Goal: Task Accomplishment & Management: Manage account settings

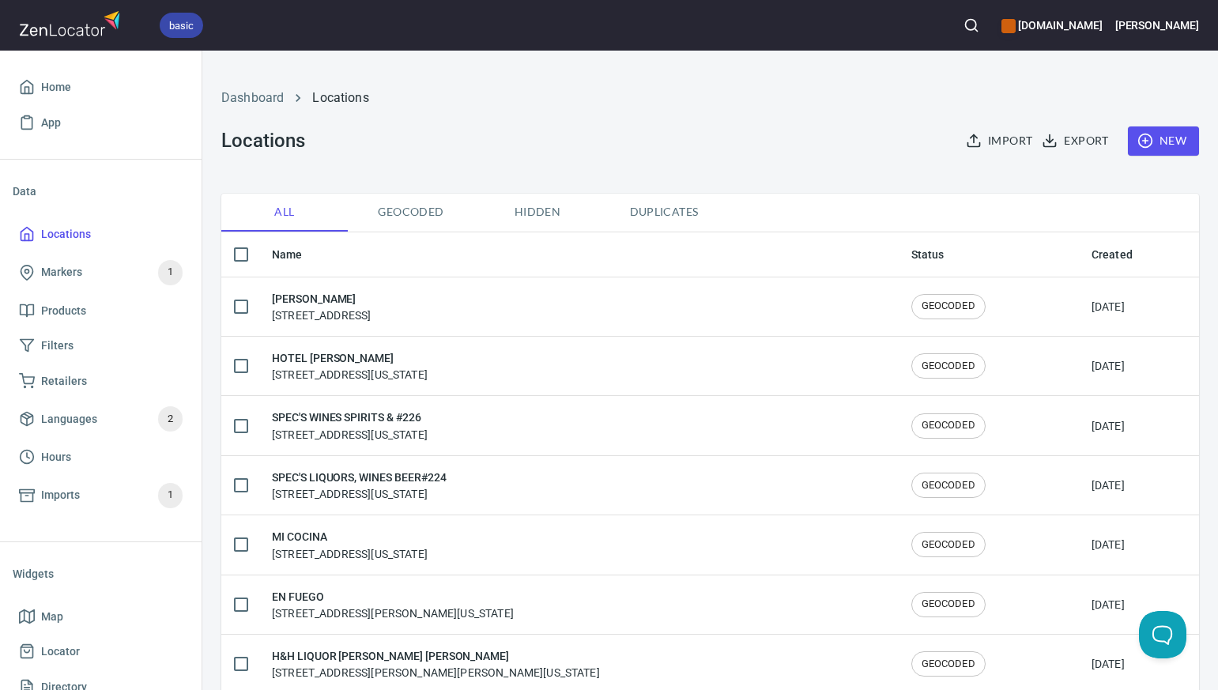
scroll to position [43, 0]
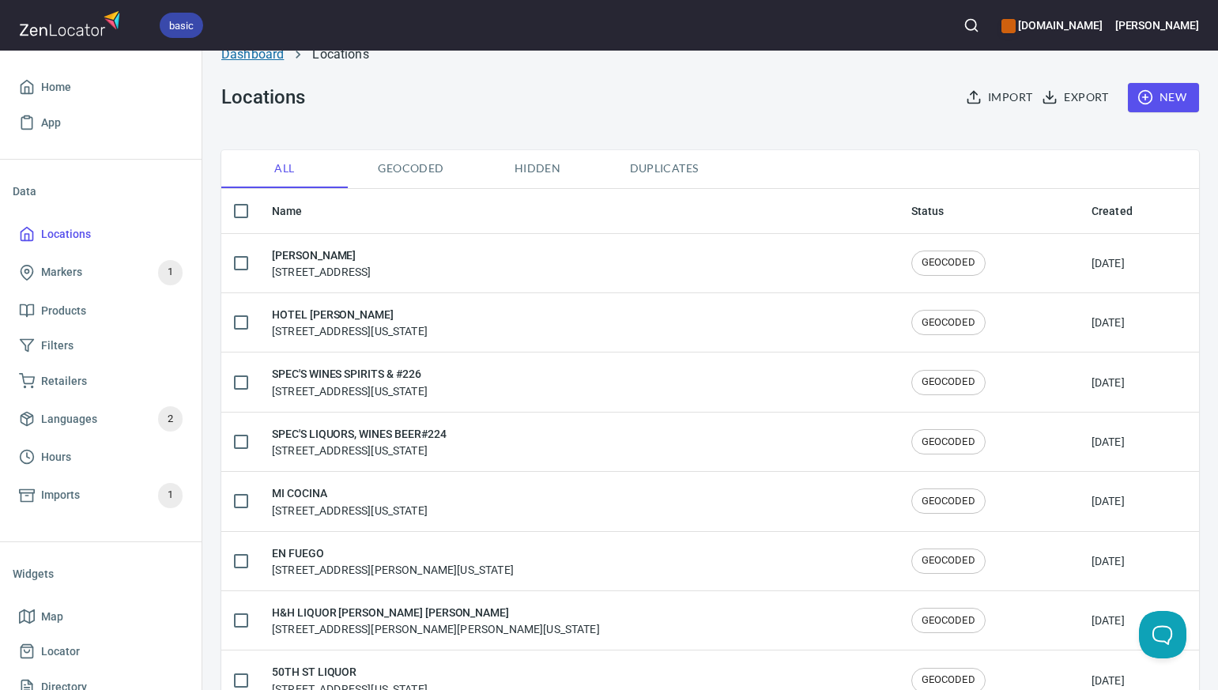
click at [259, 51] on link "Dashboard" at bounding box center [252, 54] width 62 height 15
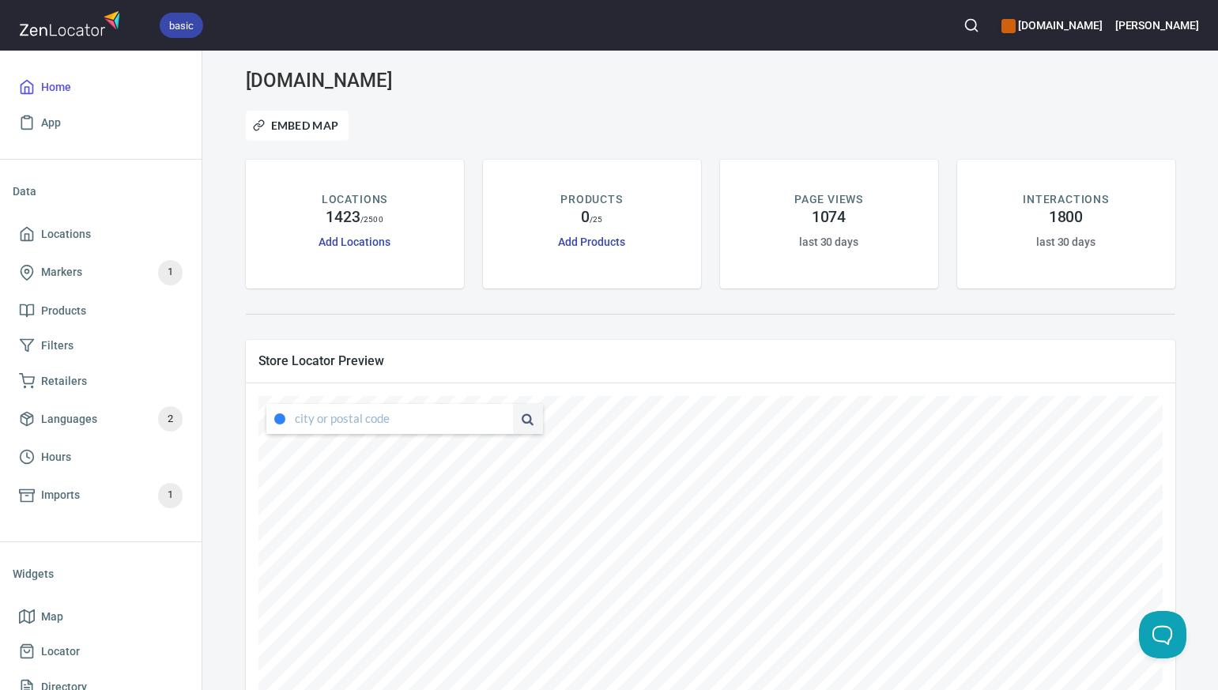
type input "[STREET_ADDRESS][US_STATE]"
drag, startPoint x: 295, startPoint y: 420, endPoint x: 488, endPoint y: 434, distance: 193.3
click at [488, 434] on div "[STREET_ADDRESS][US_STATE]" at bounding box center [404, 419] width 277 height 30
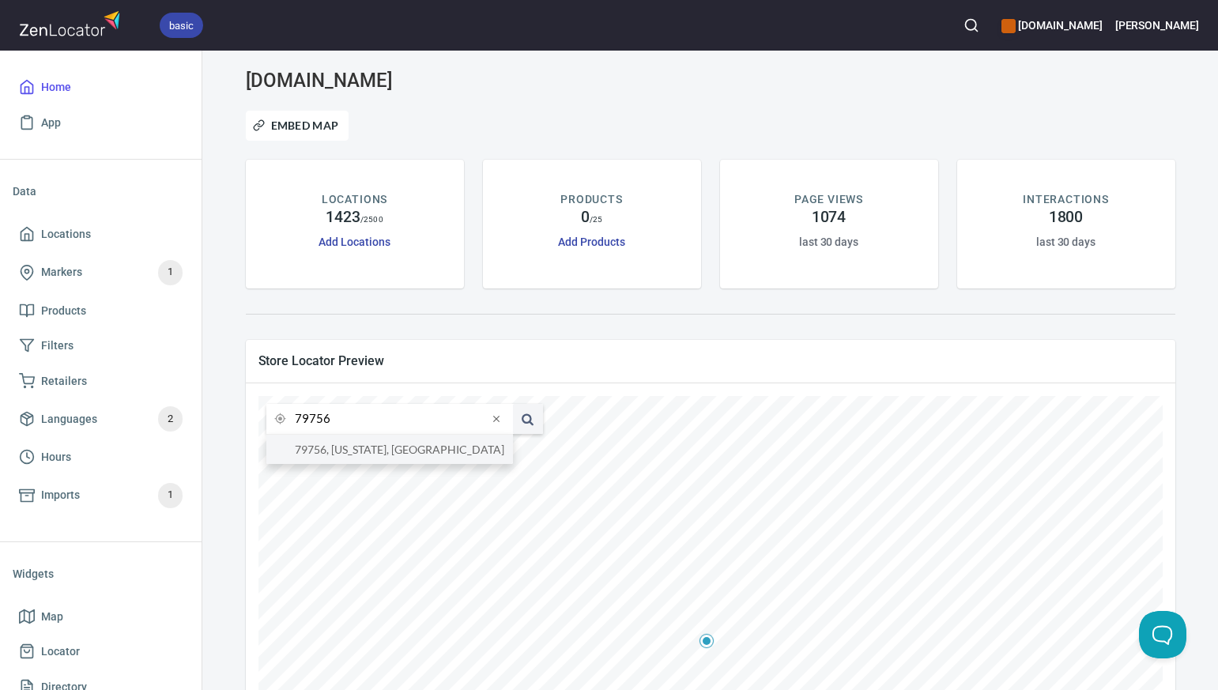
click at [491, 450] on li "79756, [US_STATE], [GEOGRAPHIC_DATA]" at bounding box center [389, 449] width 247 height 29
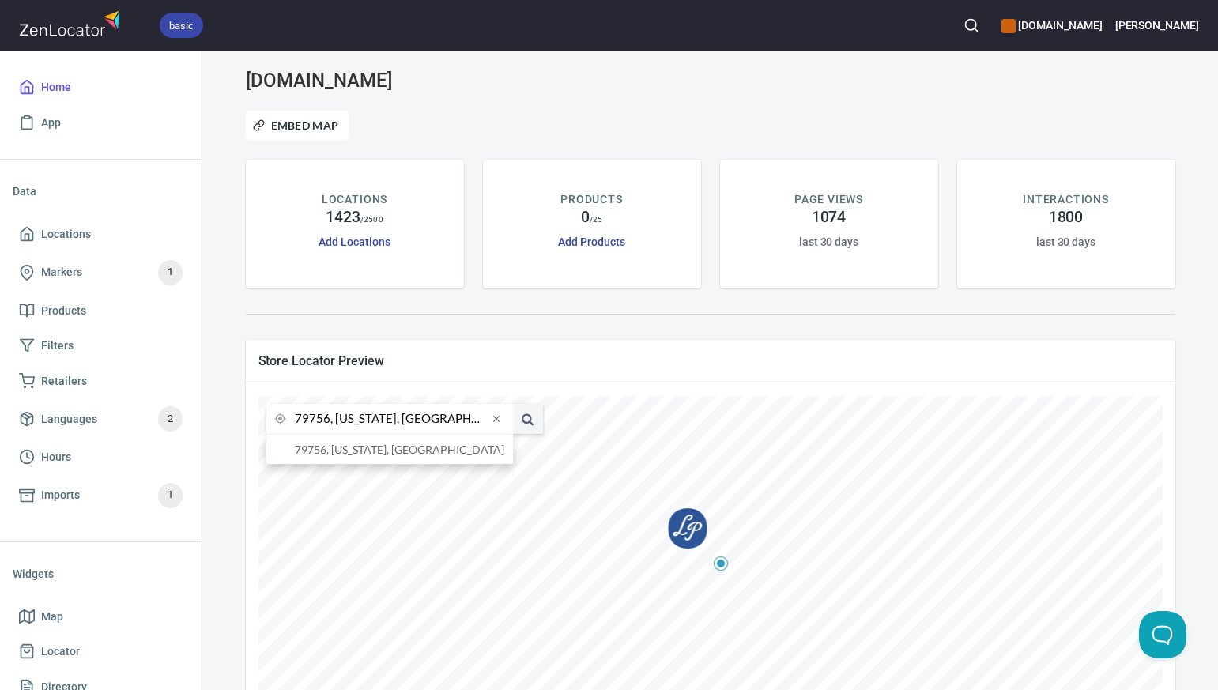
click at [328, 420] on input "79756, [US_STATE], [GEOGRAPHIC_DATA]" at bounding box center [391, 419] width 193 height 30
click at [345, 453] on li "[GEOGRAPHIC_DATA], [US_STATE], [GEOGRAPHIC_DATA]" at bounding box center [389, 449] width 247 height 29
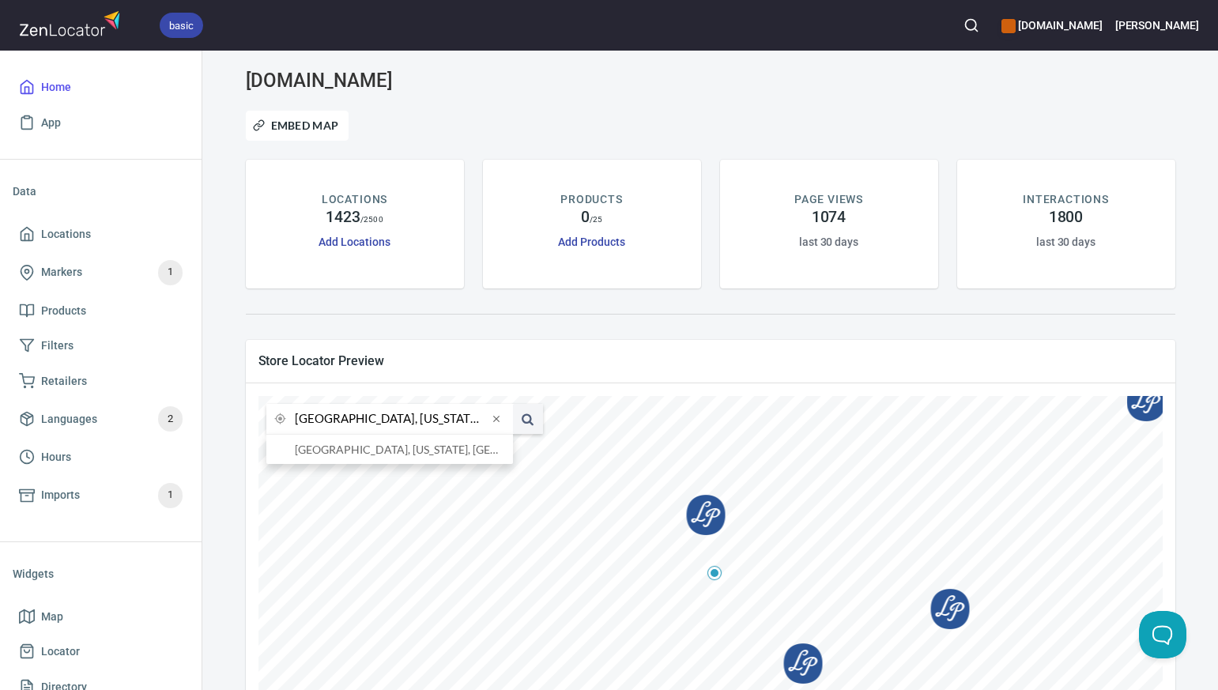
click at [329, 421] on input "[GEOGRAPHIC_DATA], [US_STATE], [GEOGRAPHIC_DATA]" at bounding box center [391, 419] width 193 height 30
click at [347, 452] on li "[GEOGRAPHIC_DATA], [US_STATE], [GEOGRAPHIC_DATA]" at bounding box center [389, 449] width 247 height 29
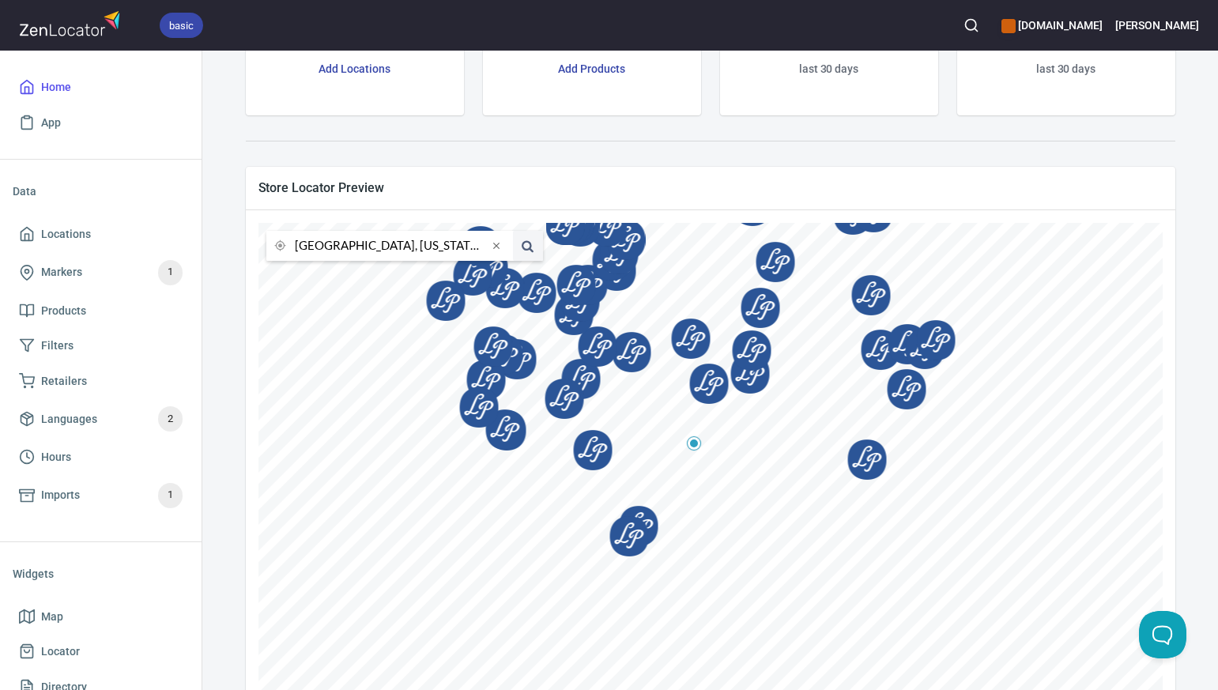
scroll to position [169, 0]
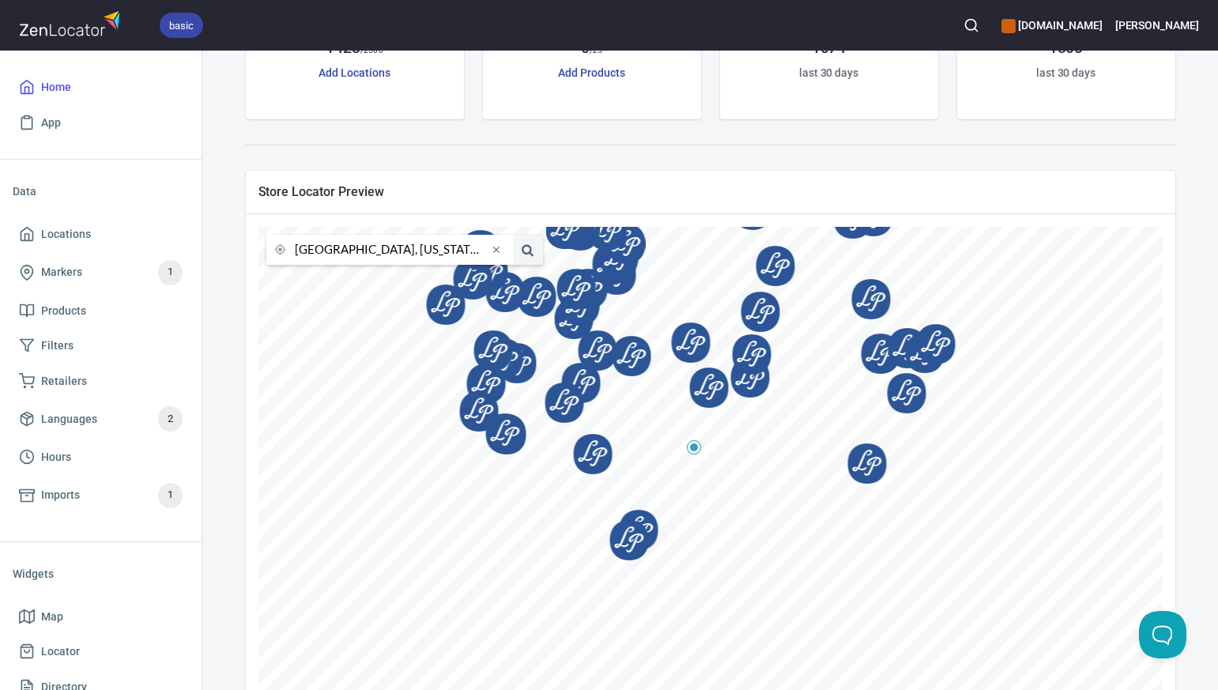
click at [329, 250] on input "[GEOGRAPHIC_DATA], [US_STATE], [GEOGRAPHIC_DATA]" at bounding box center [391, 250] width 193 height 30
click at [348, 283] on li "75068, [GEOGRAPHIC_DATA], [US_STATE], [GEOGRAPHIC_DATA]" at bounding box center [389, 280] width 247 height 29
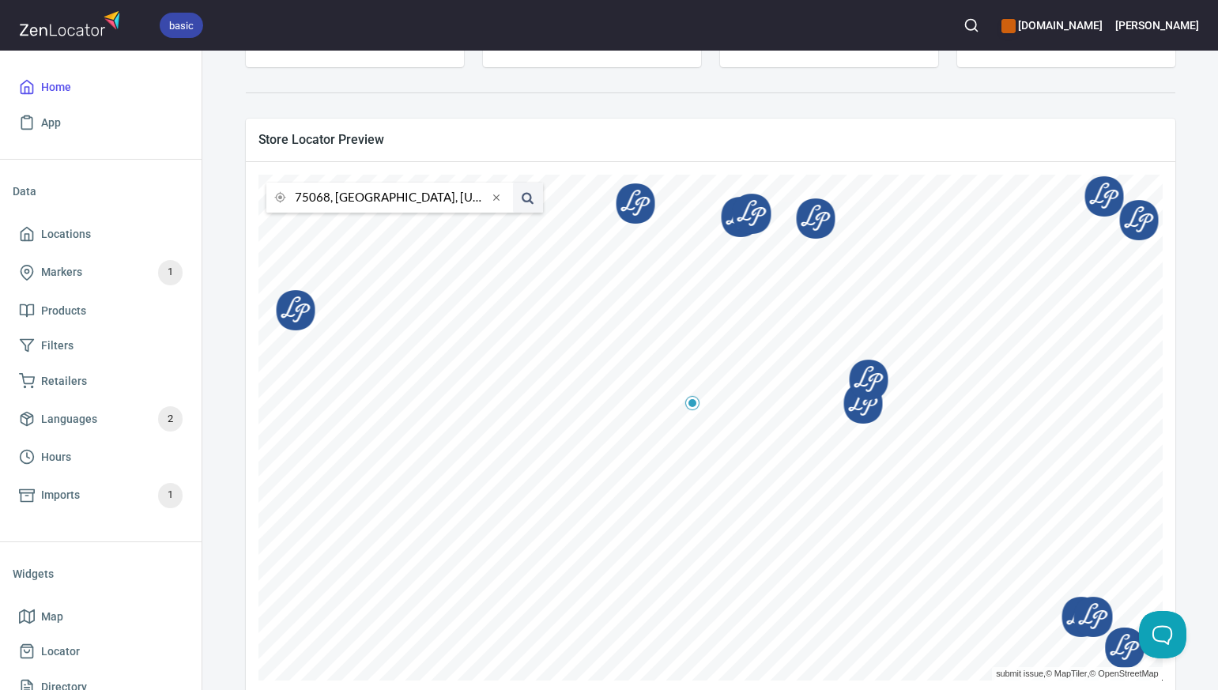
scroll to position [250, 0]
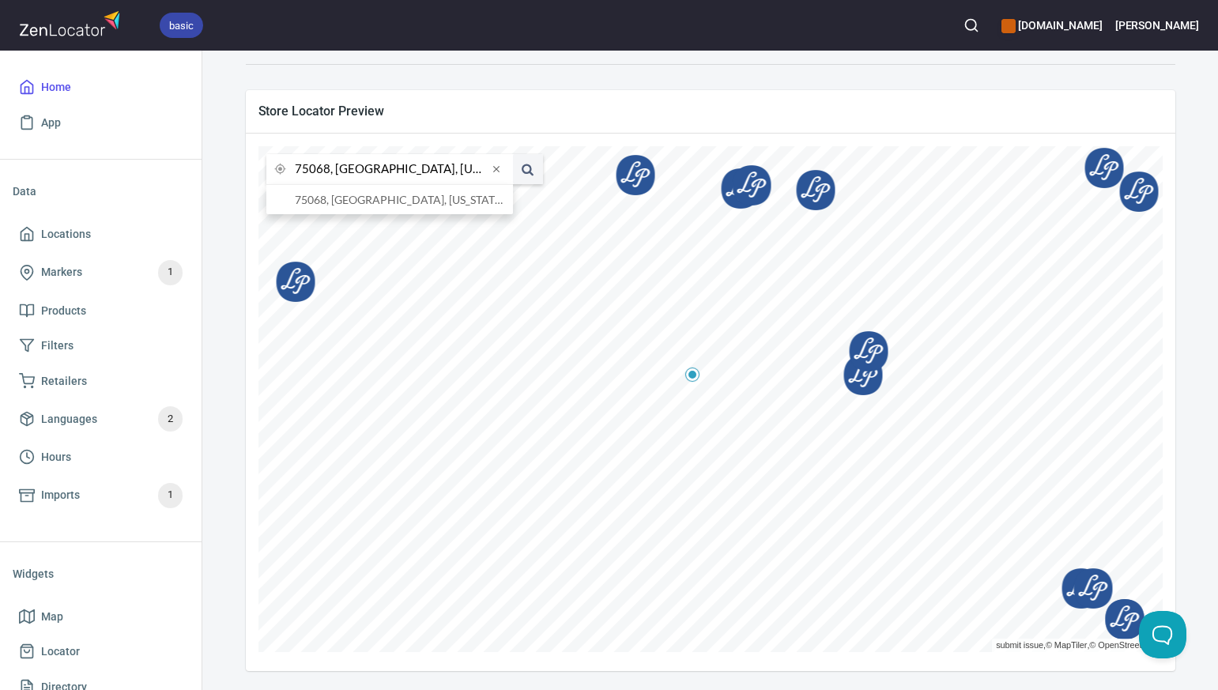
click at [329, 170] on input "75068, [GEOGRAPHIC_DATA], [US_STATE], [GEOGRAPHIC_DATA]" at bounding box center [391, 169] width 193 height 30
click at [353, 203] on li "75119, [GEOGRAPHIC_DATA], [US_STATE], [GEOGRAPHIC_DATA]" at bounding box center [389, 199] width 247 height 29
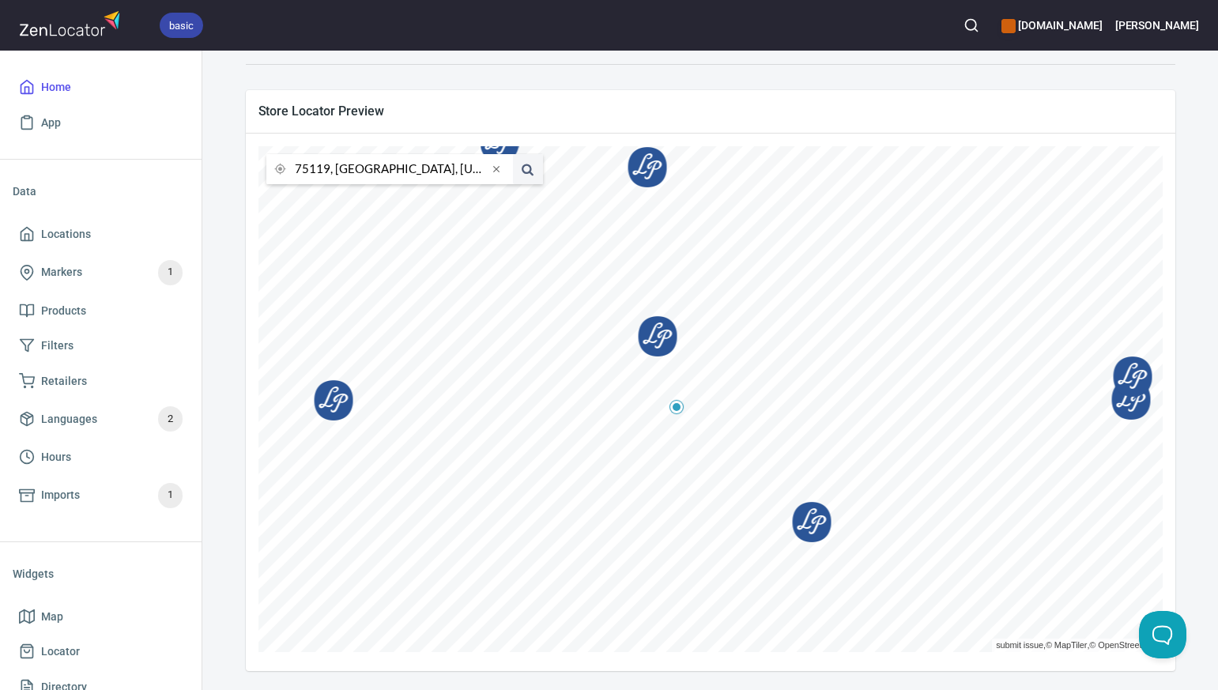
click at [327, 170] on input "75119, [GEOGRAPHIC_DATA], [US_STATE], [GEOGRAPHIC_DATA]" at bounding box center [391, 169] width 193 height 30
click at [337, 202] on li "77550, [GEOGRAPHIC_DATA], [US_STATE], [GEOGRAPHIC_DATA]" at bounding box center [389, 199] width 247 height 29
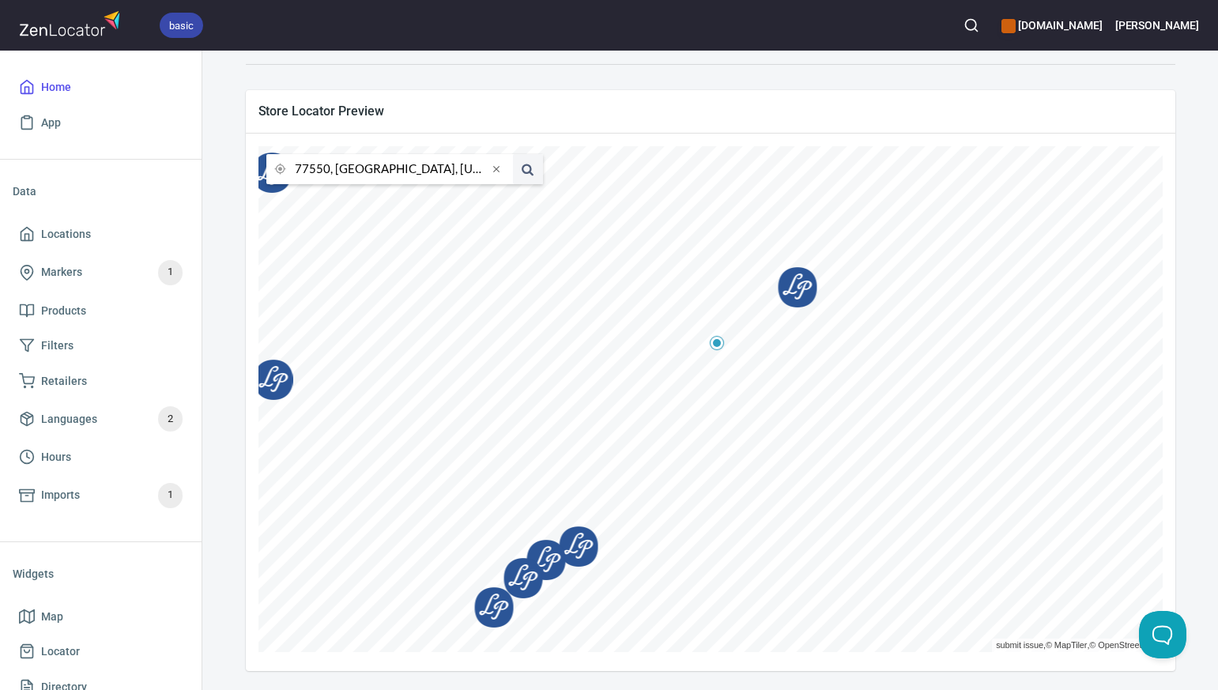
click at [328, 172] on input "77550, [GEOGRAPHIC_DATA], [US_STATE], [GEOGRAPHIC_DATA]" at bounding box center [391, 169] width 193 height 30
click at [341, 207] on li "74120, [GEOGRAPHIC_DATA], [US_STATE], [GEOGRAPHIC_DATA]" at bounding box center [389, 199] width 247 height 29
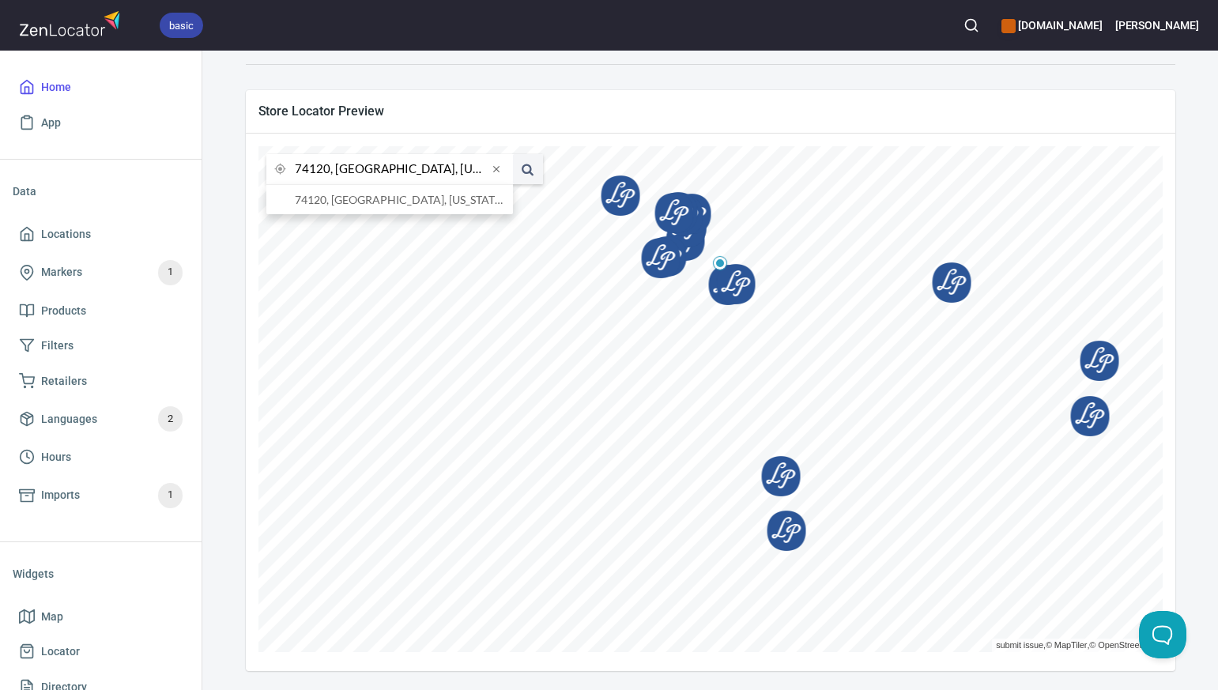
click at [329, 171] on input "74120, [GEOGRAPHIC_DATA], [US_STATE], [GEOGRAPHIC_DATA]" at bounding box center [391, 169] width 193 height 30
click at [341, 200] on li "[GEOGRAPHIC_DATA], [US_STATE], [GEOGRAPHIC_DATA]" at bounding box center [389, 199] width 247 height 29
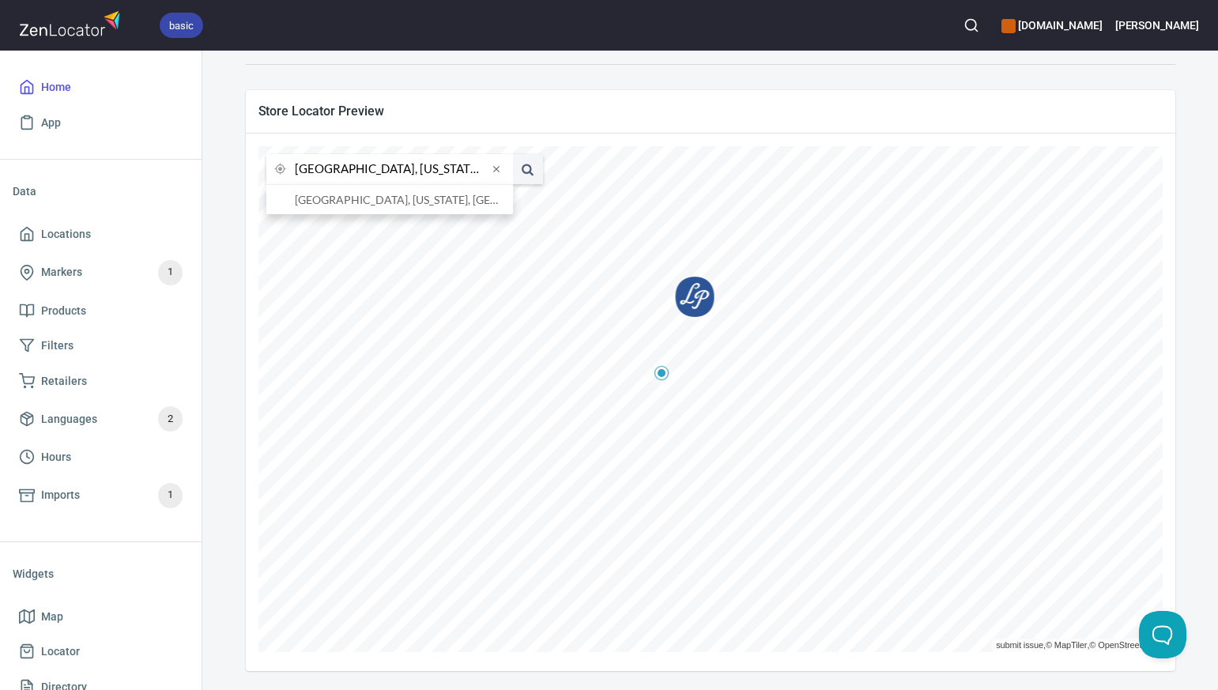
click at [326, 169] on input "[GEOGRAPHIC_DATA], [US_STATE], [GEOGRAPHIC_DATA]" at bounding box center [391, 169] width 193 height 30
click at [348, 201] on li "81230, [GEOGRAPHIC_DATA], [US_STATE], [GEOGRAPHIC_DATA]" at bounding box center [389, 199] width 247 height 29
click at [328, 170] on input "81230, [GEOGRAPHIC_DATA], [US_STATE], [GEOGRAPHIC_DATA]" at bounding box center [391, 169] width 193 height 30
click at [362, 202] on li "81224, [GEOGRAPHIC_DATA], [US_STATE], [GEOGRAPHIC_DATA]" at bounding box center [389, 199] width 247 height 29
type input "81224, [GEOGRAPHIC_DATA], [US_STATE], [GEOGRAPHIC_DATA]"
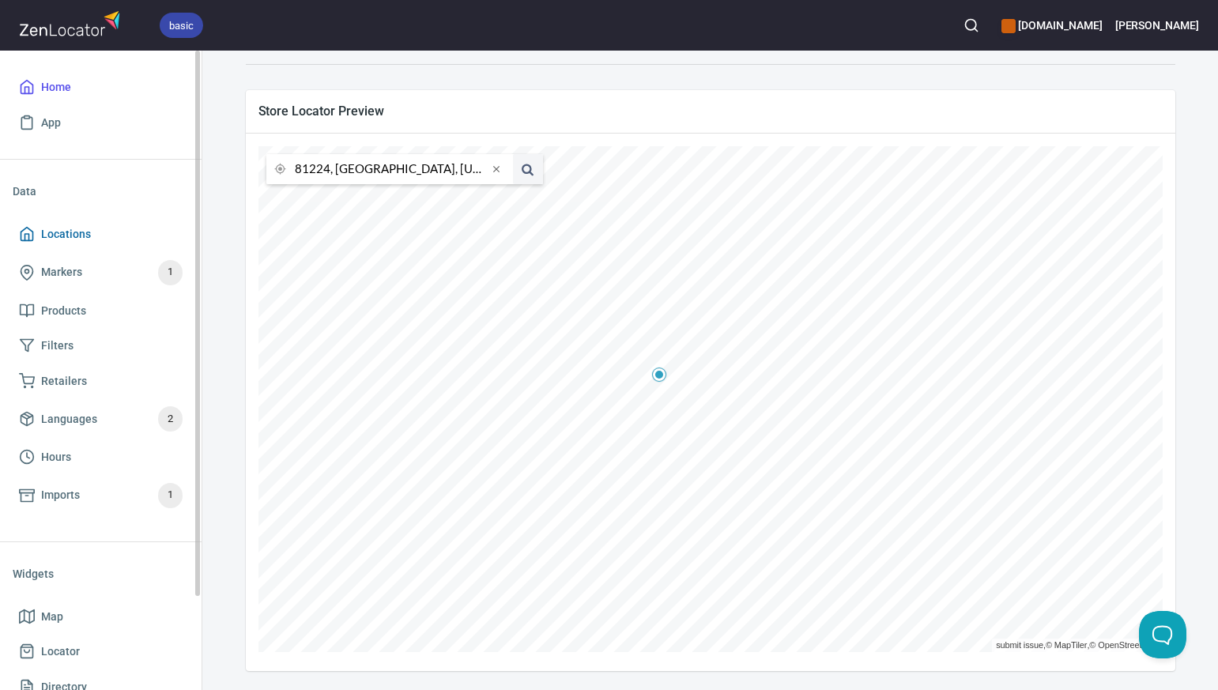
click at [103, 236] on span "Locations" at bounding box center [101, 234] width 164 height 20
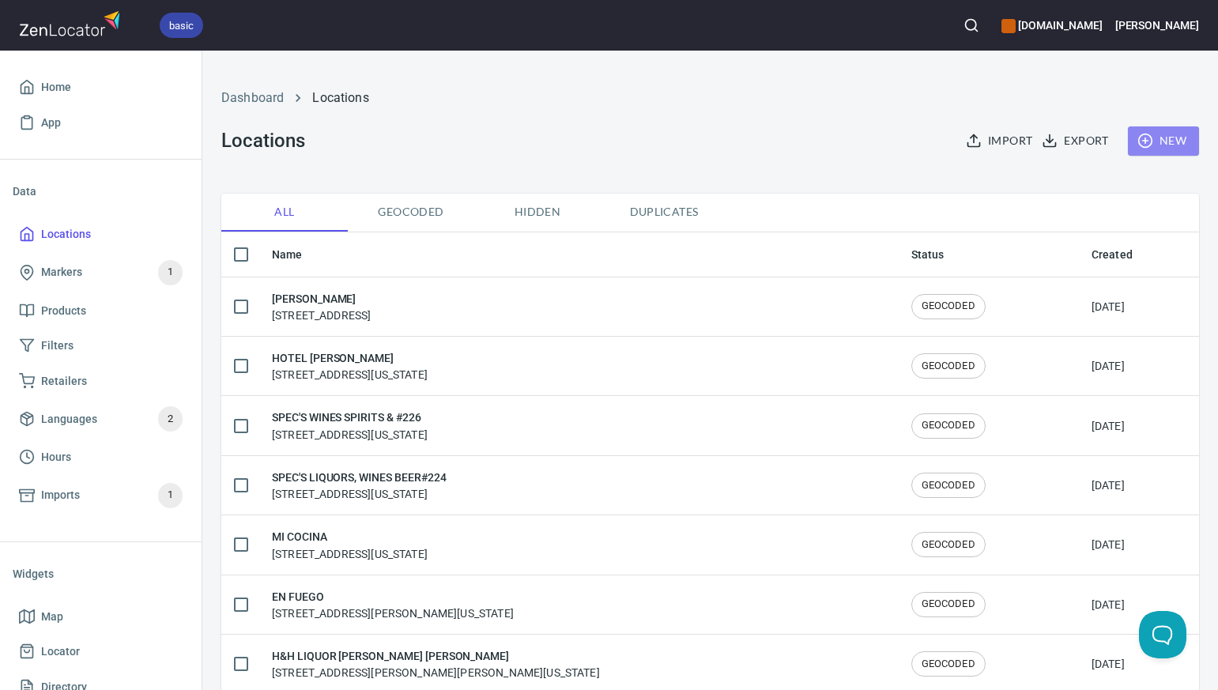
click at [1173, 138] on span "New" at bounding box center [1163, 141] width 46 height 20
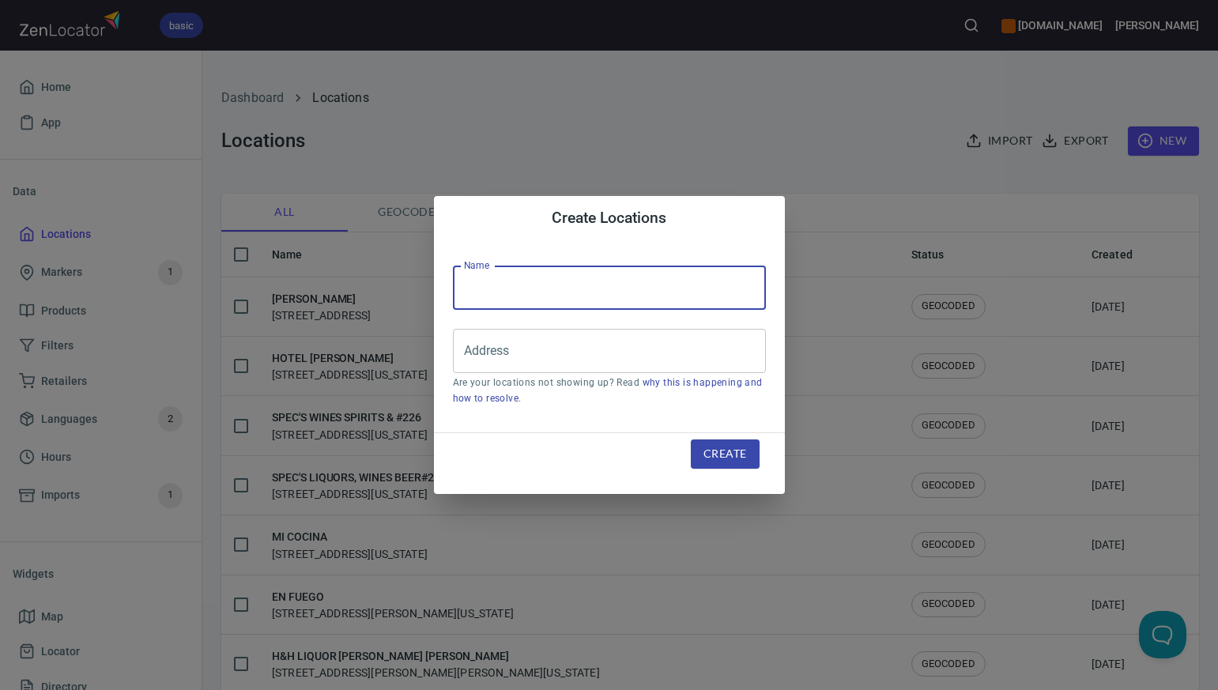
click at [504, 282] on input "text" at bounding box center [609, 288] width 313 height 44
paste input "GOURMET NOODLE"
type input "GOURMET NOODLE"
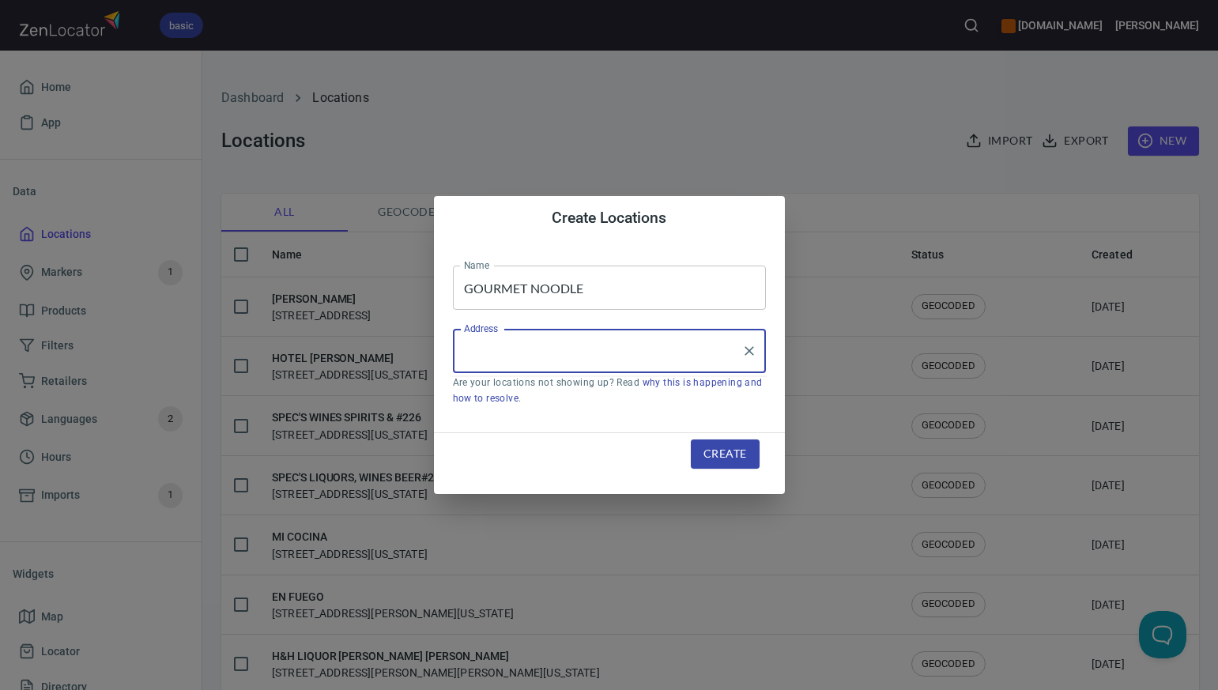
click at [469, 352] on input "Address" at bounding box center [597, 351] width 275 height 30
paste input "[STREET_ADDRESS]"
click at [691, 354] on input "[STREET_ADDRESS]" at bounding box center [597, 351] width 275 height 30
click at [570, 352] on input "[STREET_ADDRESS]" at bounding box center [597, 351] width 275 height 30
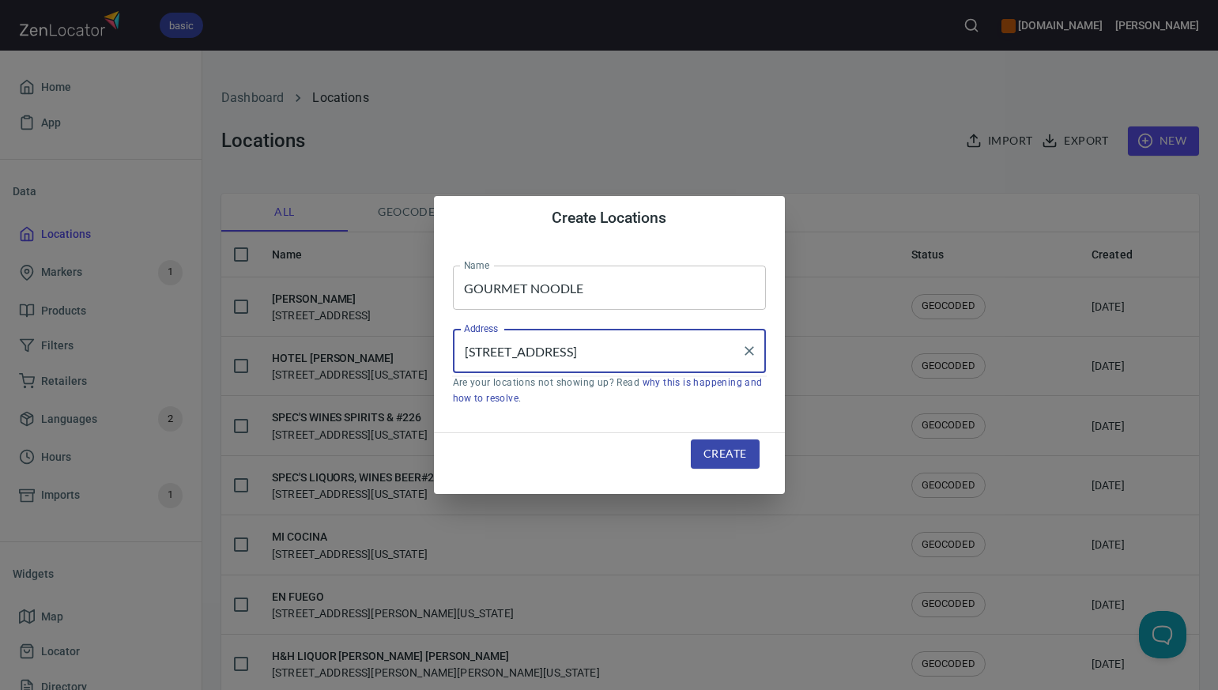
scroll to position [0, 0]
click at [665, 352] on input "[STREET_ADDRESS]" at bounding box center [597, 351] width 275 height 30
click at [623, 352] on input "[STREET_ADDRESS]" at bounding box center [597, 351] width 275 height 30
click at [560, 353] on input "[STREET_ADDRESS]" at bounding box center [597, 351] width 275 height 30
click at [514, 351] on input "[STREET_ADDRESS]" at bounding box center [597, 351] width 275 height 30
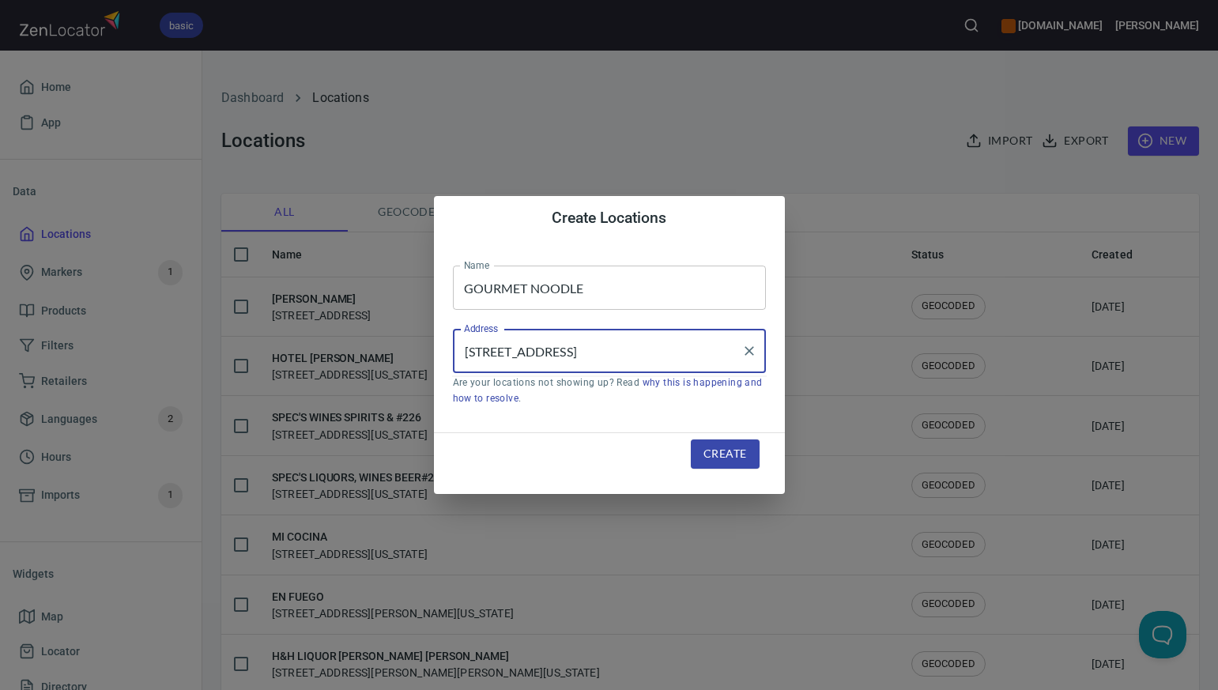
type input "[STREET_ADDRESS]"
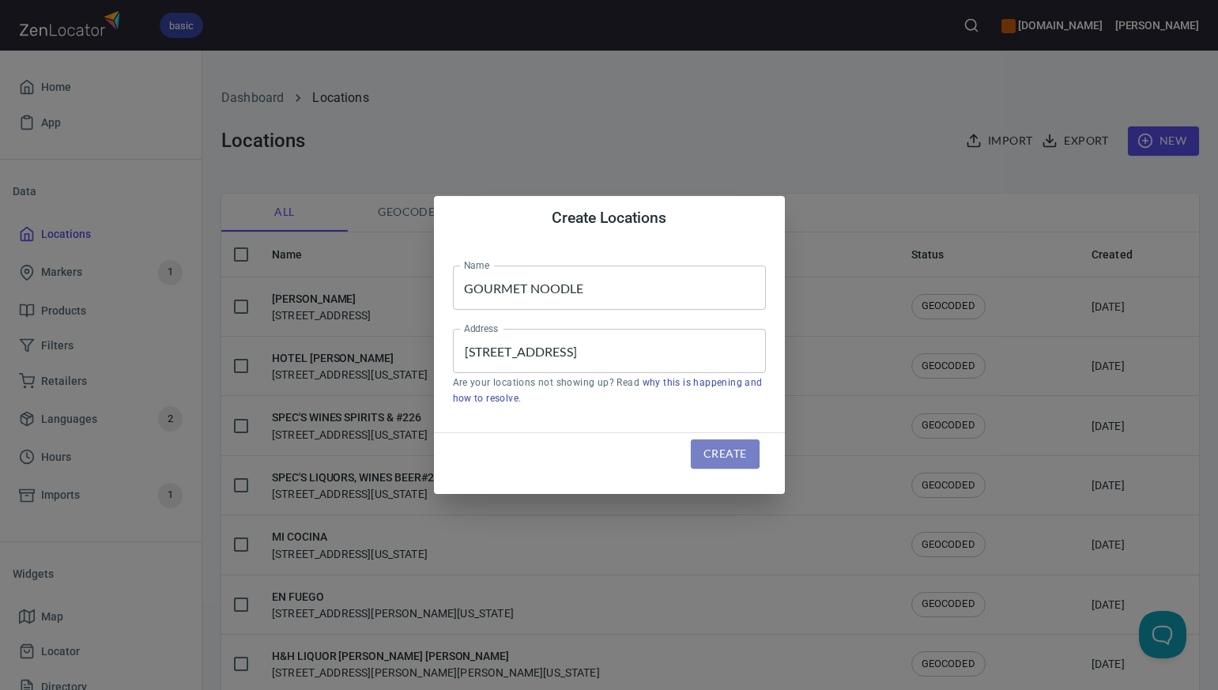
click at [717, 455] on span "Create" at bounding box center [724, 454] width 43 height 20
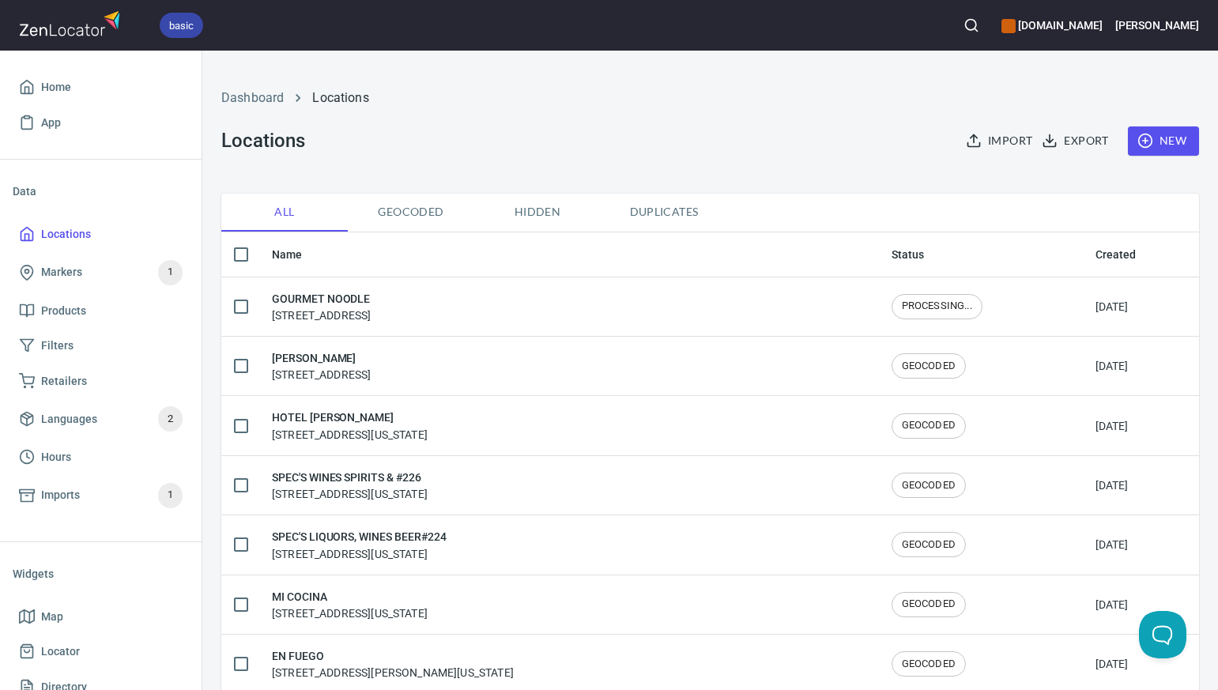
click at [1171, 143] on span "New" at bounding box center [1163, 141] width 46 height 20
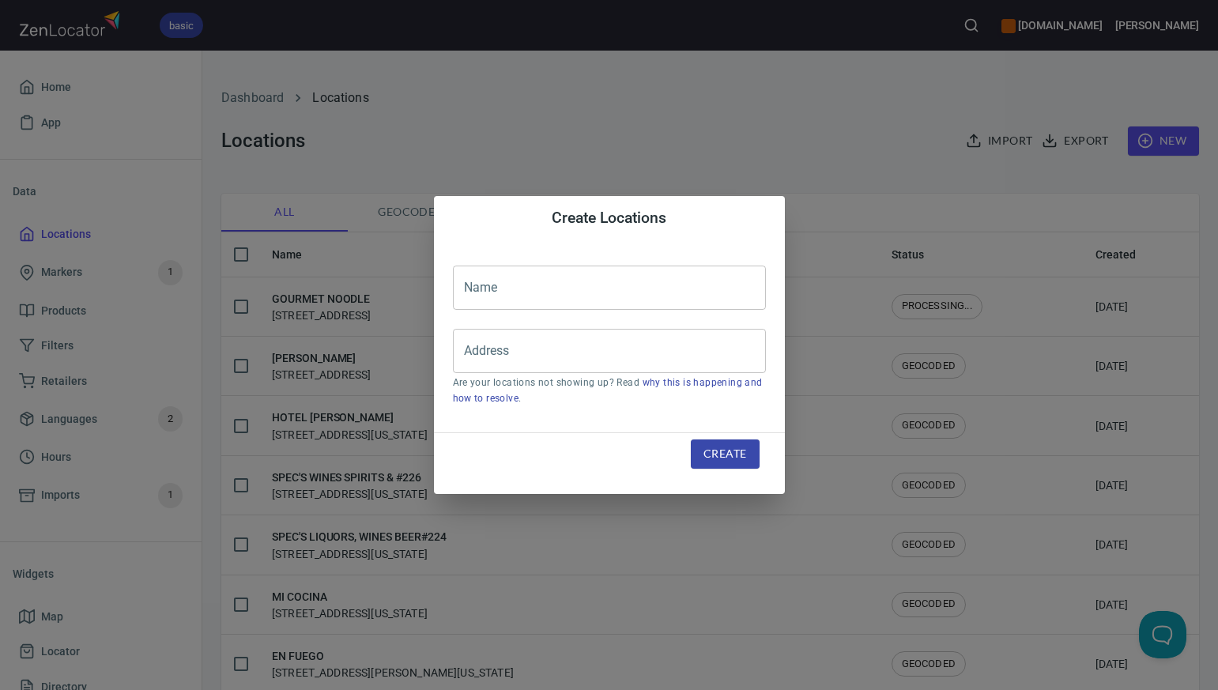
click at [473, 290] on input "text" at bounding box center [609, 288] width 313 height 44
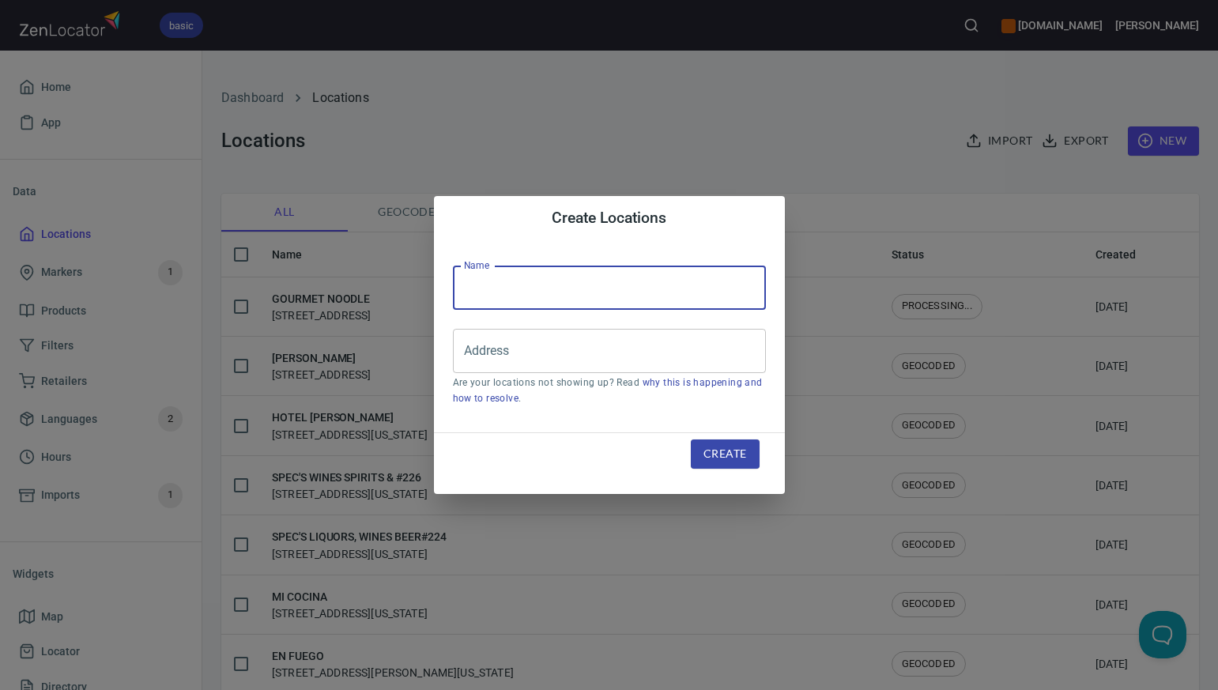
paste input "WOODEN NICKEL THE-EFT"
type input "WOODEN NICKEL THE"
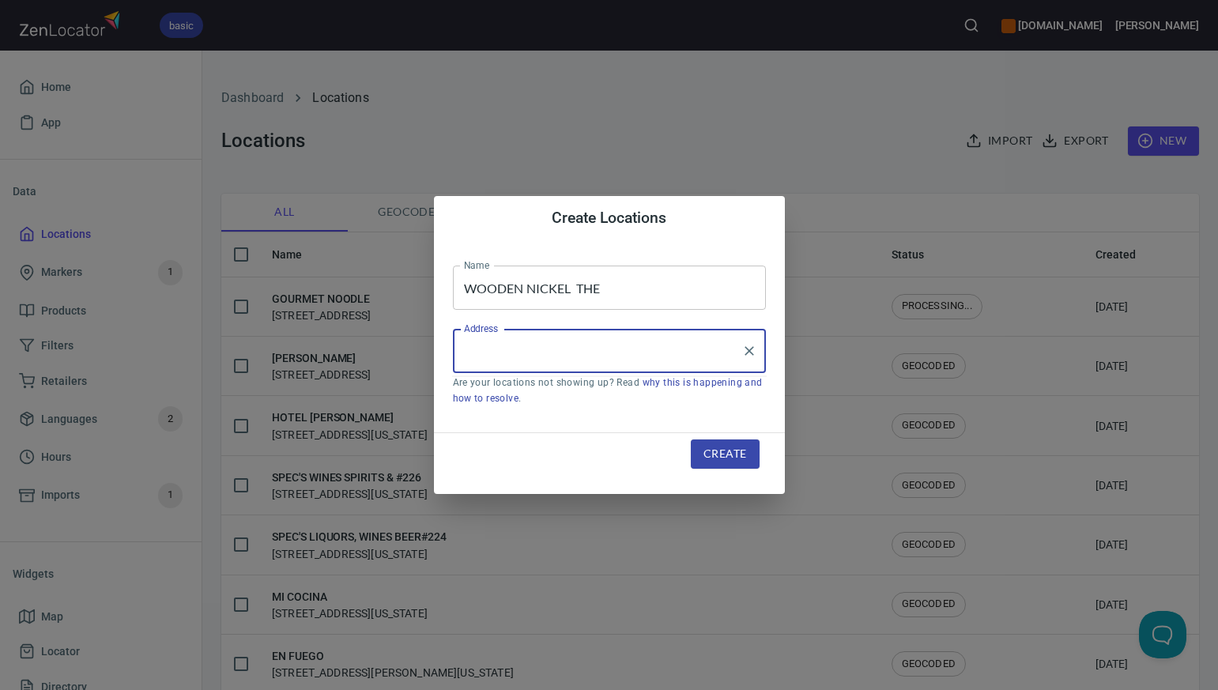
click at [474, 352] on input "Address" at bounding box center [597, 351] width 275 height 30
paste input "[STREET_ADDRESS]"
click at [694, 353] on input "[STREET_ADDRESS]" at bounding box center [597, 351] width 275 height 30
click at [568, 352] on input "[STREET_ADDRESS]" at bounding box center [597, 351] width 275 height 30
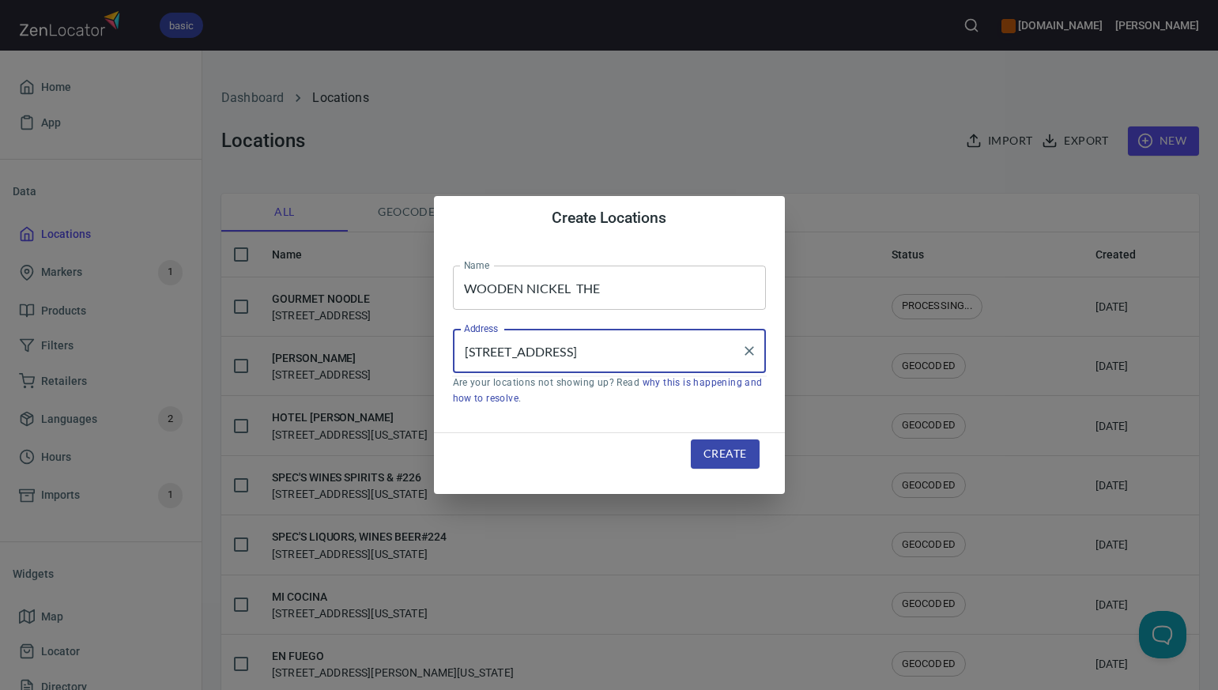
scroll to position [0, 0]
click at [650, 355] on input "[STREET_ADDRESS]" at bounding box center [597, 351] width 275 height 30
click at [609, 352] on input "222 ELKS AVE, CRESTED Butte, CO 81224" at bounding box center [597, 351] width 275 height 30
click at [544, 352] on input "222 ELKS AVE, Crested Butte, CO 81224" at bounding box center [597, 351] width 275 height 30
click at [518, 352] on input "222 ELKS Ave, Crested Butte, CO 81224" at bounding box center [597, 351] width 275 height 30
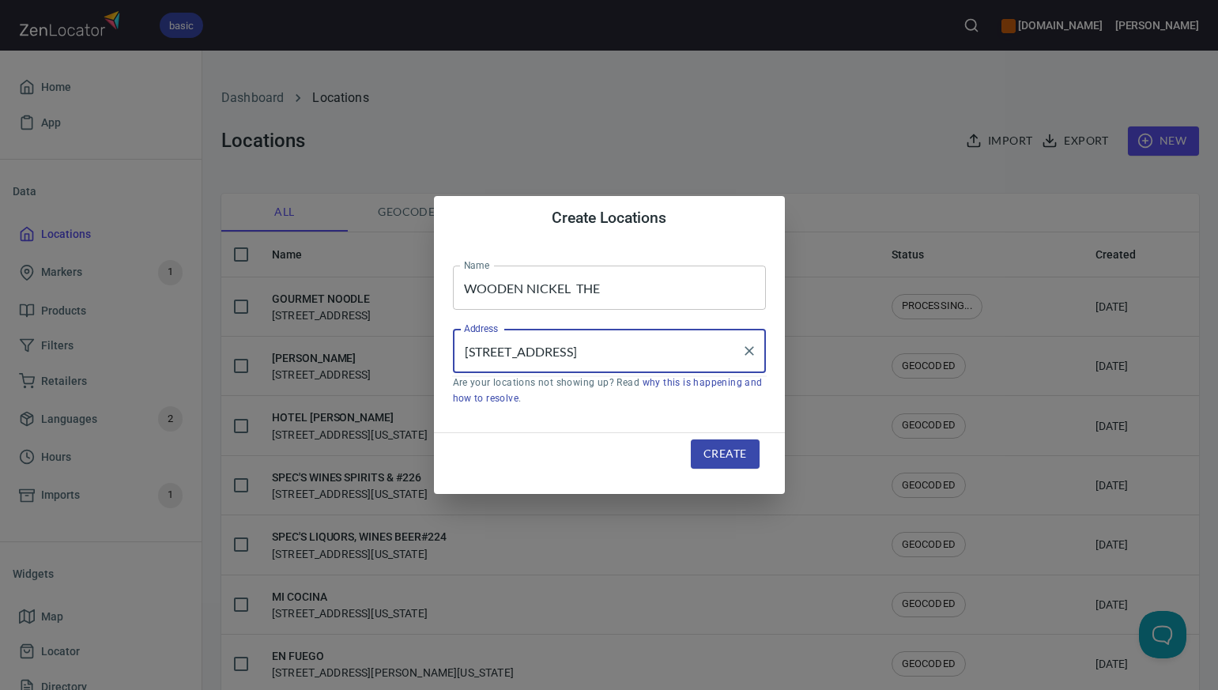
type input "222 Ekls Ave, Crested Butte, CO 81224"
click at [702, 454] on button "Create" at bounding box center [725, 453] width 68 height 29
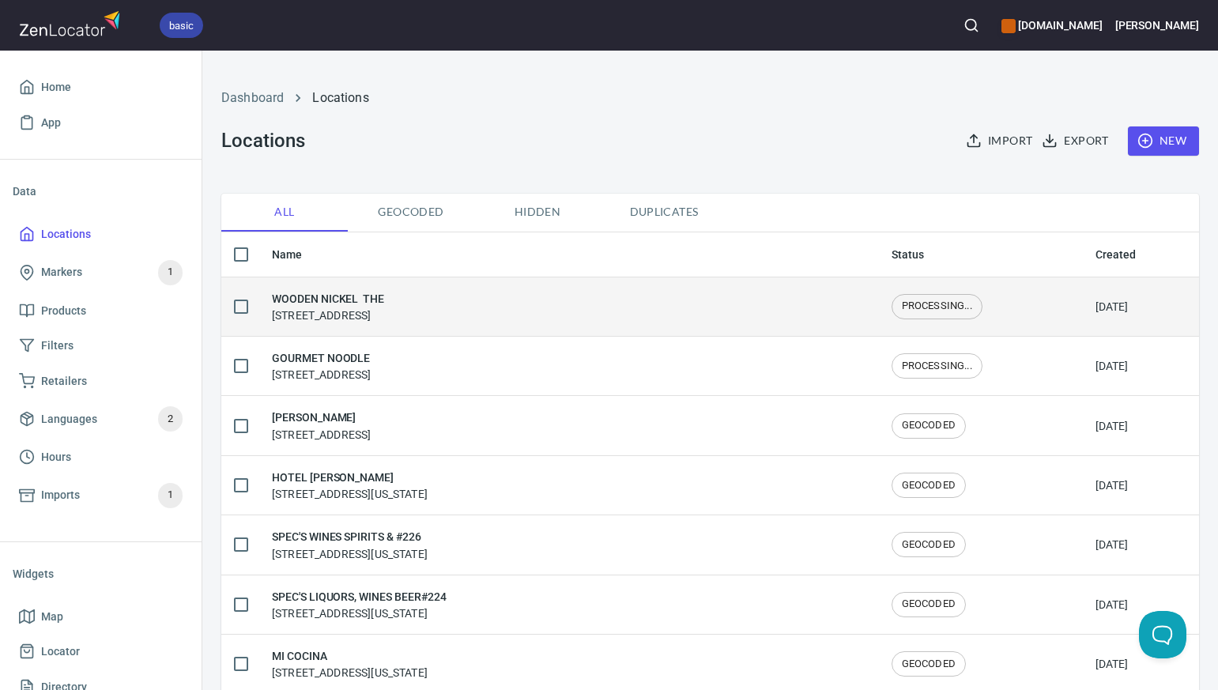
click at [326, 310] on div "WOODEN NICKEL THE 222 Ekls Ave, Crested Butte, CO 81224" at bounding box center [328, 306] width 112 height 33
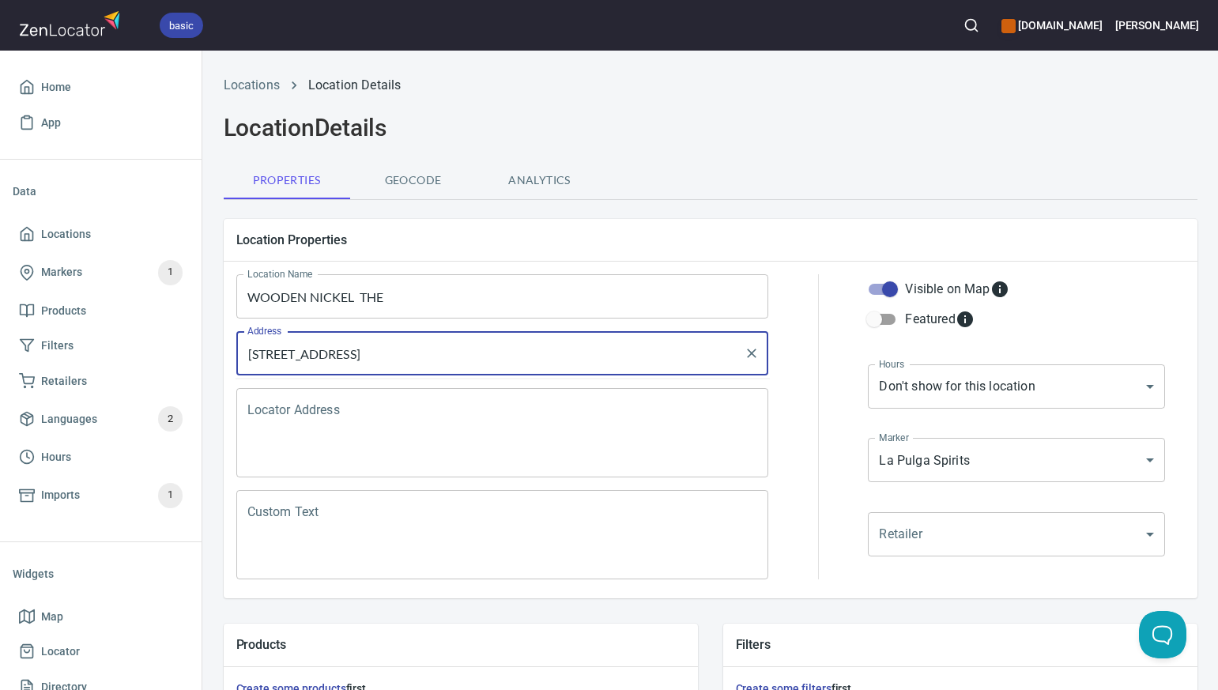
click at [291, 355] on input "222 Ekls Ave, Crested Butte, CO 81224" at bounding box center [490, 353] width 495 height 30
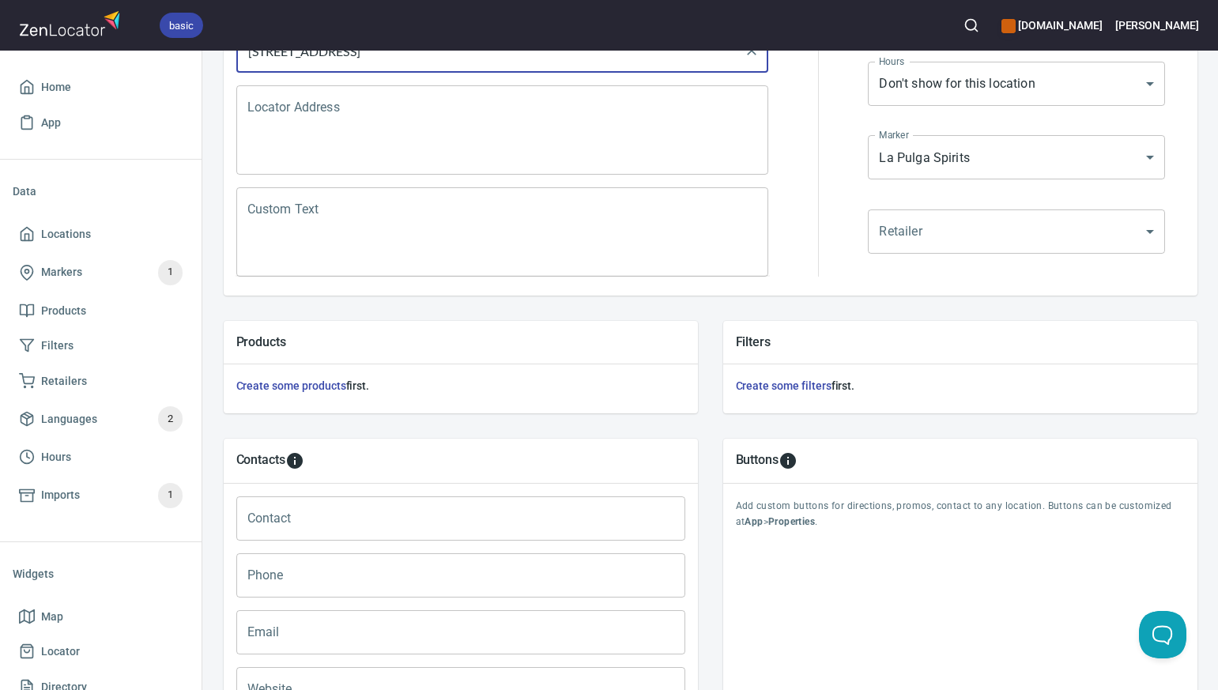
scroll to position [486, 0]
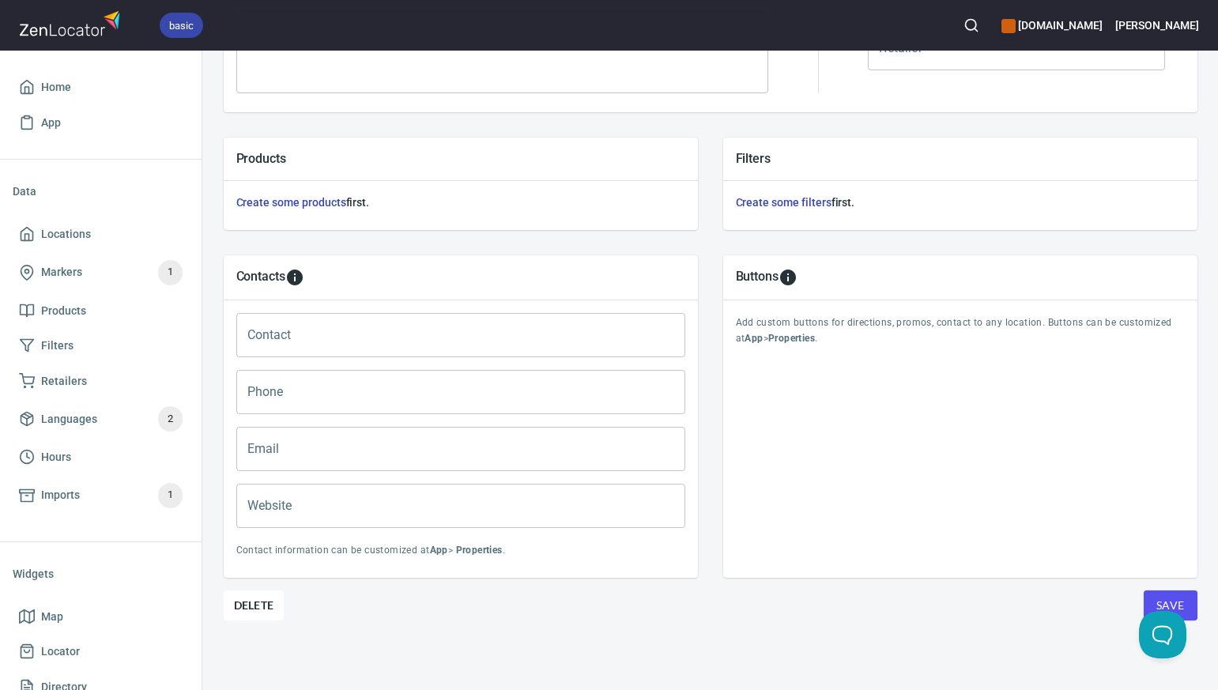
type input "222 Elks Ave, Crested Butte, CO 81224"
click at [1150, 600] on button "Save" at bounding box center [1170, 605] width 54 height 30
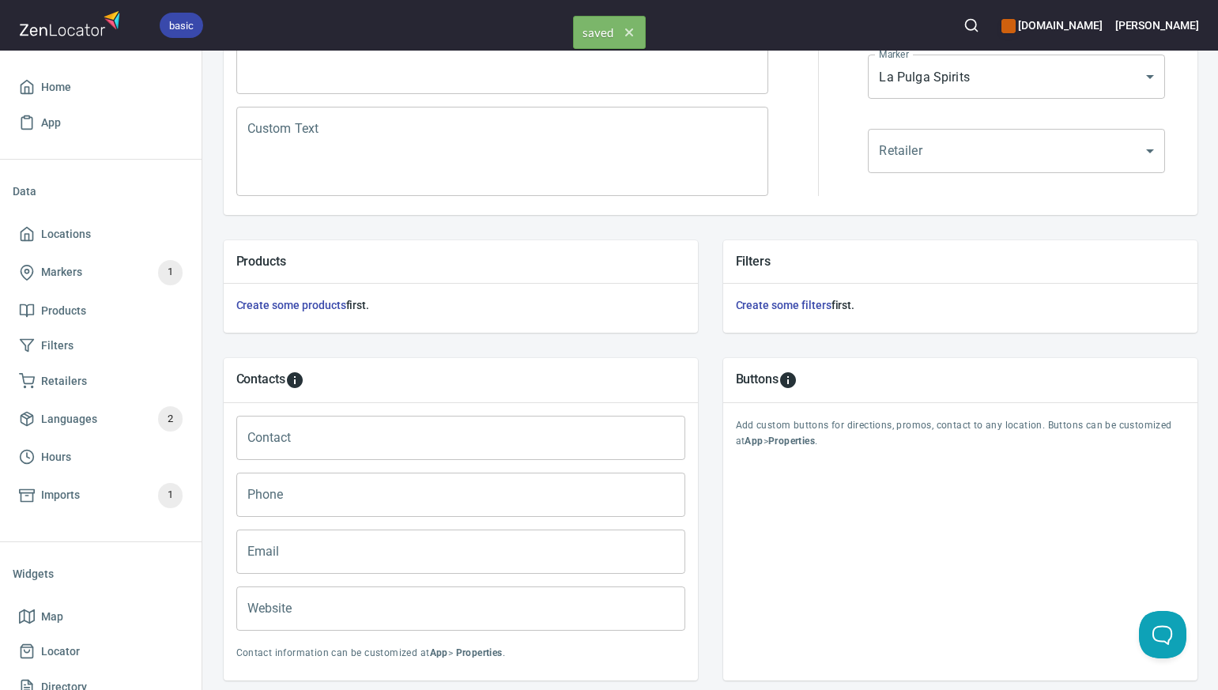
scroll to position [0, 0]
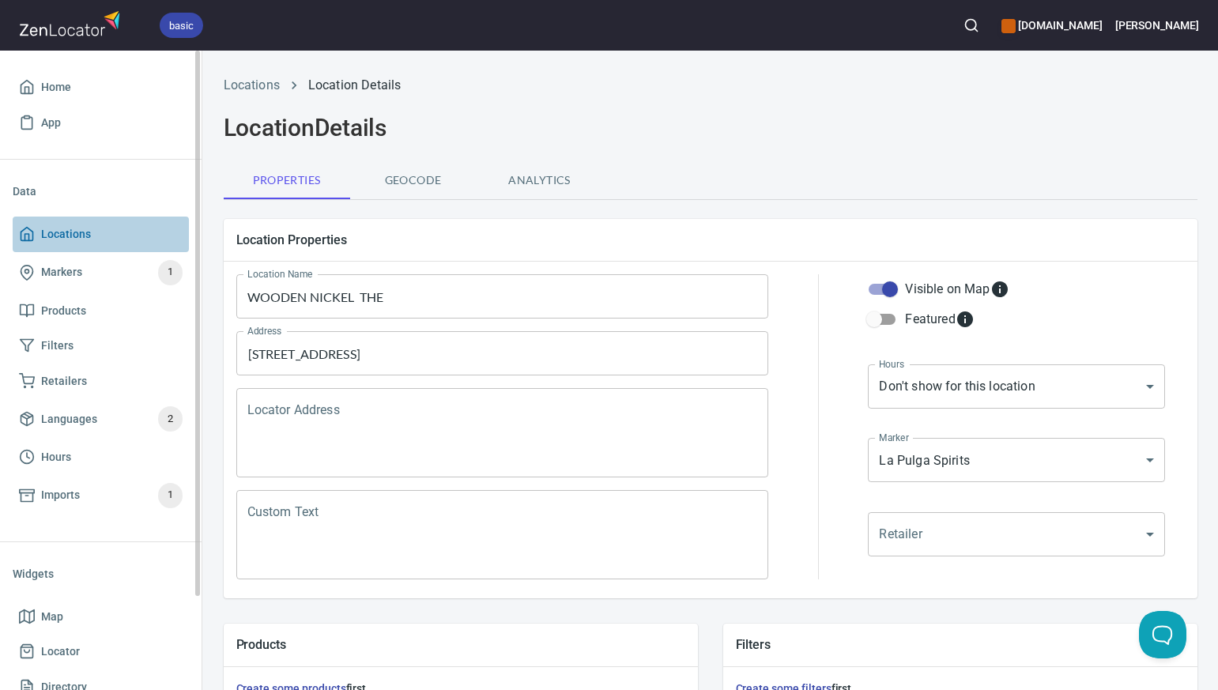
click at [116, 238] on span "Locations" at bounding box center [101, 234] width 164 height 20
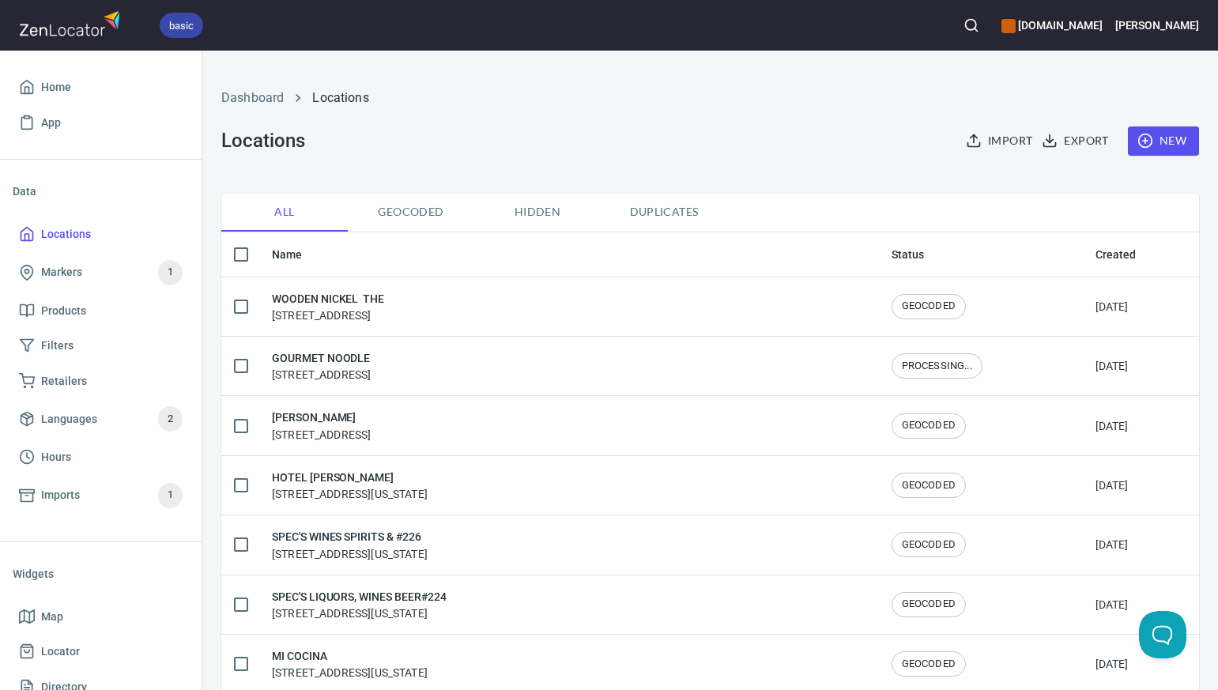
click at [1173, 141] on span "New" at bounding box center [1163, 141] width 46 height 20
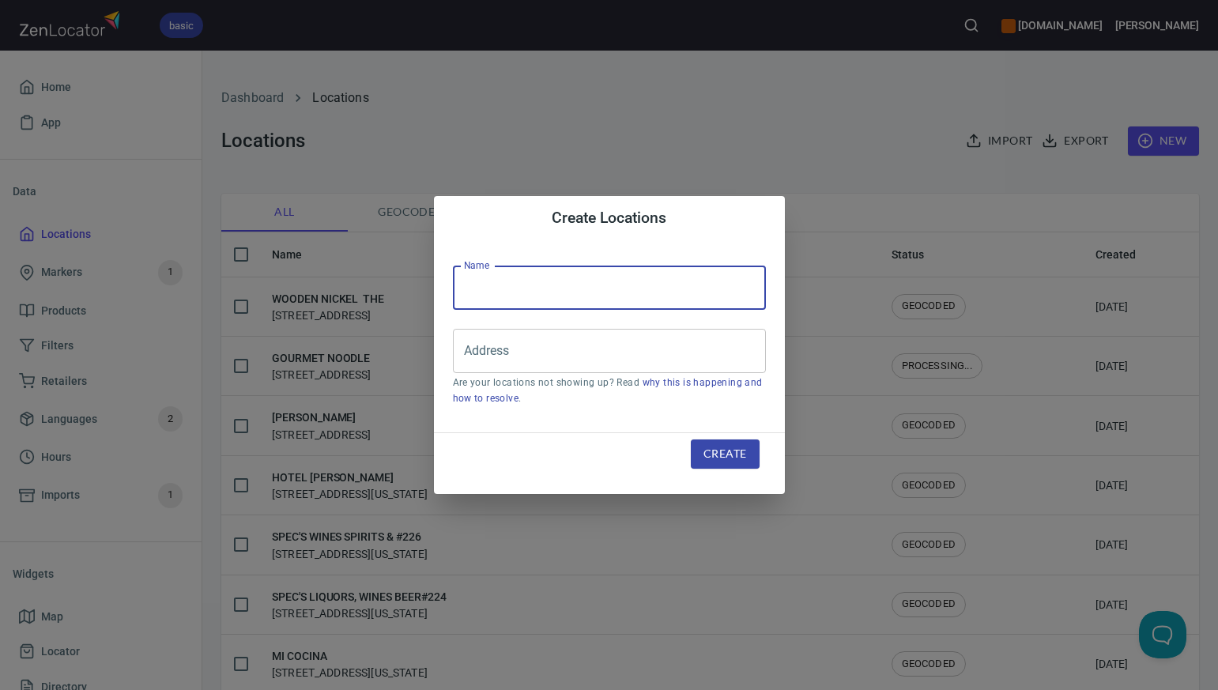
click at [470, 282] on input "text" at bounding box center [609, 288] width 313 height 44
paste input "SOUPCON BISTRO- EFT"
type input "SOUPCON BISTRO"
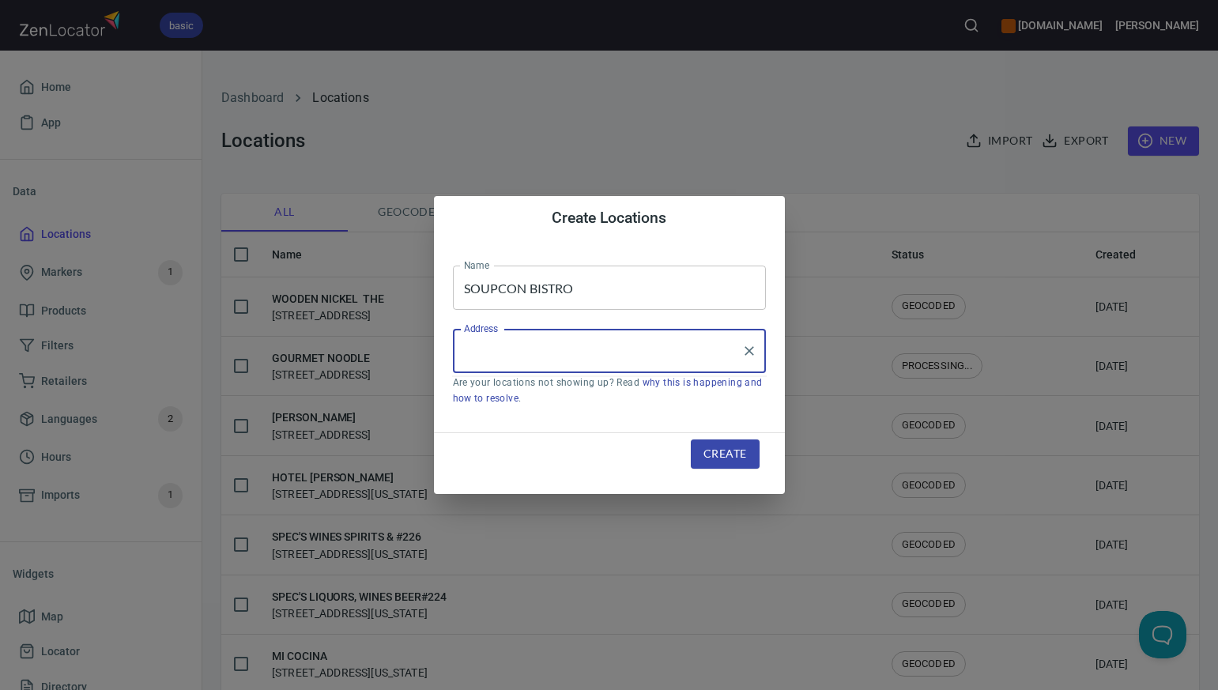
click at [476, 353] on input "Address" at bounding box center [597, 351] width 275 height 30
paste input "127 A ELK AVE, , CRESTED BUTTE, CO81224"
click at [684, 352] on input "127 A ELK AVE, , CRESTED BUTTE, CO81224" at bounding box center [597, 351] width 275 height 30
click at [554, 352] on input "127 A ELK AVE, , CRESTED BUTTE, CO 81224" at bounding box center [597, 351] width 275 height 30
click at [558, 354] on input "127 A ELK AVE, , CRESTED BUTTE, CO 81224" at bounding box center [597, 351] width 275 height 30
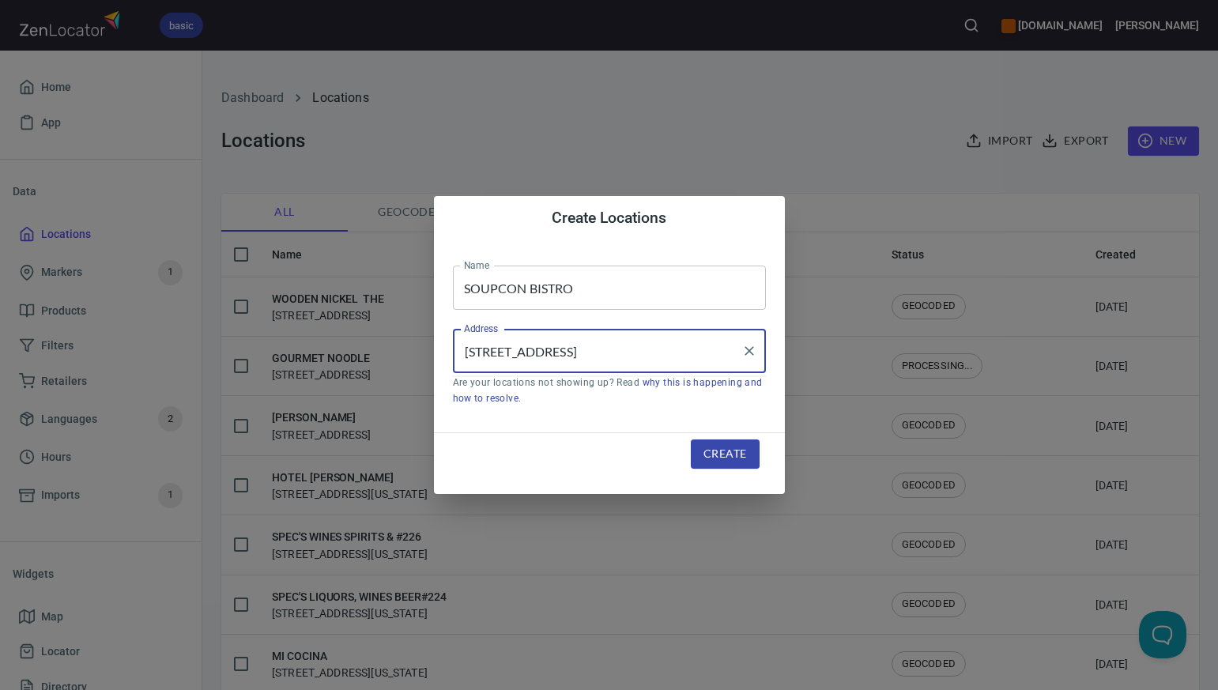
click at [656, 352] on input "127 A ELK AVE, CRESTED BUTTE, CO 81224" at bounding box center [597, 351] width 275 height 30
click at [615, 352] on input "127 A ELK AVE, CRESTED Butte, CO 81224" at bounding box center [597, 351] width 275 height 30
click at [549, 356] on input "127 A ELK AVE, Crested Butte, CO 81224" at bounding box center [597, 351] width 275 height 30
click at [521, 353] on input "127 A ELK Ave, Crested Butte, CO 81224" at bounding box center [597, 351] width 275 height 30
type input "127 A Elk Ave, Crested Butte, CO 81224"
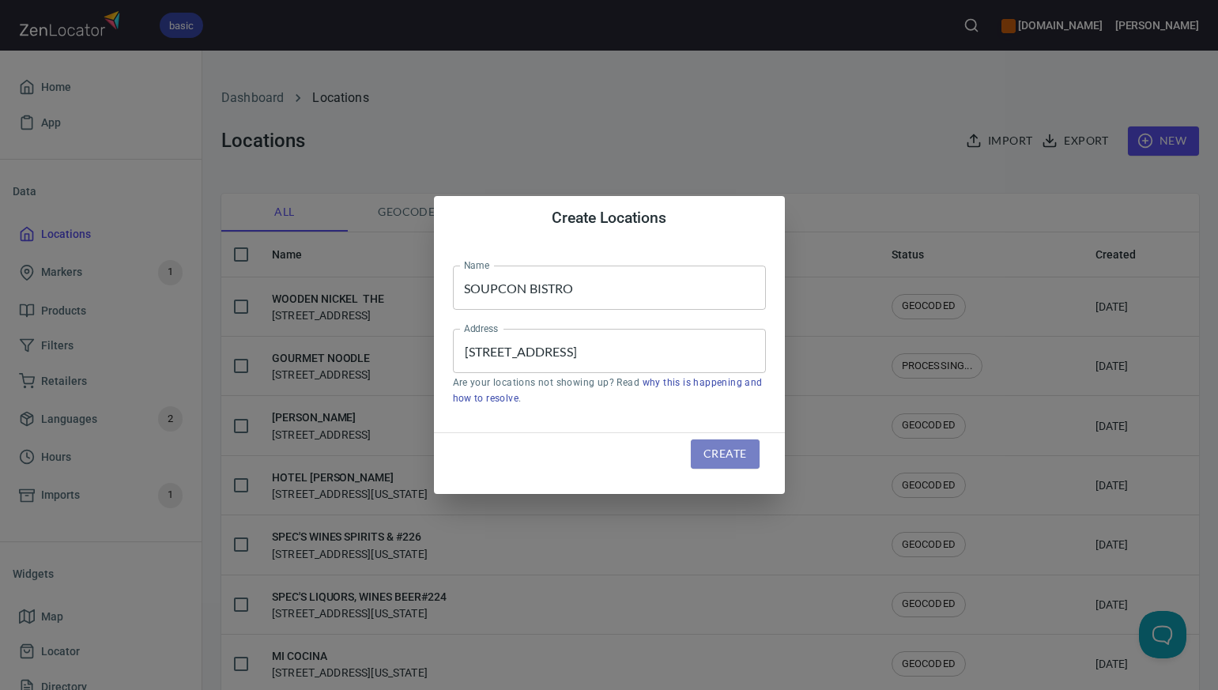
click at [725, 455] on span "Create" at bounding box center [724, 454] width 43 height 20
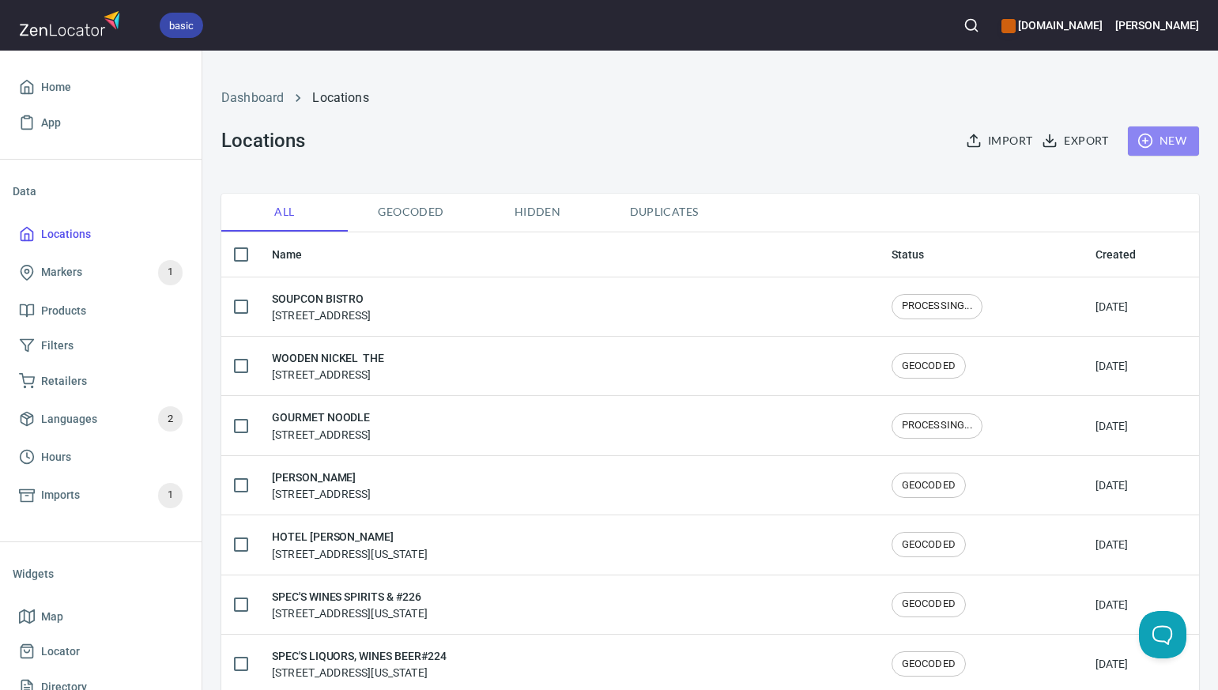
click at [1168, 137] on span "New" at bounding box center [1163, 141] width 46 height 20
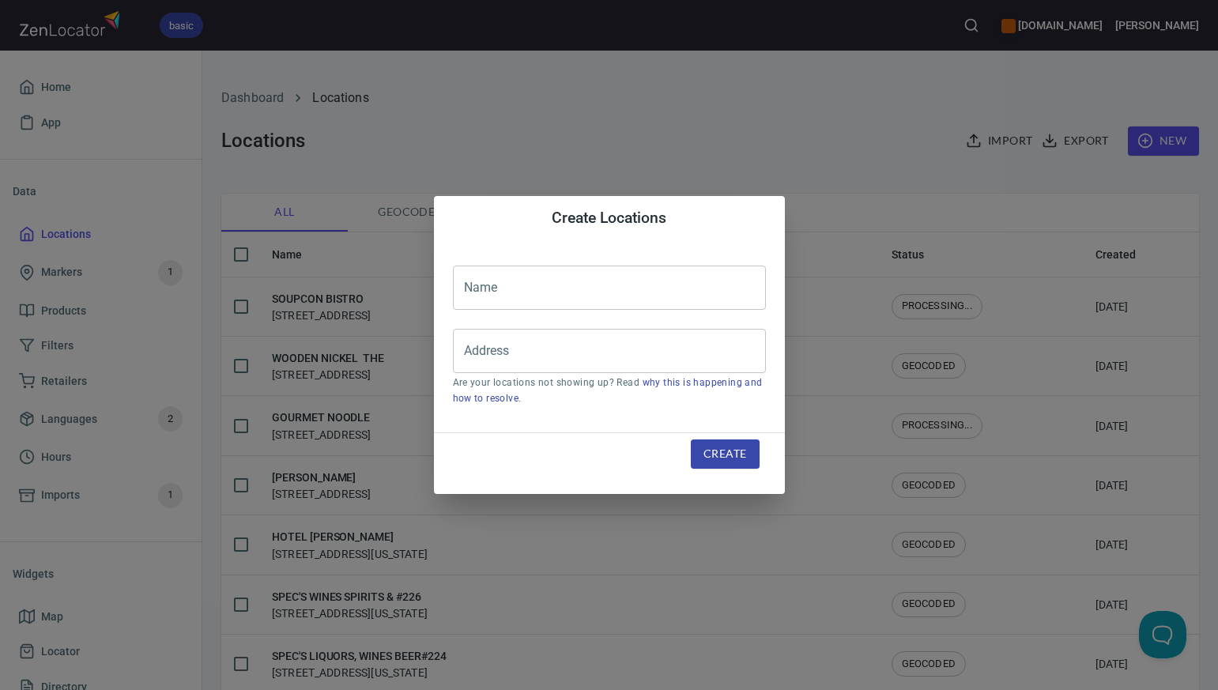
click at [474, 288] on input "text" at bounding box center [609, 288] width 313 height 44
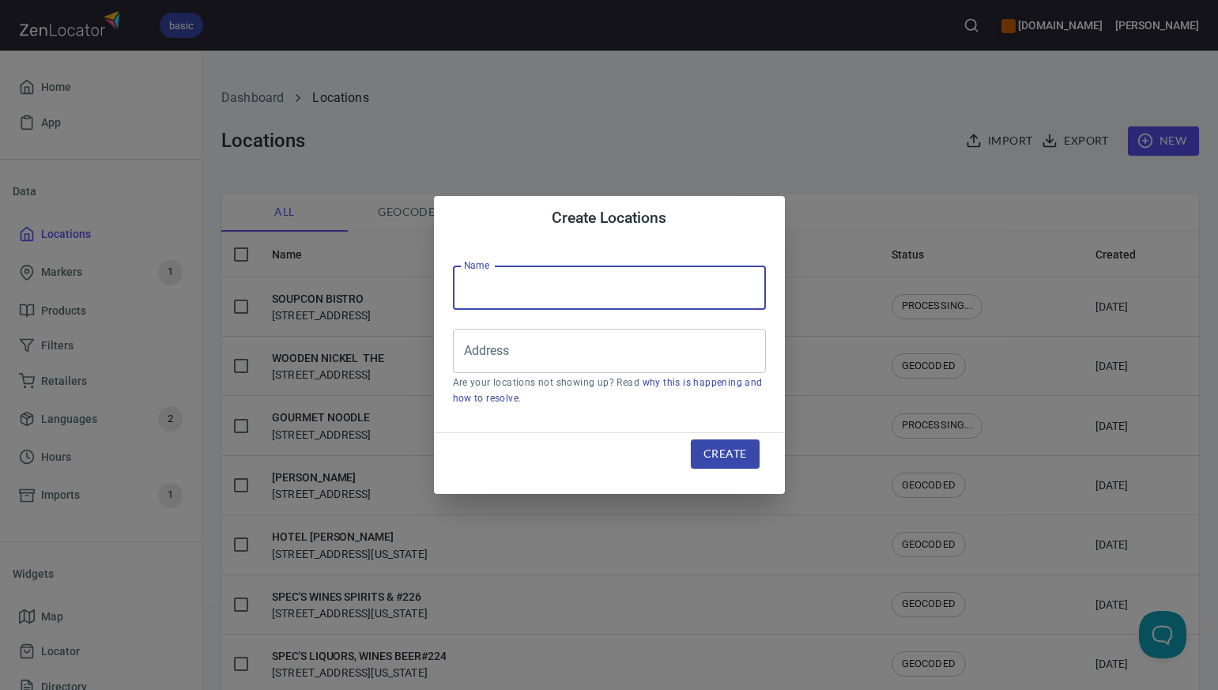
paste input "MOUNTAIN SPIRITS LIQUORS"
type input "MOUNTAIN SPIRITS LIQUORS"
click at [477, 345] on input "Address" at bounding box center [597, 351] width 275 height 30
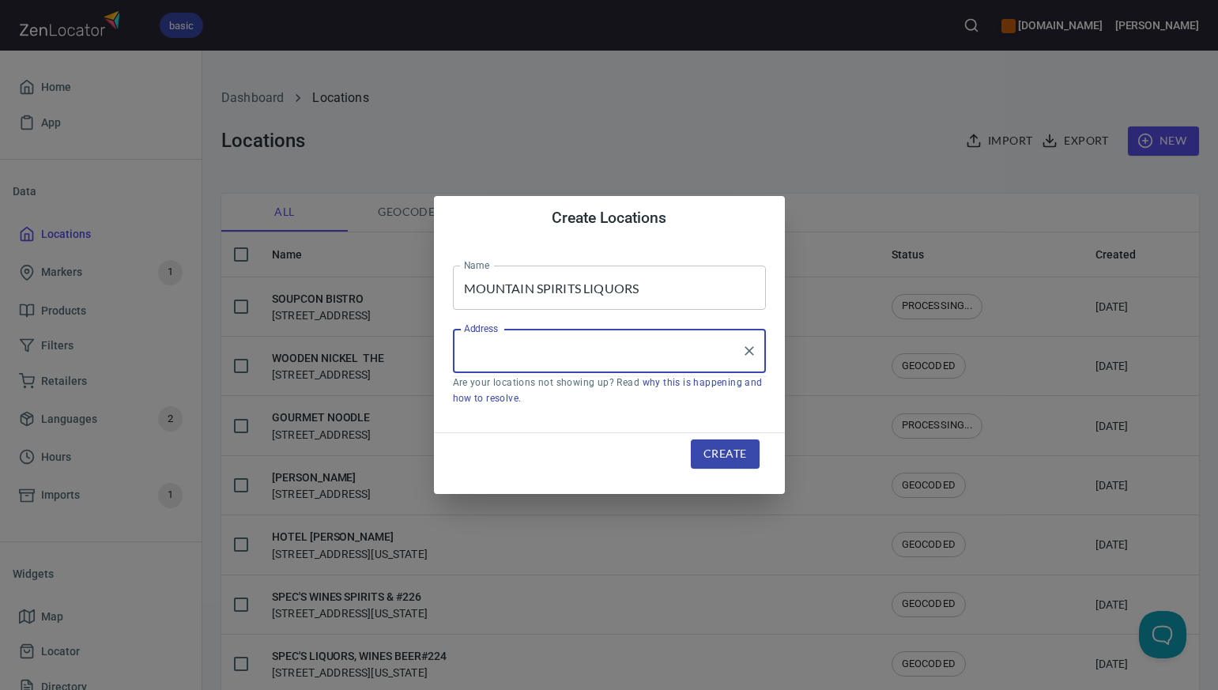
paste input "301 6TH STREET, PO BOX 145, CRESTED BUTTE, CO81224"
click at [694, 351] on input "301 6TH STREET, PO BOX 145, CRESTED BUTTE, CO81224" at bounding box center [597, 351] width 275 height 30
click at [567, 355] on input "301 6TH STREET, PO BOX 145, CRESTED BUTTE, CO 81224" at bounding box center [597, 351] width 275 height 30
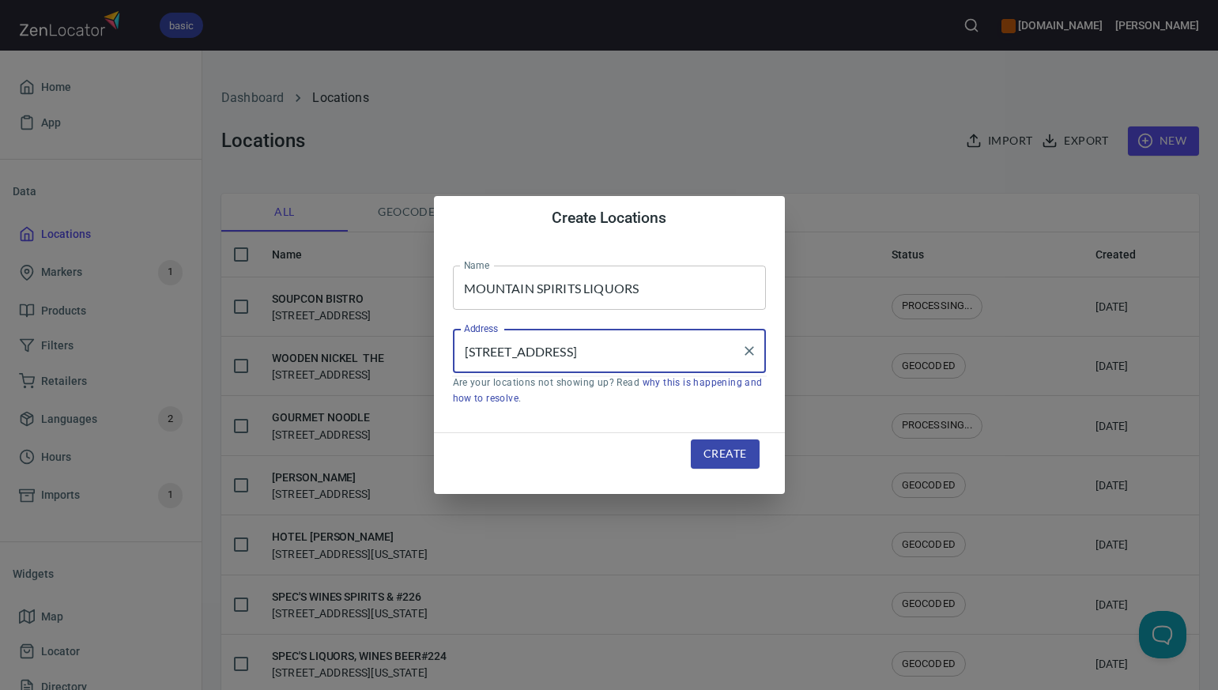
click at [663, 353] on input "301 6TH STREET, CRESTED BUTTE, CO 81224" at bounding box center [597, 351] width 275 height 30
click at [623, 351] on input "301 6TH STREET, CRESTED Butte, CO 81224" at bounding box center [597, 351] width 275 height 30
click at [560, 352] on input "301 6TH STREET, Crested Butte, CO 81224" at bounding box center [597, 351] width 275 height 30
click at [514, 354] on input "301 6TH Street, Crested Butte, CO 81224" at bounding box center [597, 351] width 275 height 30
type input "301 6th Street, Crested Butte, CO 81224"
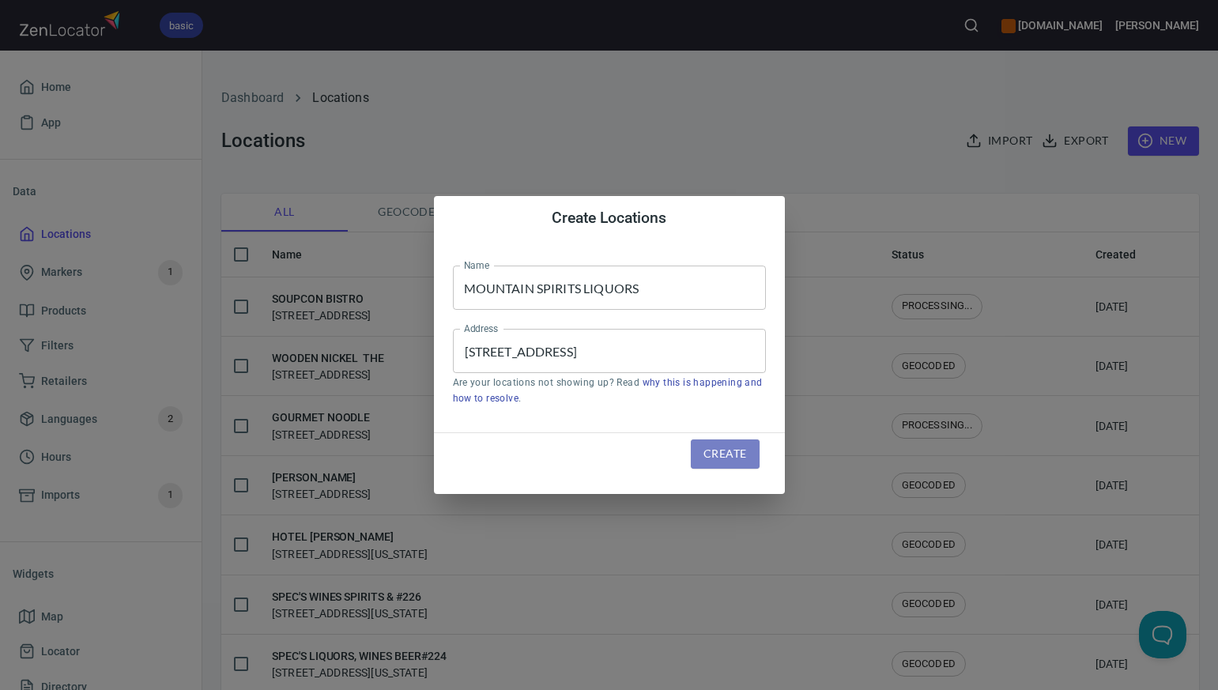
click at [717, 451] on span "Create" at bounding box center [724, 454] width 43 height 20
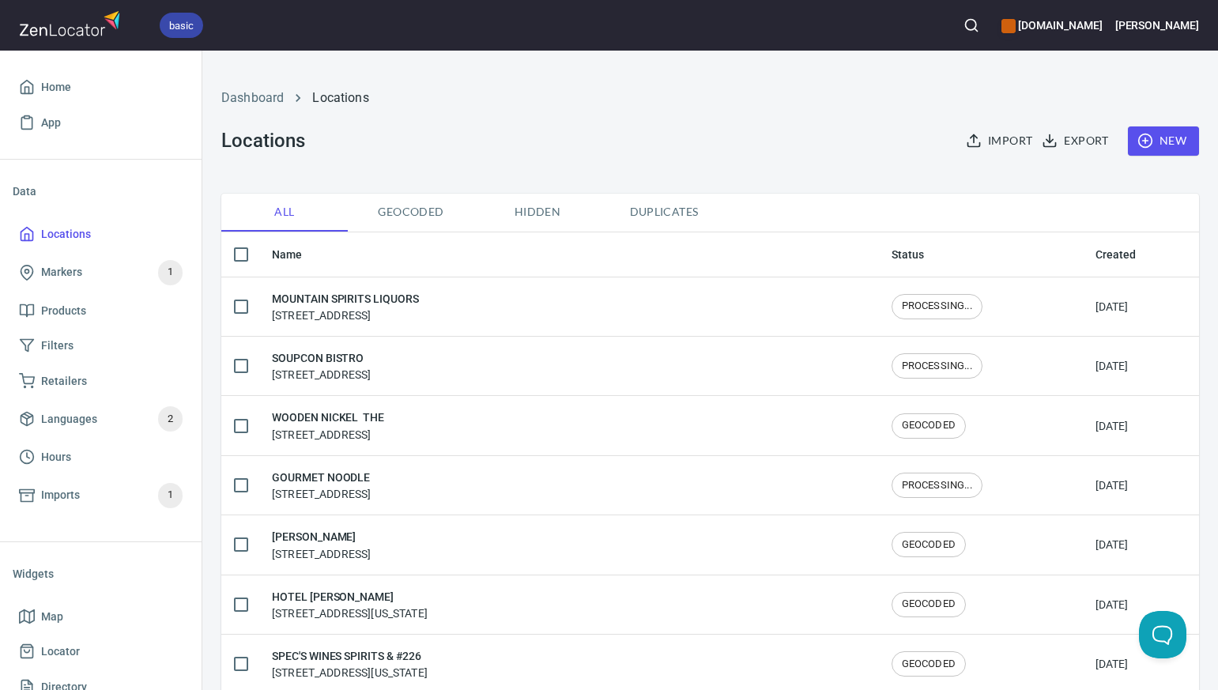
click at [1170, 145] on span "New" at bounding box center [1163, 141] width 46 height 20
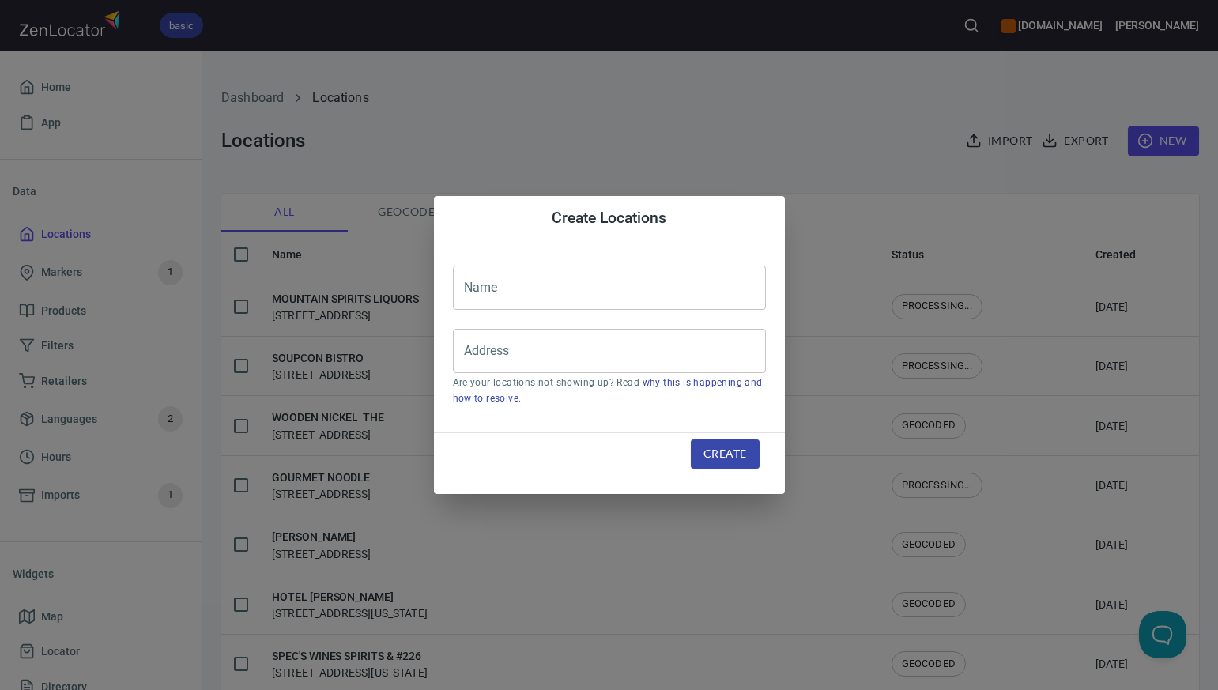
click at [469, 292] on input "text" at bounding box center [609, 288] width 313 height 44
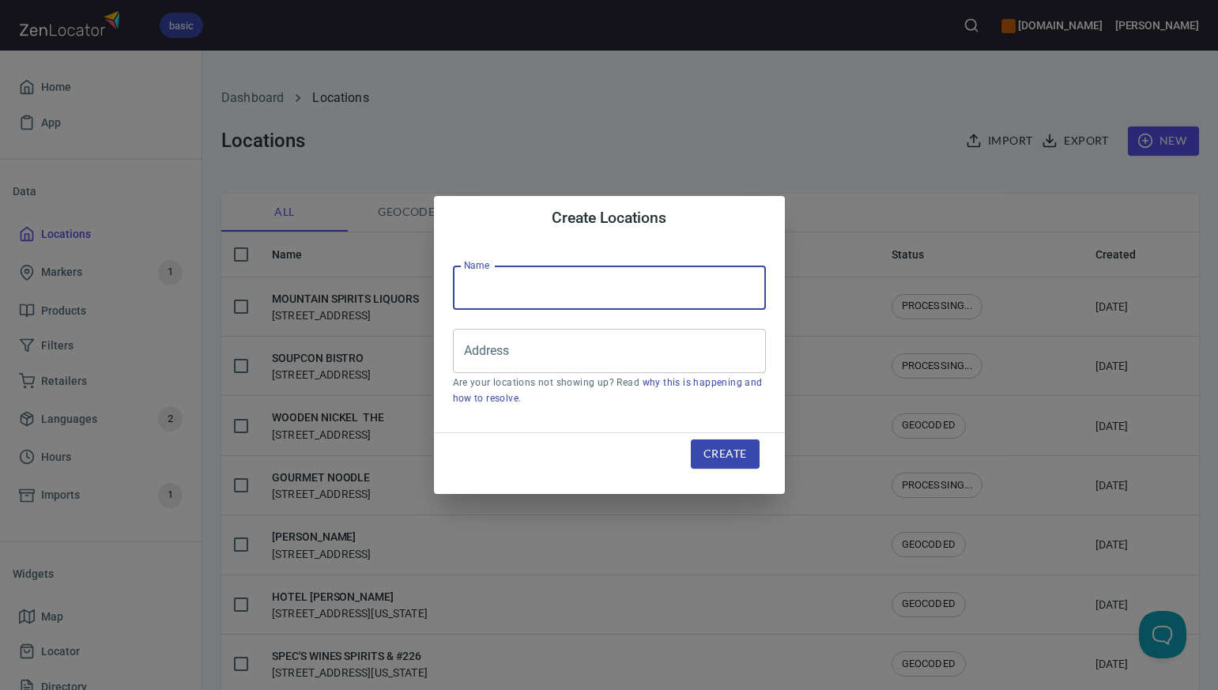
paste input "TWO TWELVE ELK - EFT"
type input "TWO TWELVE ELK"
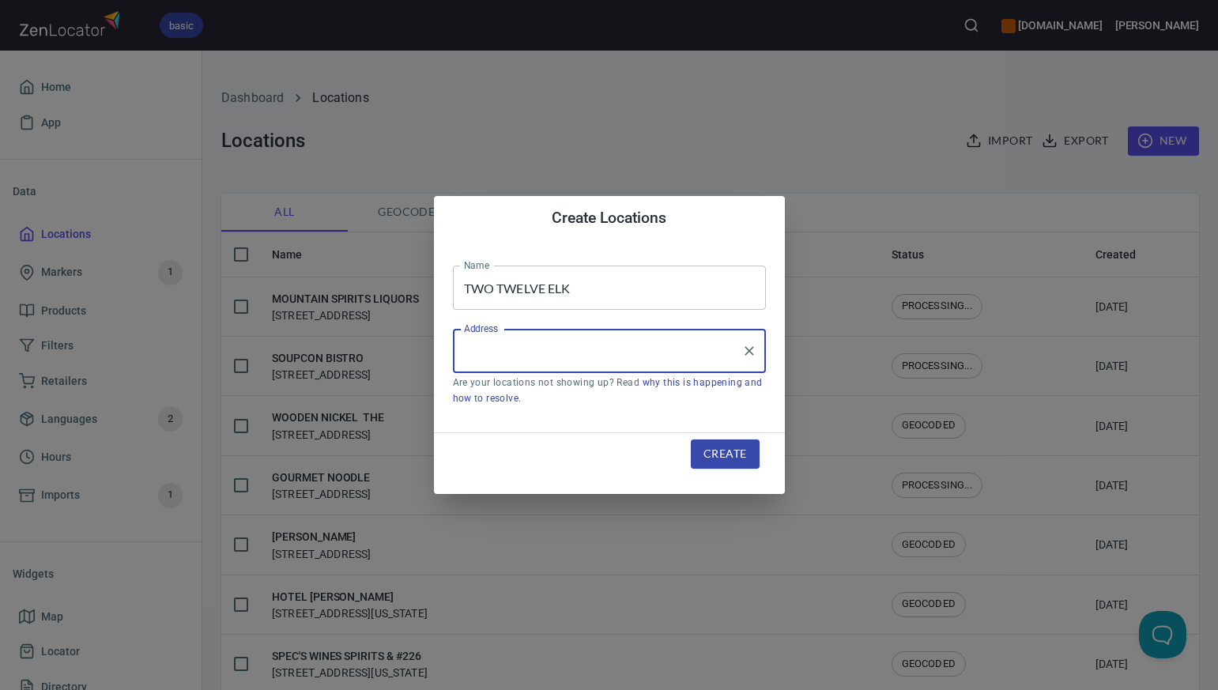
click at [471, 352] on input "Address" at bounding box center [597, 351] width 275 height 30
paste input "212 ELK AVE, , CRESTED BUTTE, CO81224"
click at [506, 406] on li "212 Elk Avenue, Crested Butte, Colorado, United States" at bounding box center [609, 396] width 313 height 28
type input "212 Elk Avenue, Crested Butte, Colorado, United States"
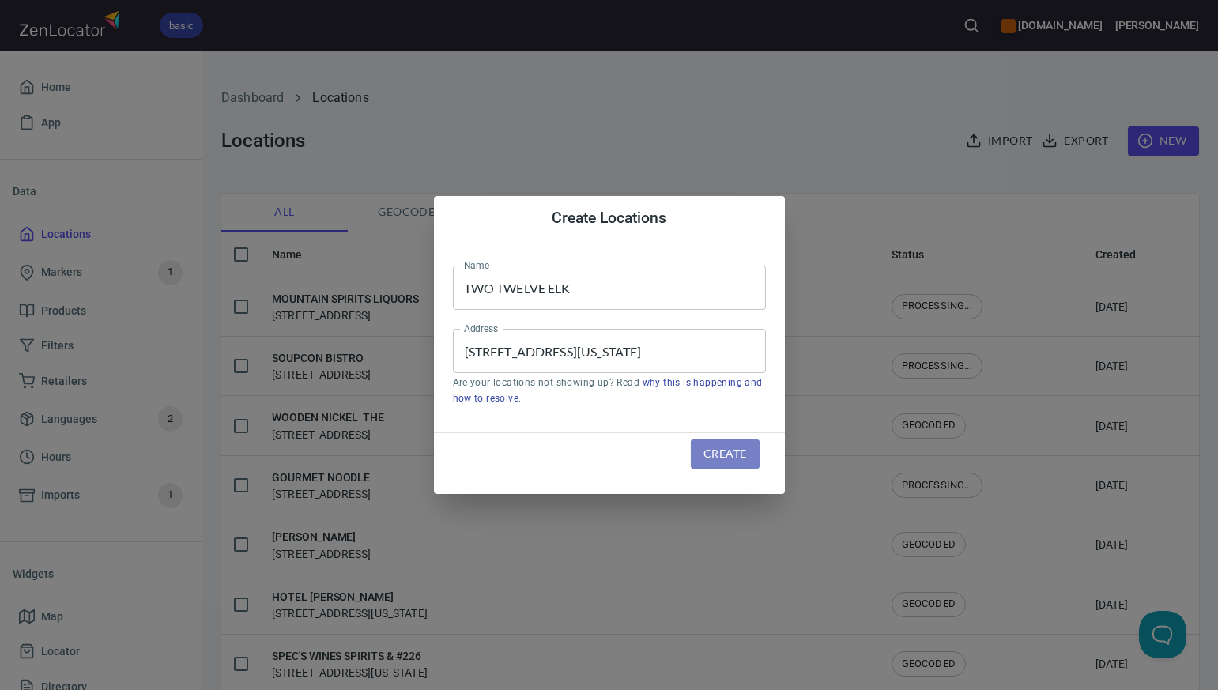
click at [714, 451] on span "Create" at bounding box center [724, 454] width 43 height 20
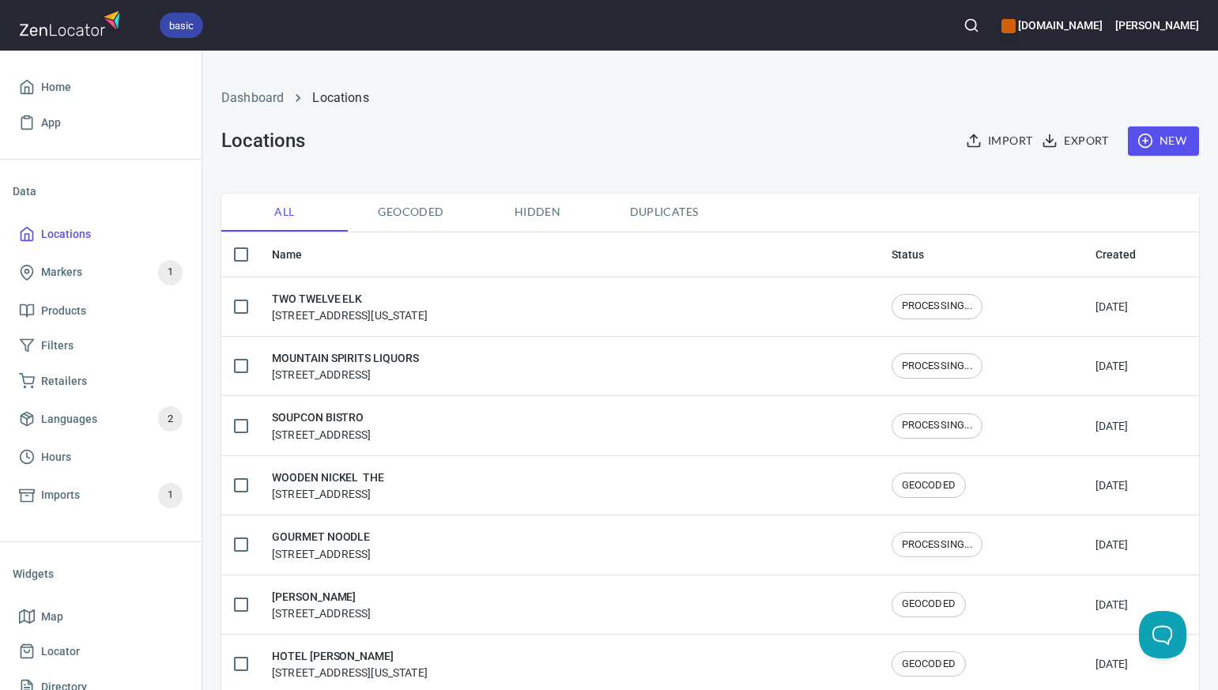
click at [1167, 145] on span "New" at bounding box center [1163, 141] width 46 height 20
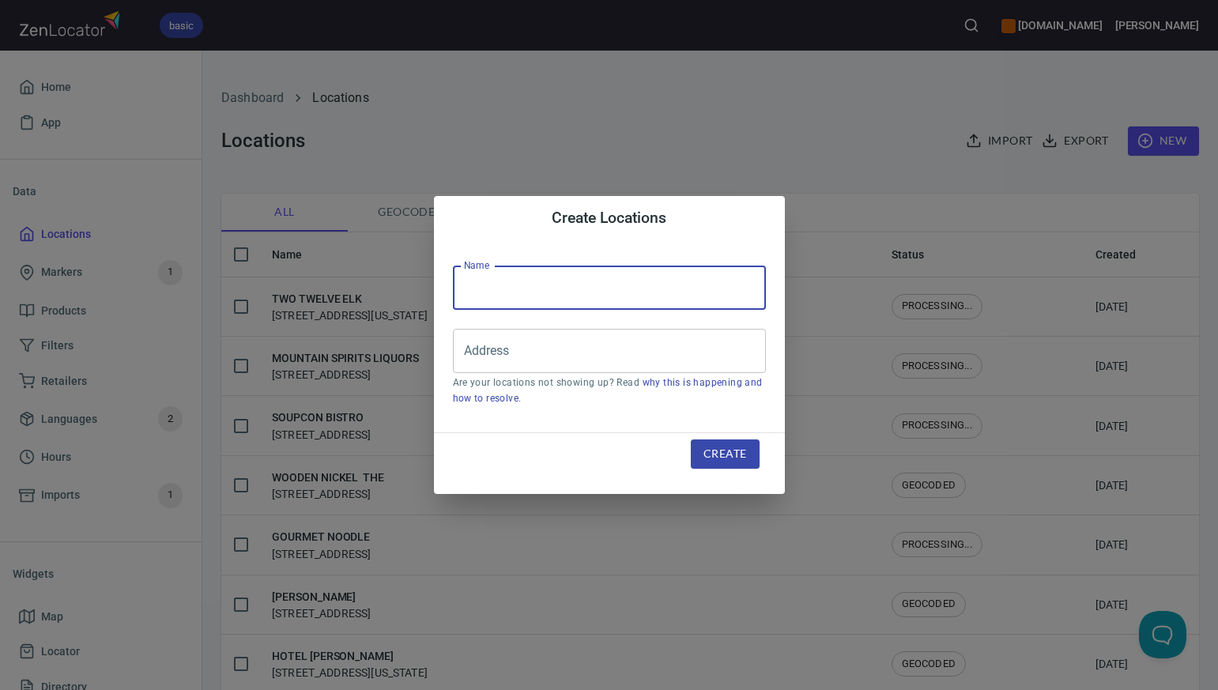
click at [477, 292] on input "text" at bounding box center [609, 288] width 313 height 44
paste input "HIGH MOUNTAIN LIQUOR - EFT"
type input "HIGH MOUNTAIN LIQUOR"
click at [471, 352] on input "Address" at bounding box center [597, 351] width 275 height 30
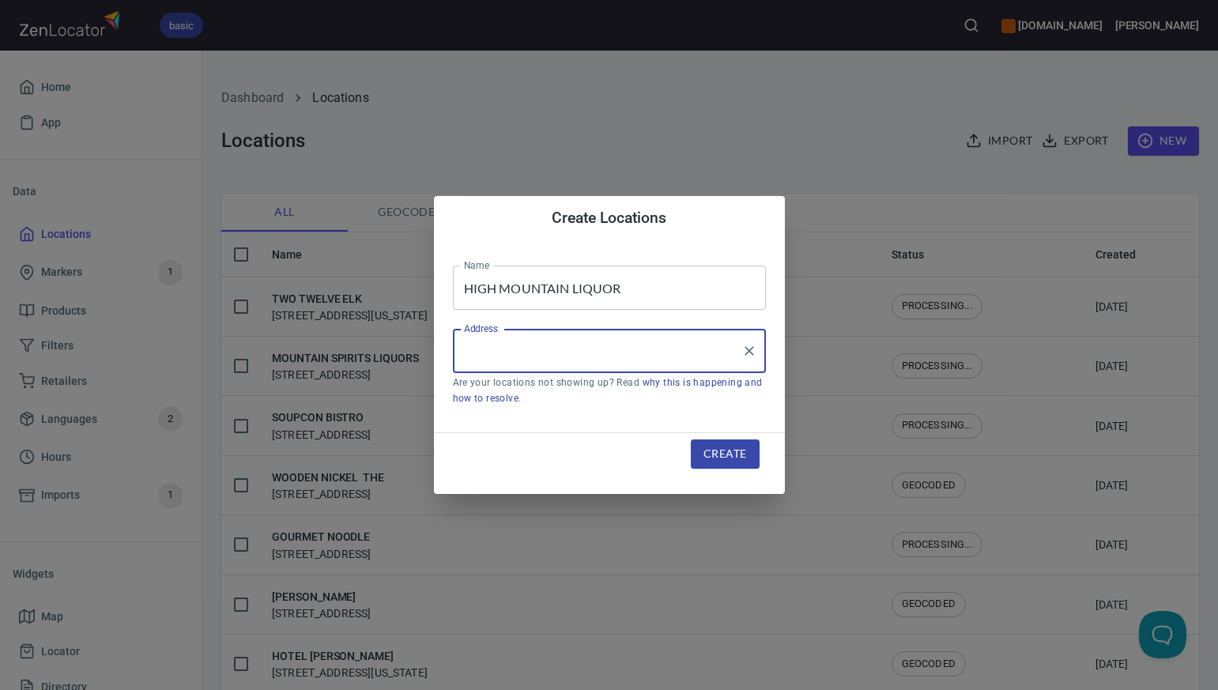
paste input "901 NORTH MAIN ST, , GUNNISON, CO81230"
click at [524, 398] on li "901 North Main Street, Gunnison, Colorado, United States" at bounding box center [609, 396] width 313 height 28
type input "901 North Main Street, Gunnison, Colorado, United States"
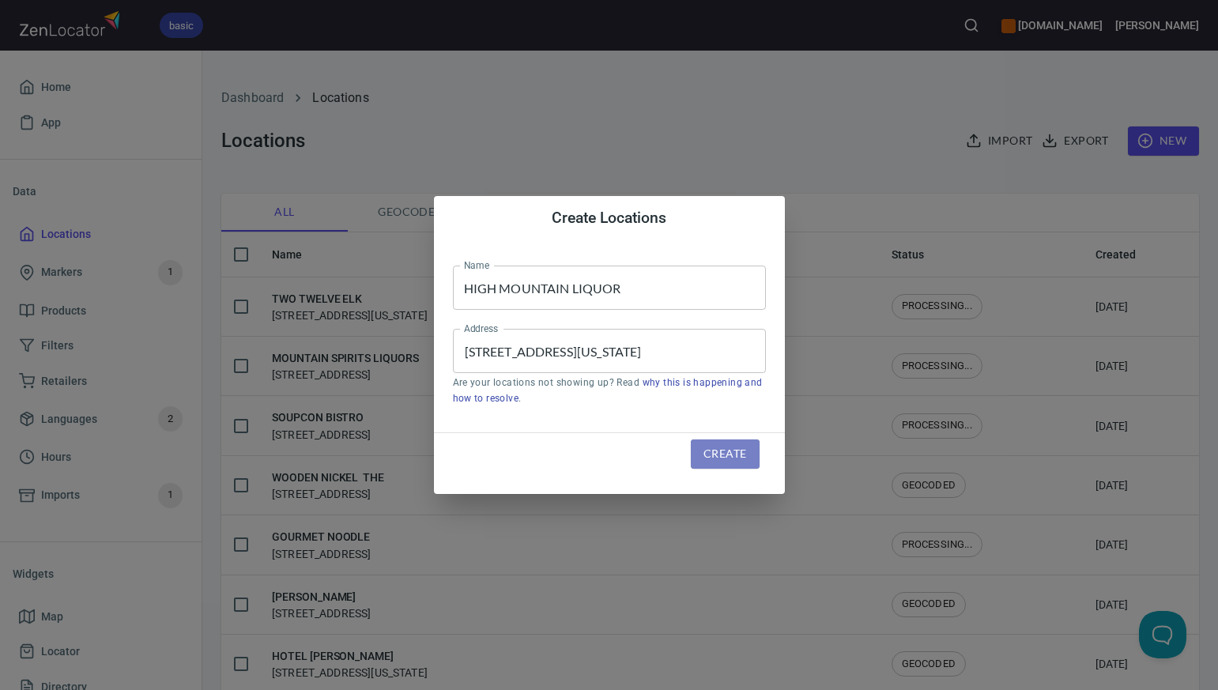
click at [737, 453] on span "Create" at bounding box center [724, 454] width 43 height 20
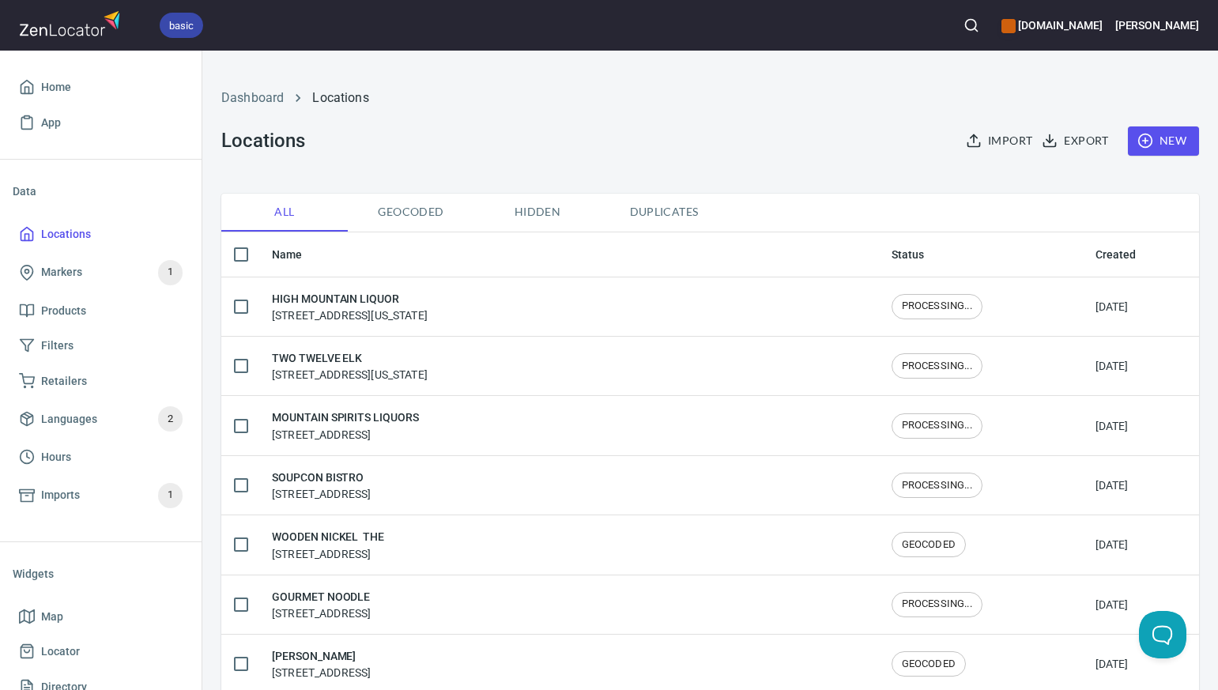
click at [1168, 140] on span "New" at bounding box center [1163, 141] width 46 height 20
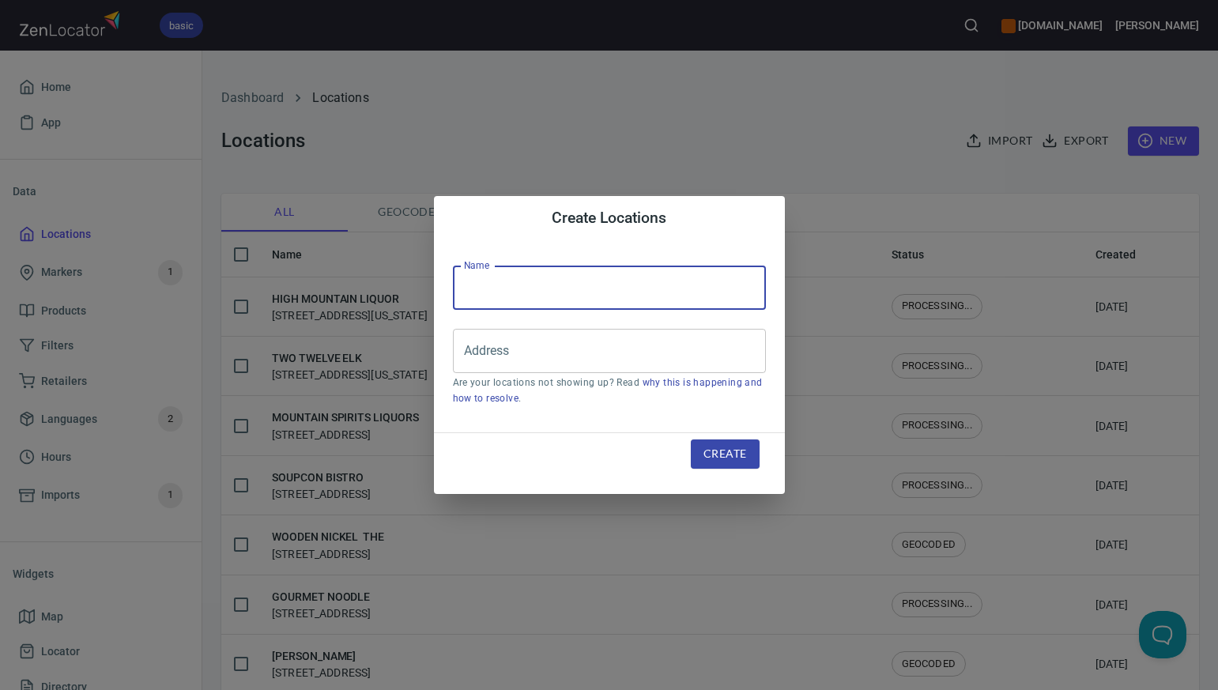
click at [487, 288] on input "text" at bounding box center [609, 288] width 313 height 44
paste input "NOCHE"
type input "NOCHE"
click at [467, 348] on input "Address" at bounding box center [597, 351] width 275 height 30
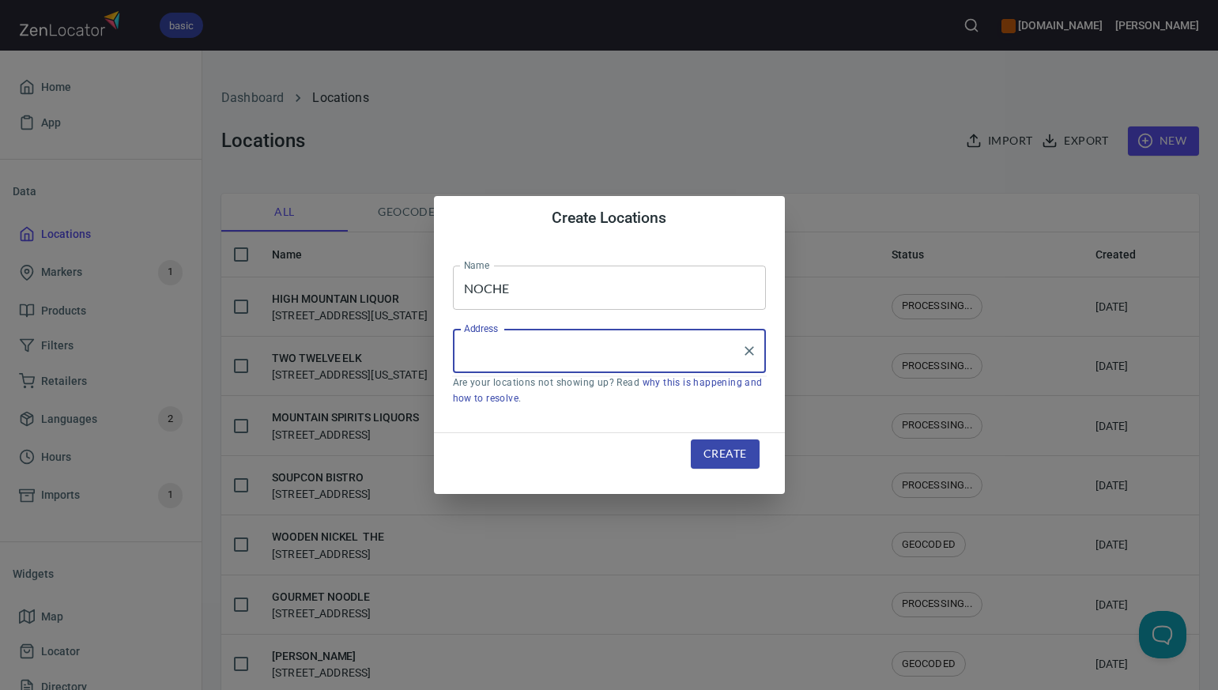
paste input "110 N ELGIN AVE EAST STE 140, , TULSA, OK74120"
click at [512, 400] on li "110 North Elgin Avenue East, Tulsa, Oklahoma, United States" at bounding box center [609, 396] width 313 height 28
type input "110 North Elgin Avenue East, Tulsa, Oklahoma, United States"
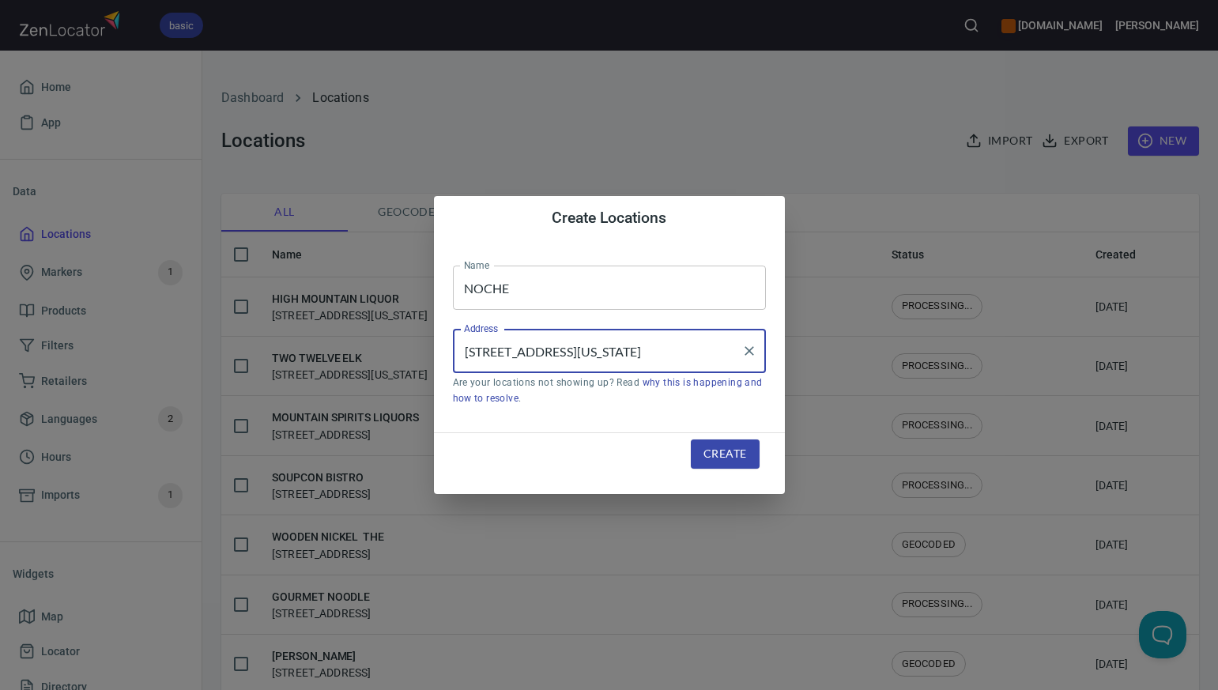
click at [721, 451] on span "Create" at bounding box center [724, 454] width 43 height 20
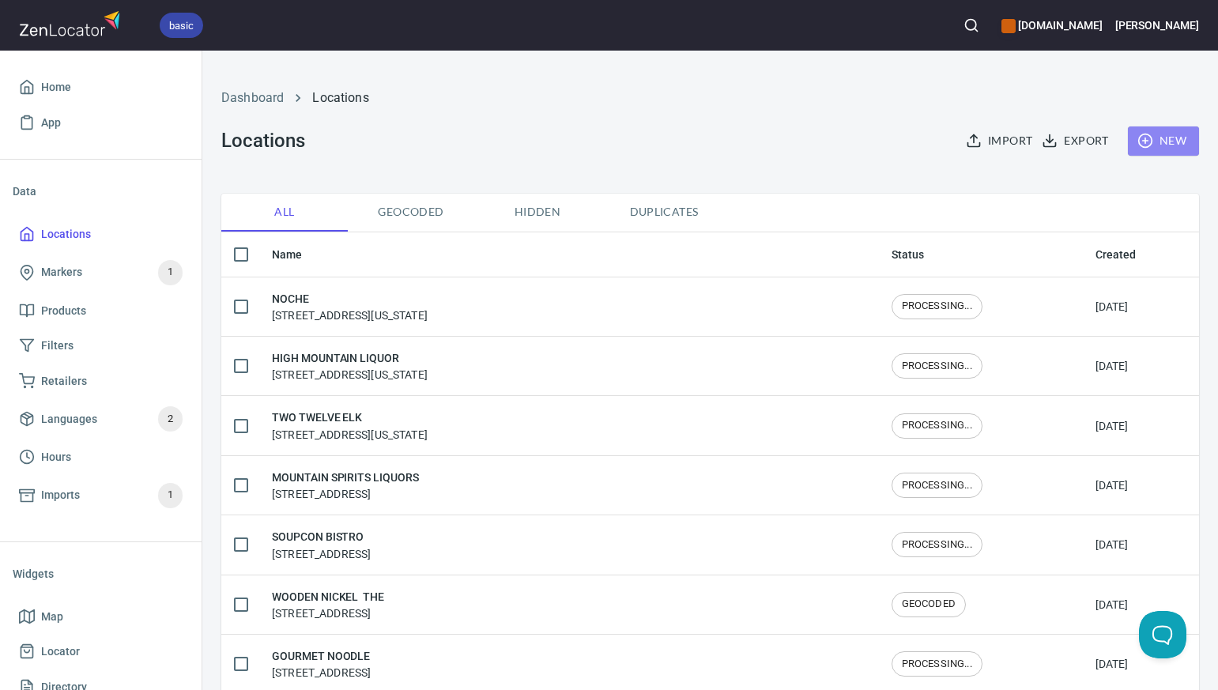
click at [1167, 134] on span "New" at bounding box center [1163, 141] width 46 height 20
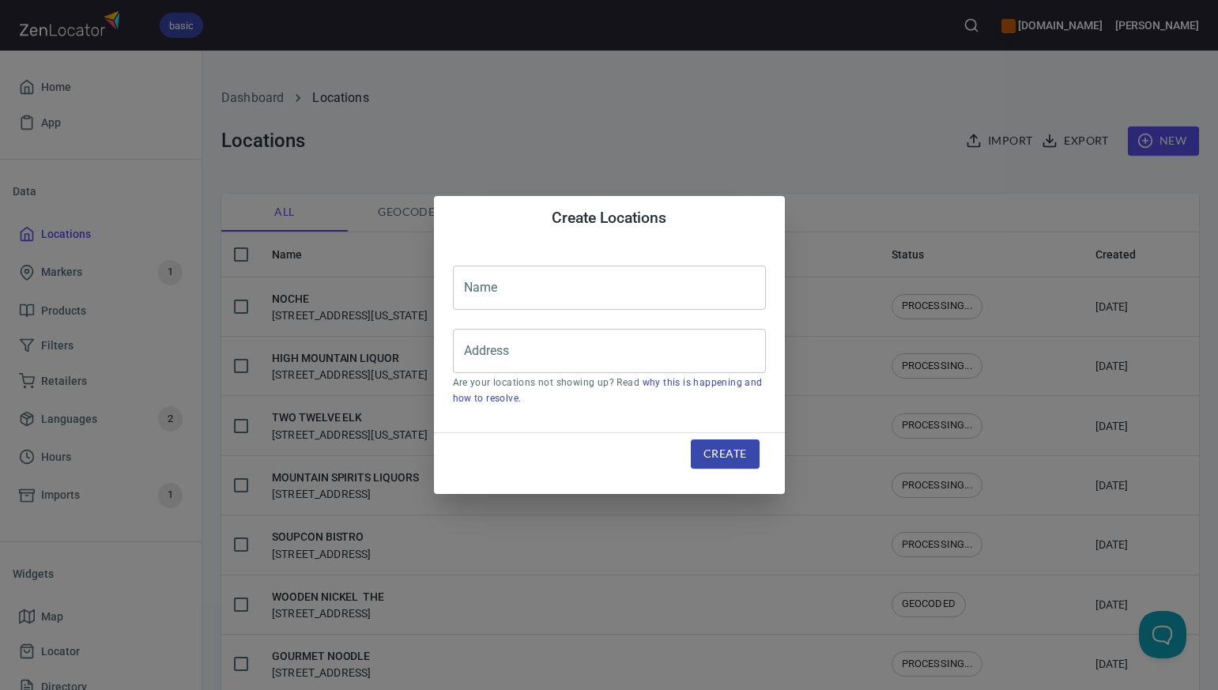
click at [462, 278] on input "text" at bounding box center [609, 288] width 313 height 44
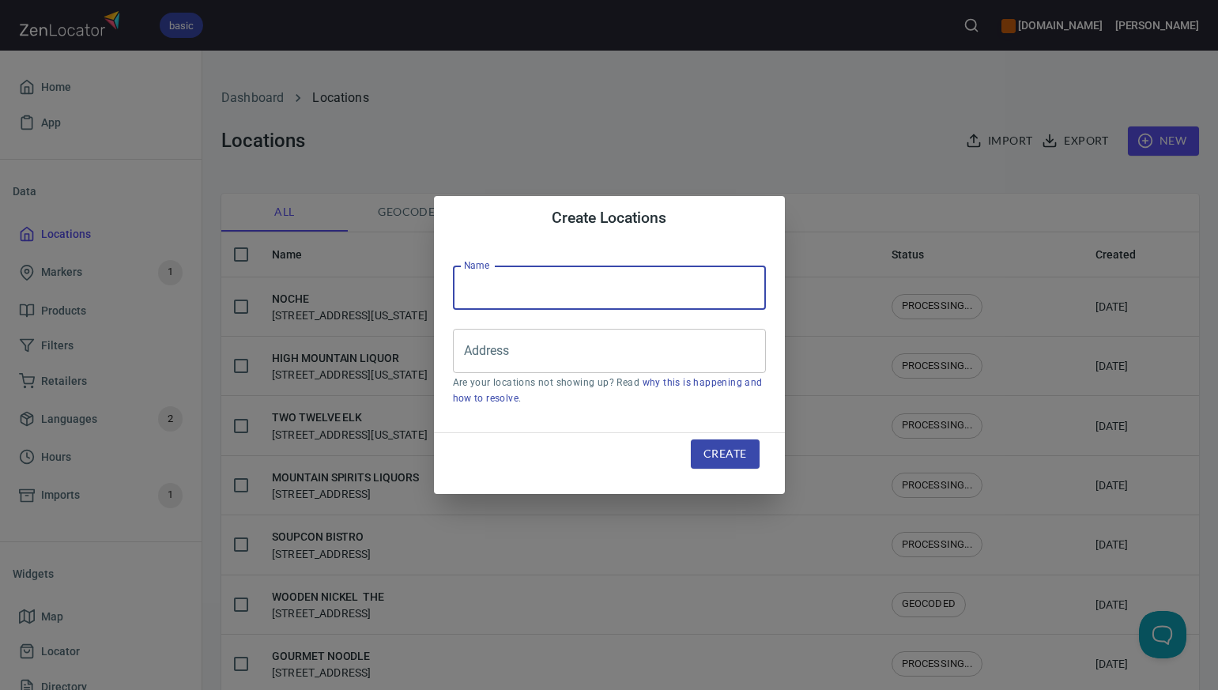
paste input "MESERO"
type input "MESERO"
click at [462, 352] on input "Address" at bounding box center [597, 351] width 275 height 30
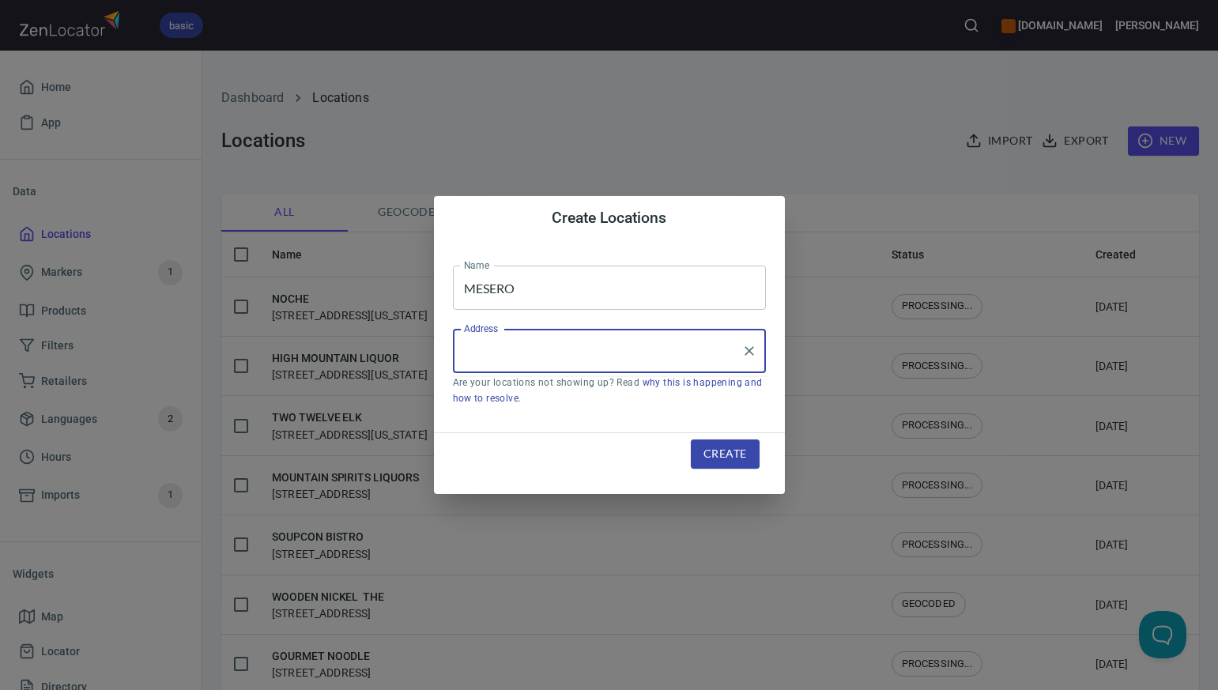
paste input "2121 NW 50TH ST SUITE 200, , OKLAHOMA CITY, OK73112"
click at [561, 354] on input "2121 NW 50TH ST SUITE 200, , OKLAHOMA CITY, OK73112" at bounding box center [597, 351] width 275 height 30
click at [696, 356] on input "2121 NW 50TH ST, OKLAHOMA CITY, OK73112" at bounding box center [597, 351] width 275 height 30
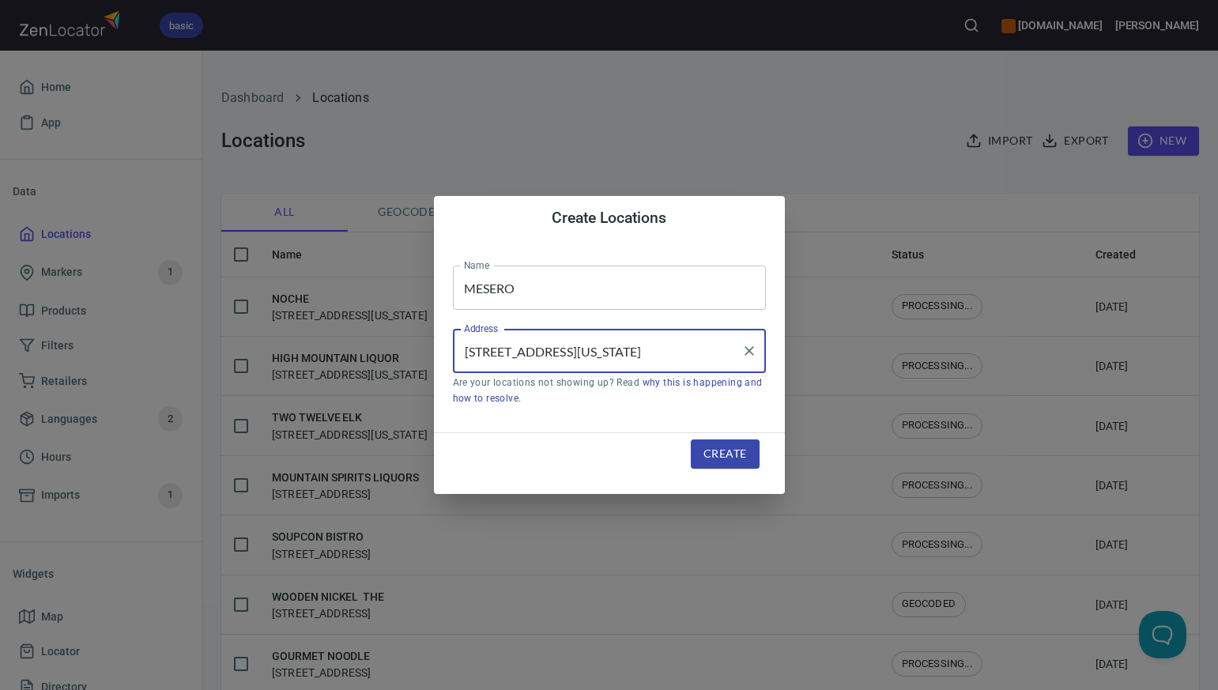
click at [674, 353] on input "2121 NW 50TH ST, OKLAHOMA CITY, OK 73112" at bounding box center [597, 351] width 275 height 30
click at [653, 354] on input "2121 NW 50TH ST, OKLAHOMA City, OK 73112" at bounding box center [597, 351] width 275 height 30
click at [569, 352] on input "2121 NW 50TH ST, Oklahoma City, OK 73112" at bounding box center [597, 351] width 275 height 30
click at [556, 353] on input "2121 NW 50TH St, Oklahoma City, OK 73112" at bounding box center [597, 351] width 275 height 30
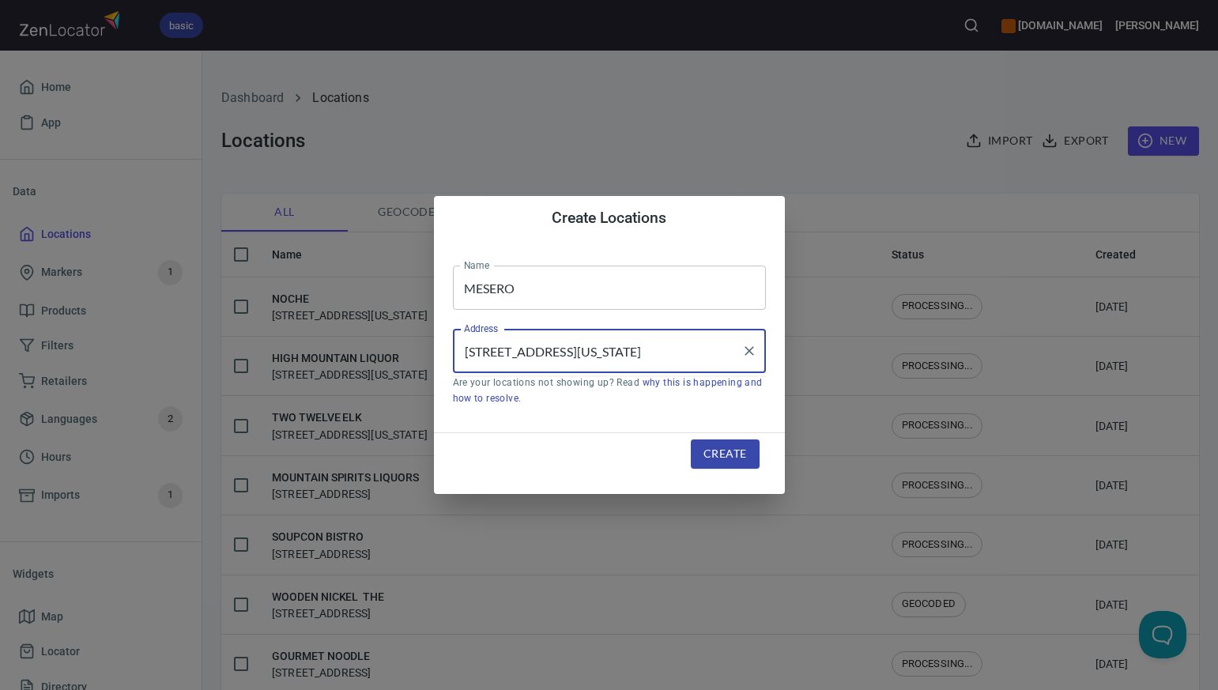
type input "2121 NW 50th St, Oklahoma City, OK 73112"
click at [724, 454] on span "Create" at bounding box center [724, 454] width 43 height 20
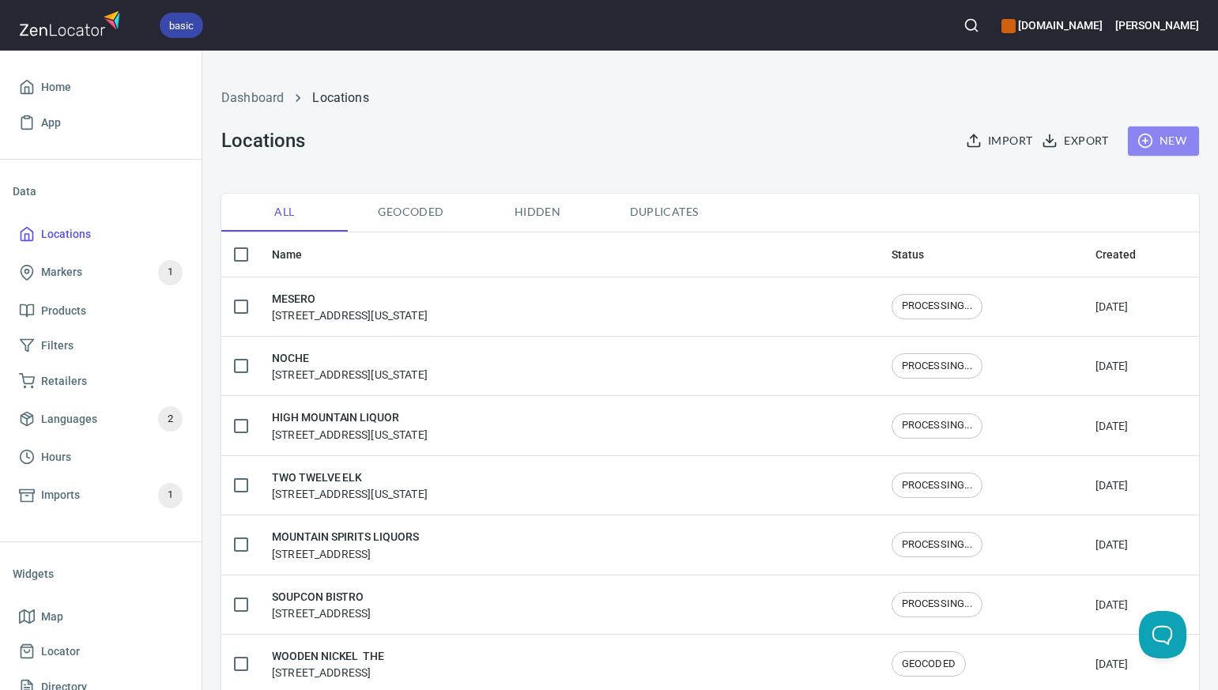
click at [1173, 137] on span "New" at bounding box center [1163, 141] width 46 height 20
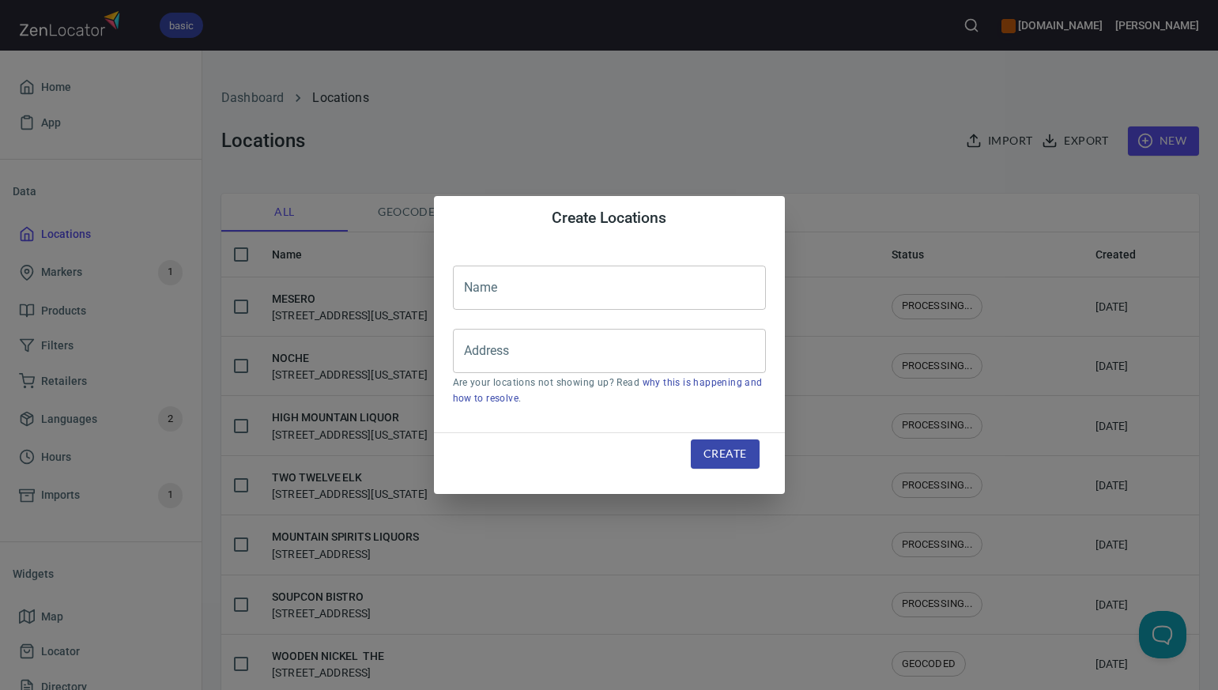
click at [466, 287] on input "text" at bounding box center [609, 288] width 313 height 44
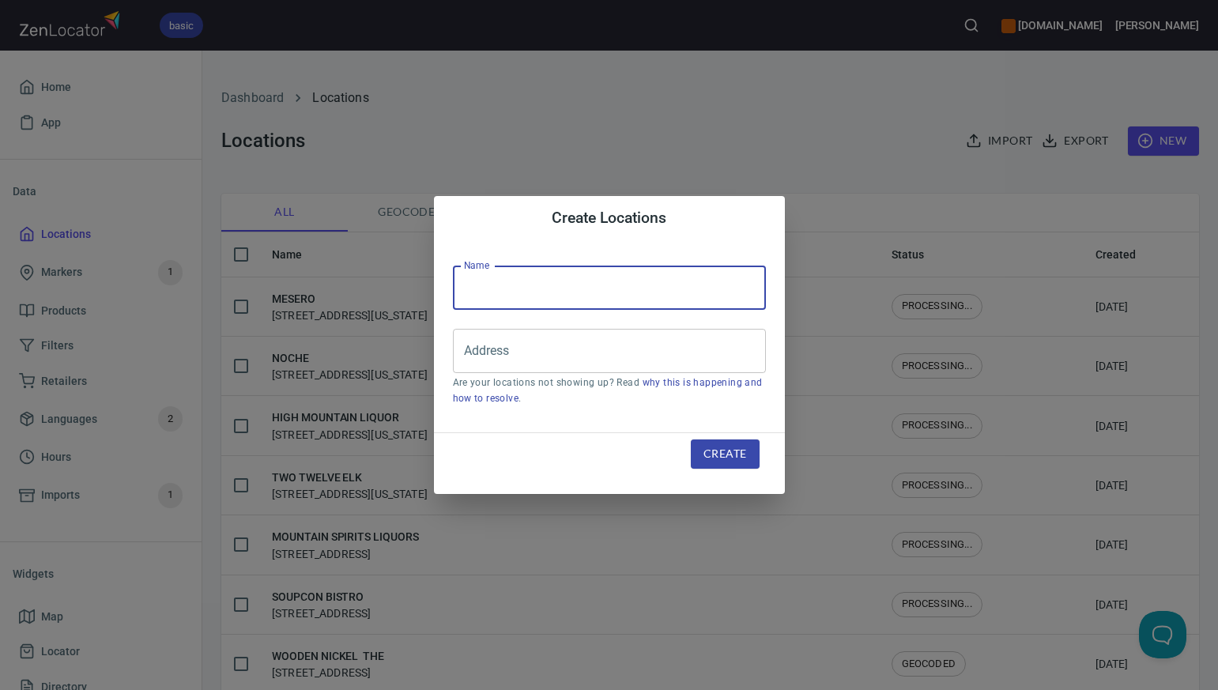
paste input "CRUZ'S COOLER LIQUOR"
type input "CRUZ'S COOLER LIQUOR"
click at [473, 352] on input "Address" at bounding box center [597, 351] width 275 height 30
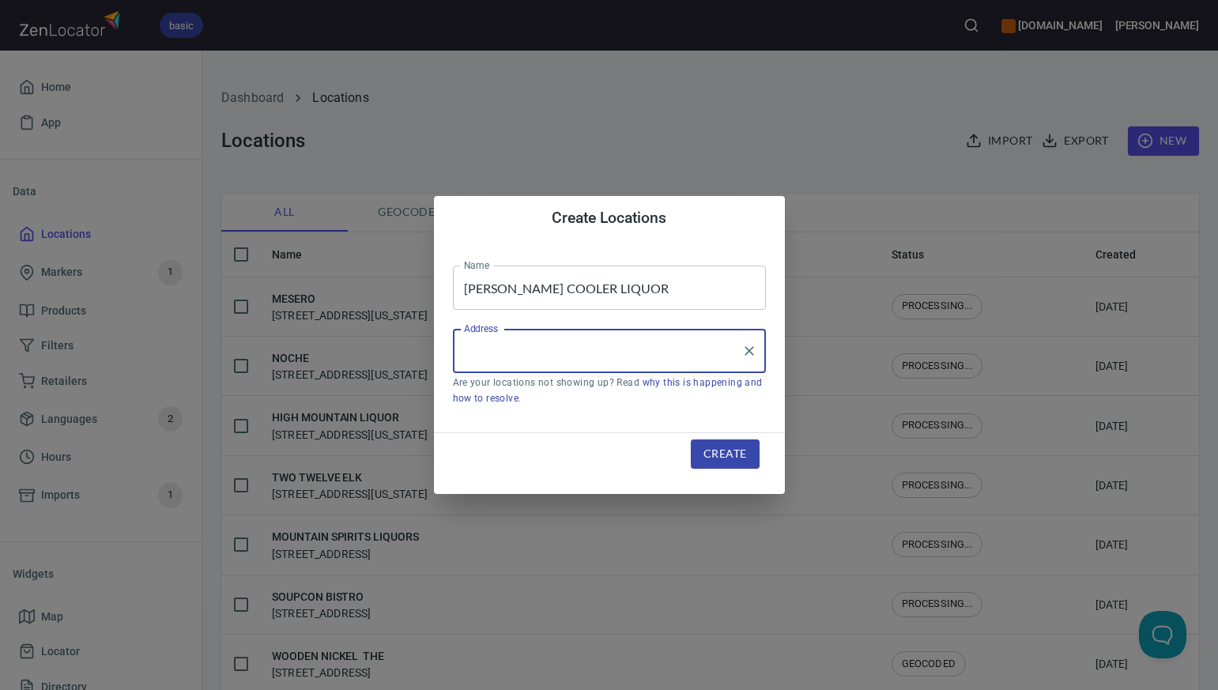
paste input "407 W ELDORADO PARKWAY 300, ** CASHIER'S CHECK/MONEY ORDER, LITTLE ELM, TX75068"
click at [601, 355] on input "407 W ELDORADO PARKWAY 300, ** CASHIER'S CHECK/MONEY ORDER, LITTLE ELM, TX75068" at bounding box center [597, 351] width 275 height 30
click at [606, 403] on li "407 West Eldorado Parkway, Little Elm, Texas, United States" at bounding box center [609, 396] width 313 height 28
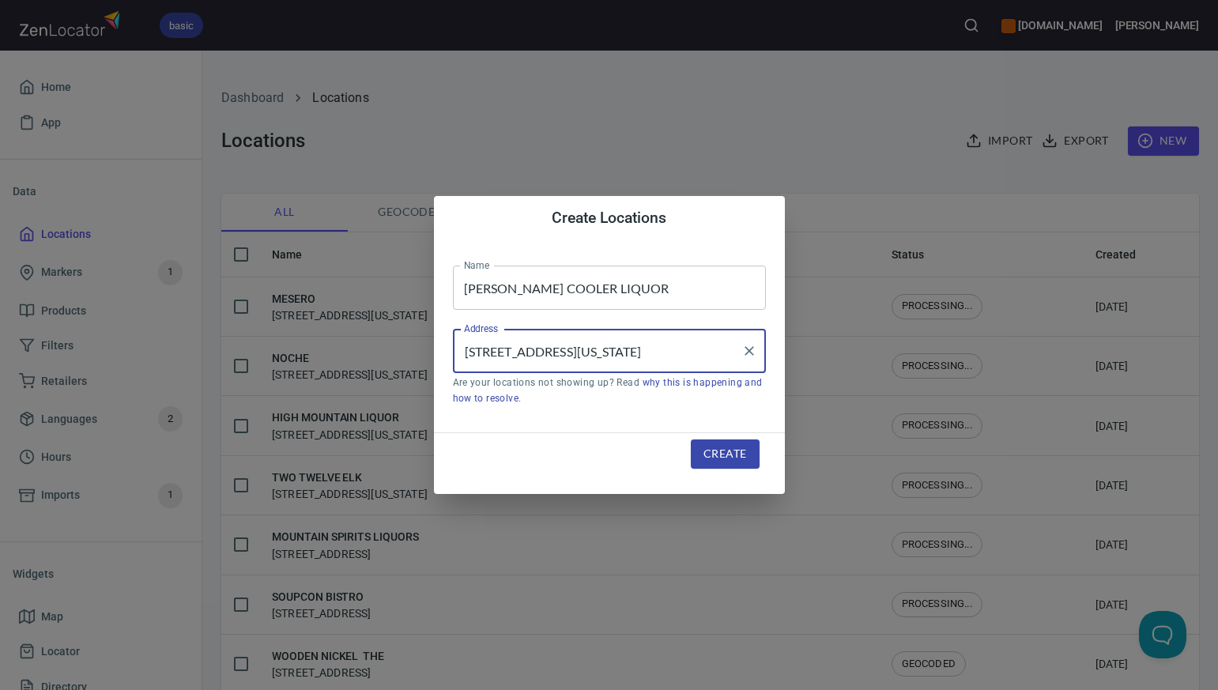
type input "407 West Eldorado Parkway, Little Elm, Texas, United States"
click at [720, 456] on span "Create" at bounding box center [724, 454] width 43 height 20
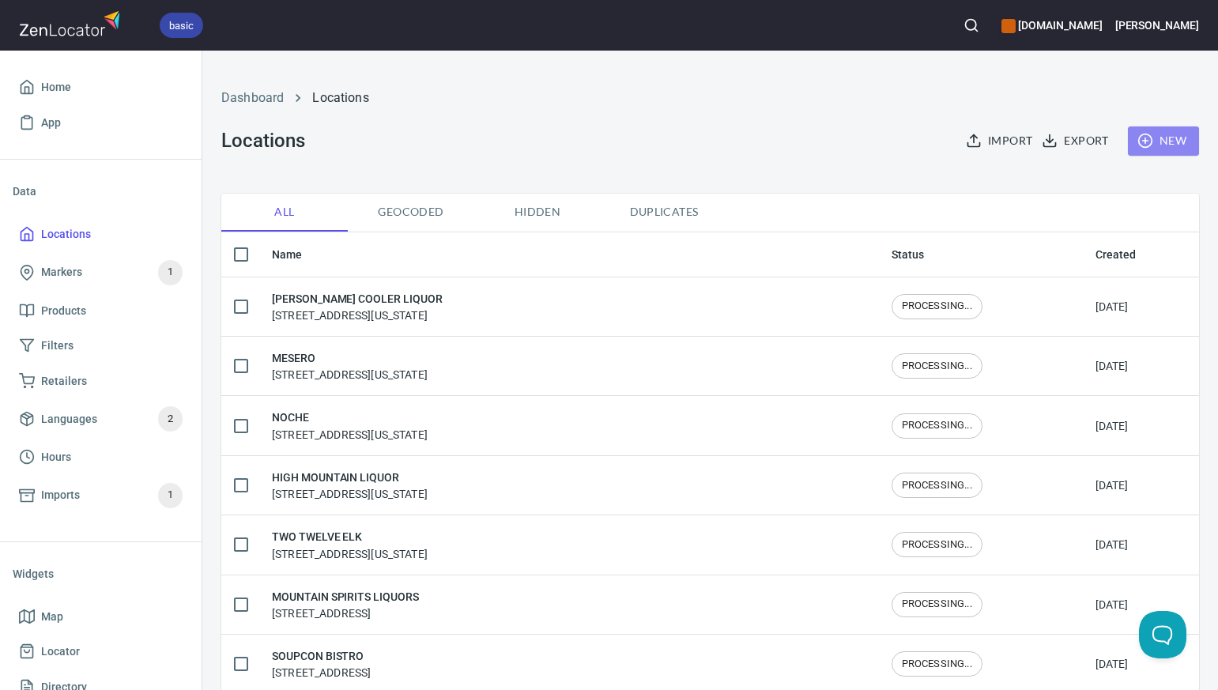
click at [1182, 144] on span "New" at bounding box center [1163, 141] width 46 height 20
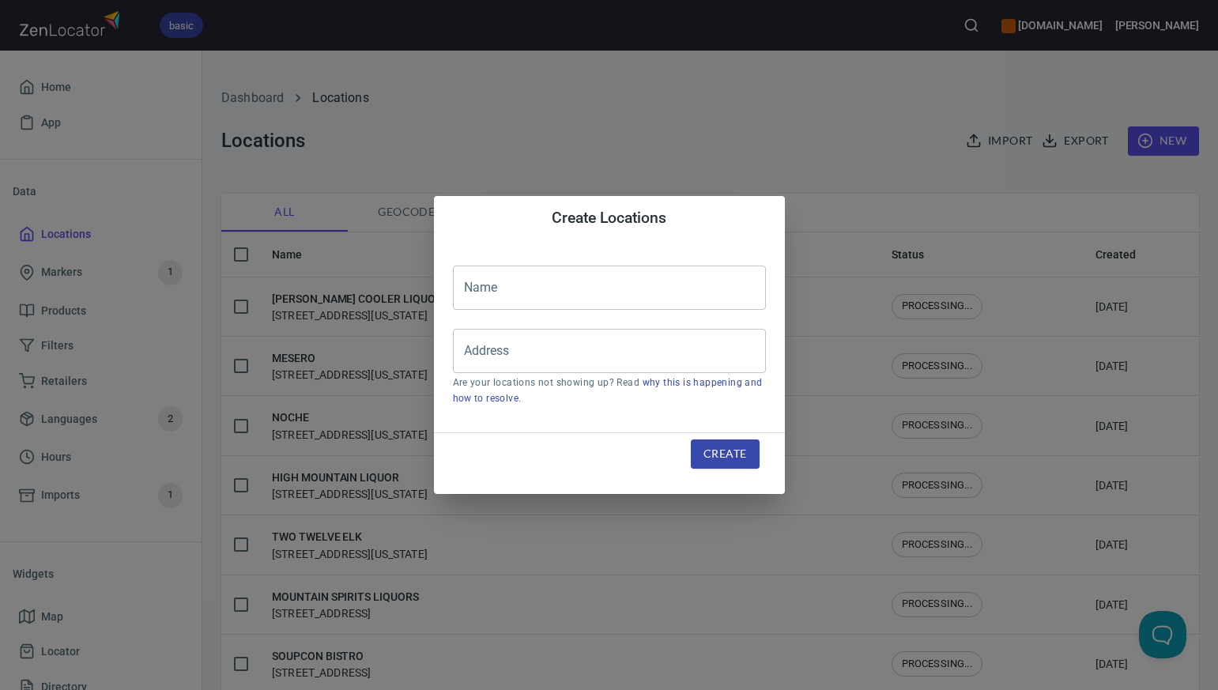
click at [460, 289] on input "text" at bounding box center [609, 288] width 313 height 44
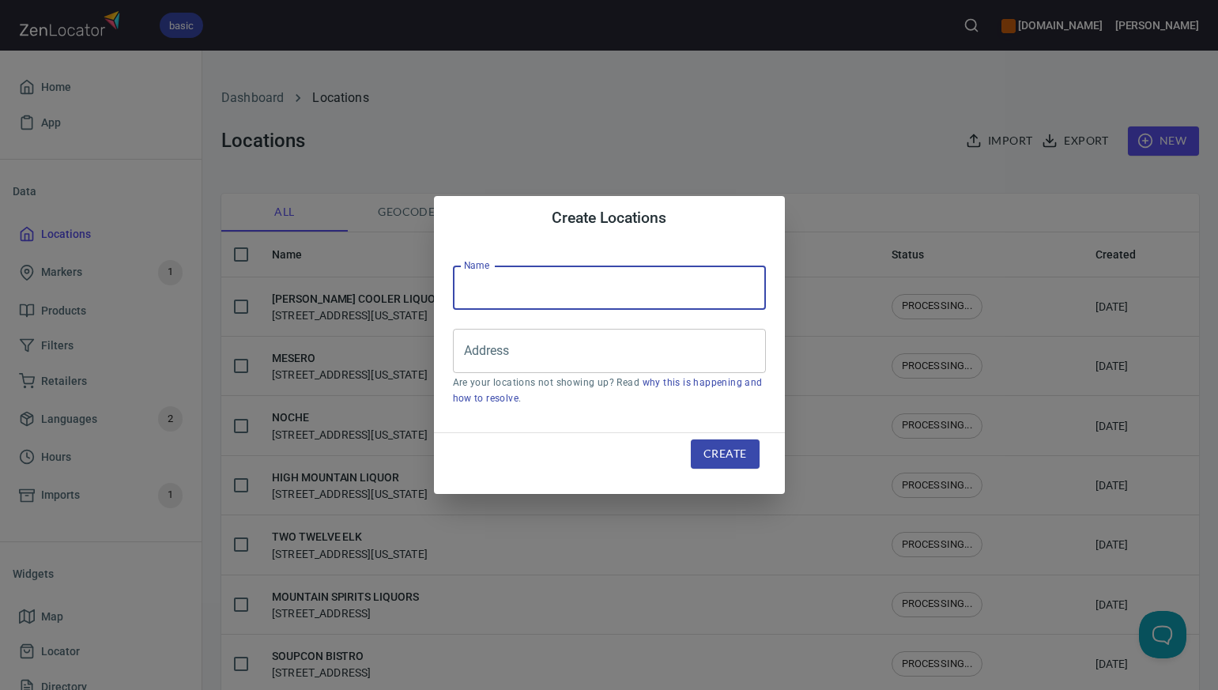
paste input "STAR LIQUOR"
type input "STAR LIQUOR"
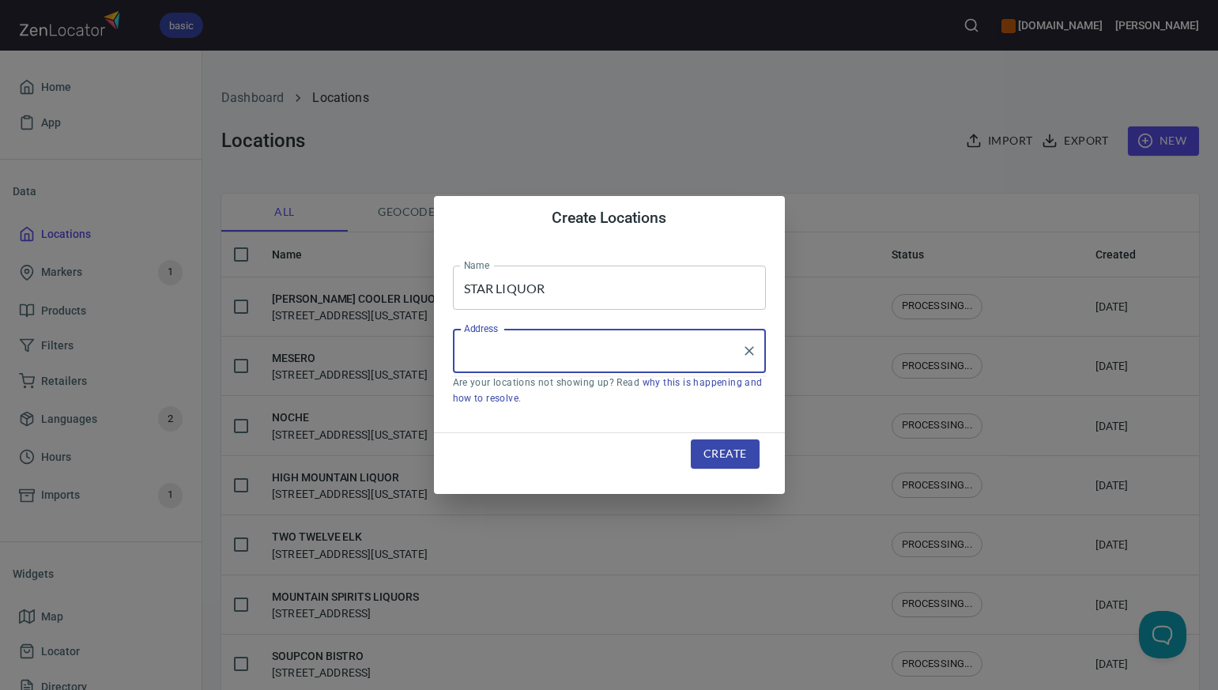
click at [472, 352] on input "Address" at bounding box center [597, 351] width 275 height 30
paste input "6621 FOREST HILL DR, , FOREST HILL, TX76140"
click at [536, 400] on li "6621 Forest Hill Drive, Forest Hill, Texas, United States" at bounding box center [609, 396] width 313 height 28
type input "6621 Forest Hill Drive, Forest Hill, Texas, United States"
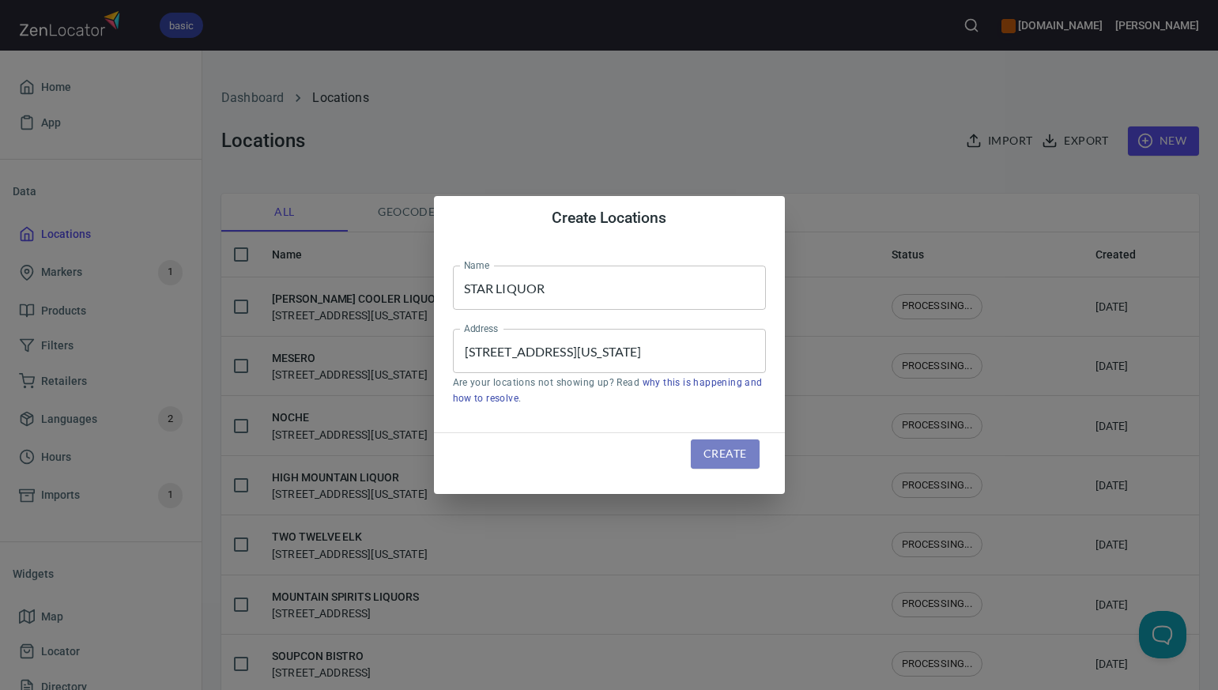
scroll to position [0, 0]
click at [713, 454] on span "Create" at bounding box center [724, 454] width 43 height 20
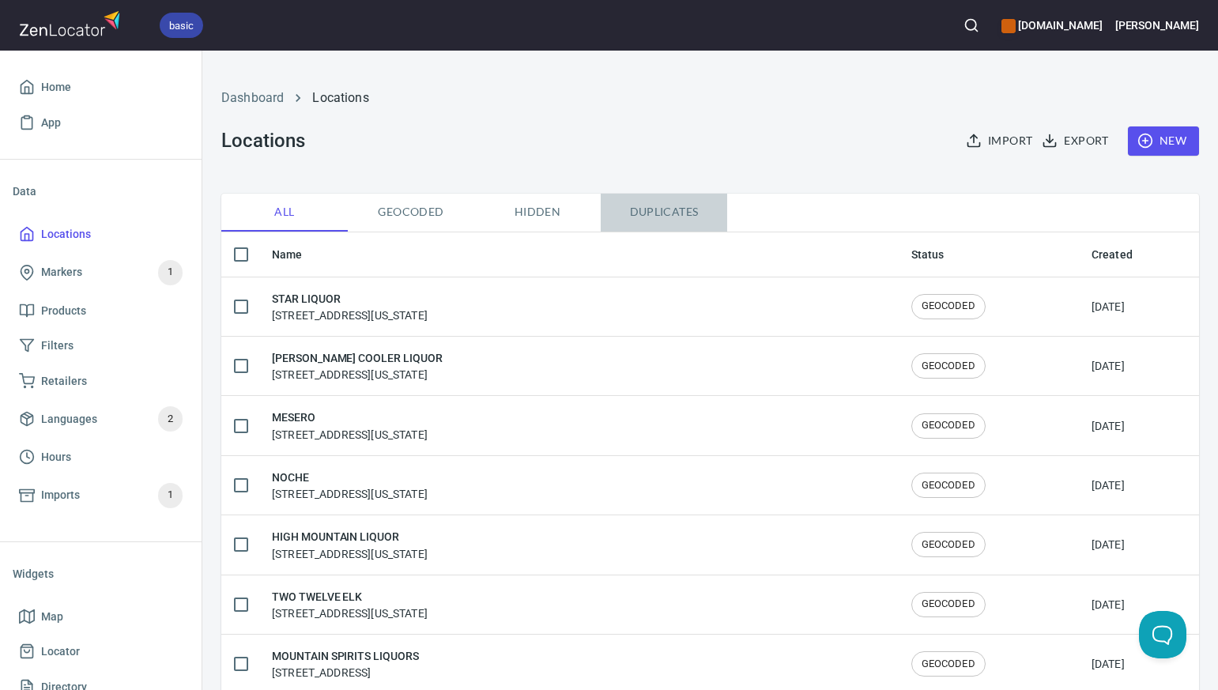
click at [669, 213] on span "Duplicates" at bounding box center [663, 212] width 107 height 20
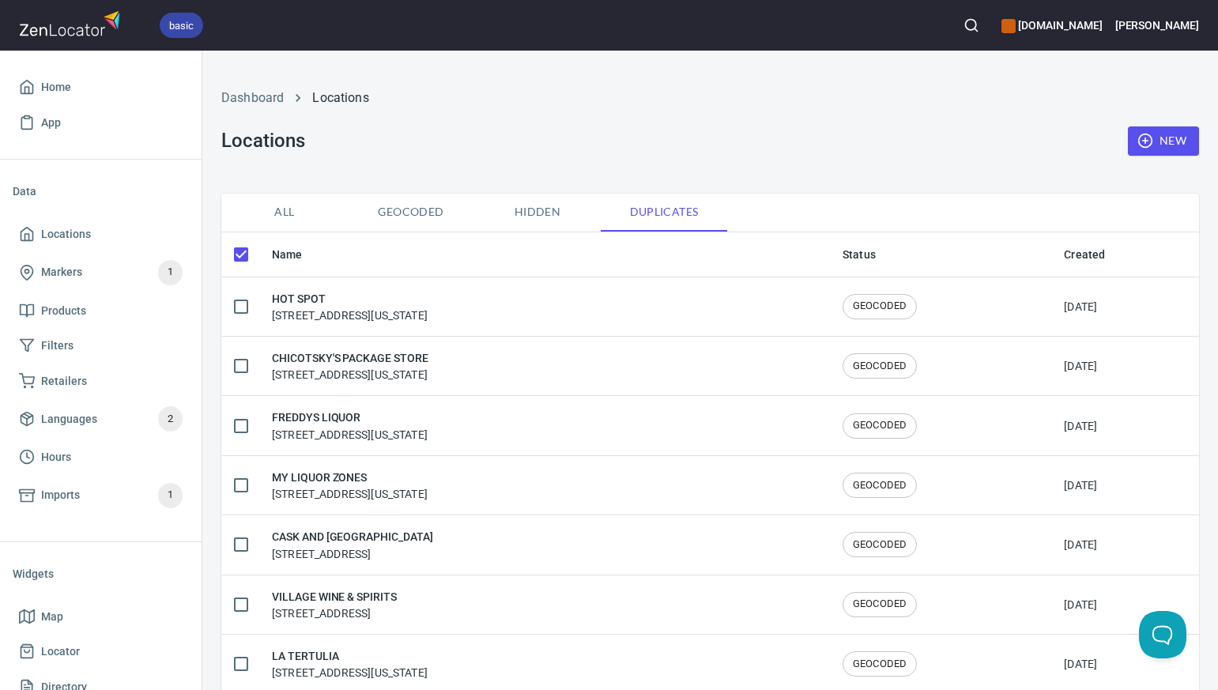
checkbox input "false"
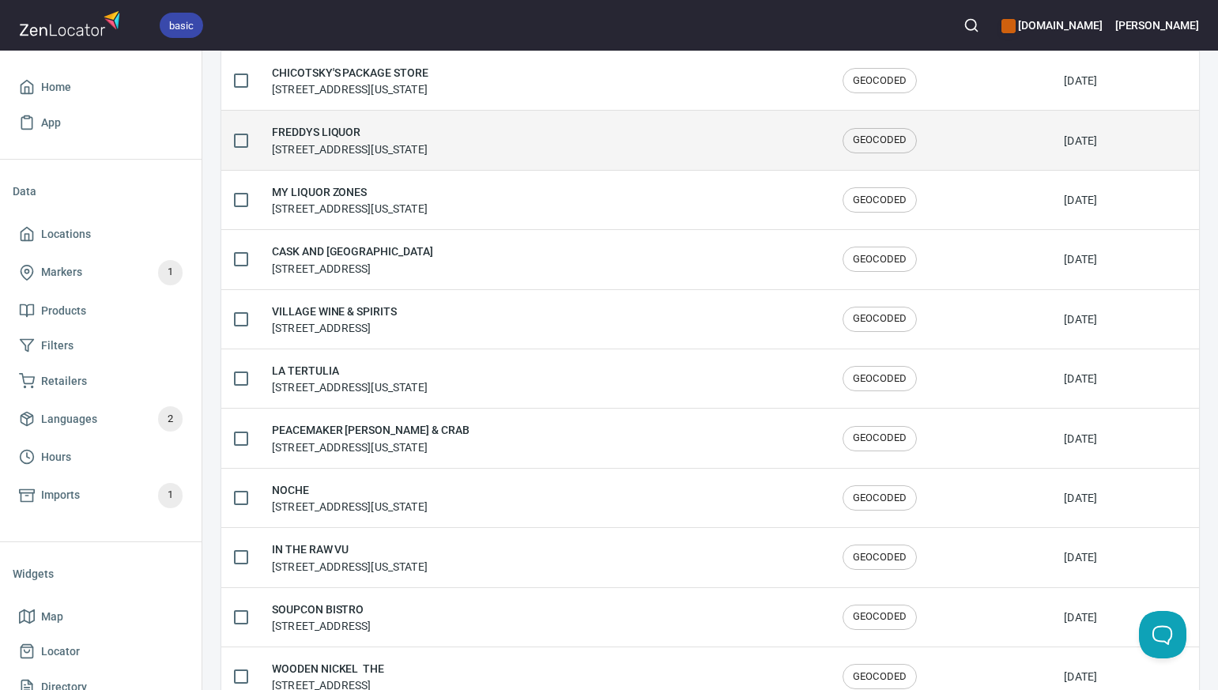
scroll to position [440, 0]
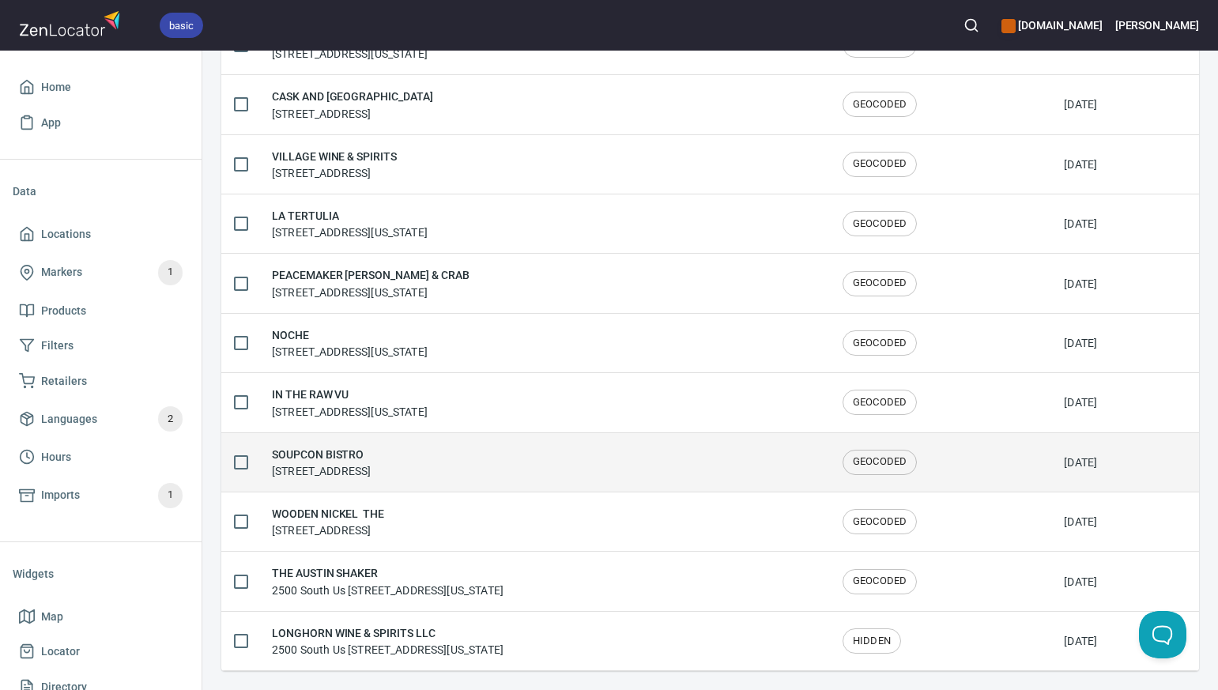
click at [356, 469] on div "SOUPCON BISTRO 127 A Elk Ave, Crested Butte, CO 81224" at bounding box center [321, 462] width 99 height 33
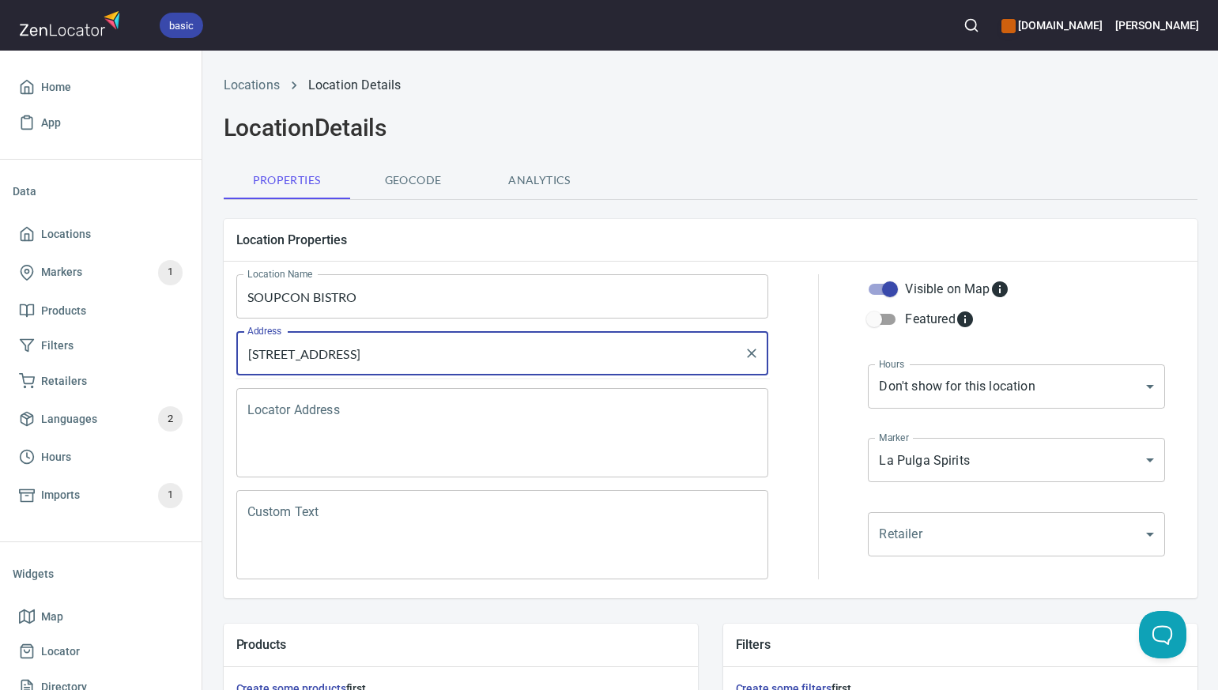
click at [275, 353] on input "[STREET_ADDRESS]" at bounding box center [490, 353] width 495 height 30
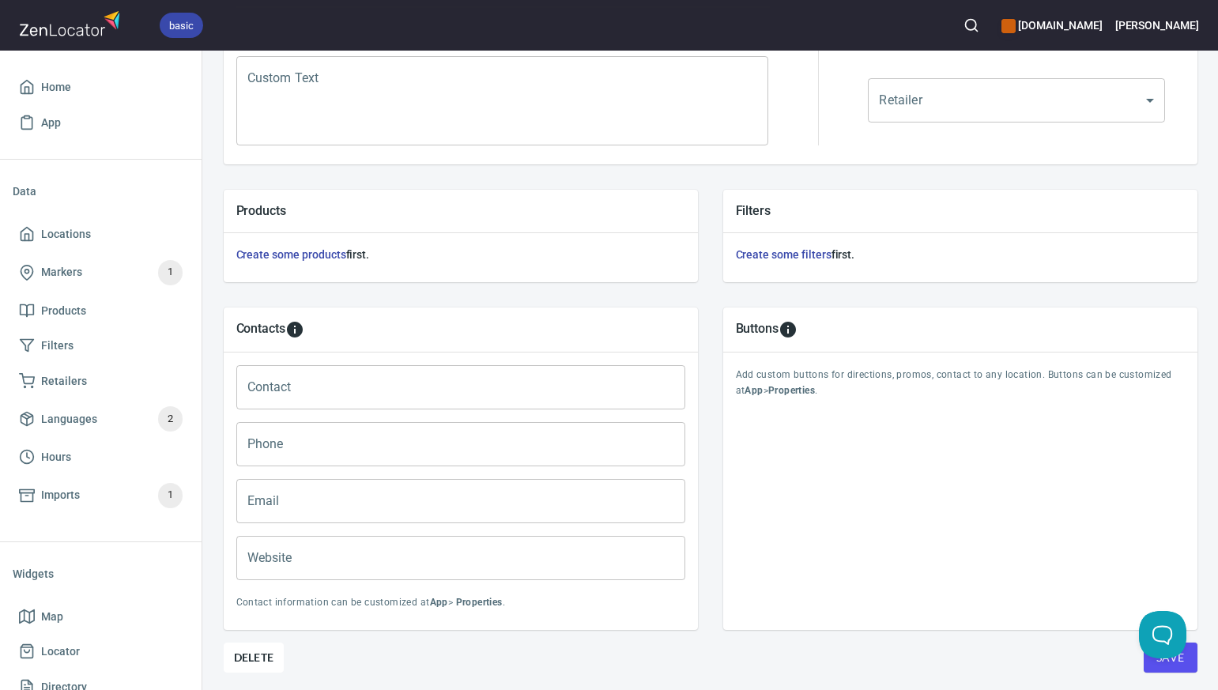
scroll to position [486, 0]
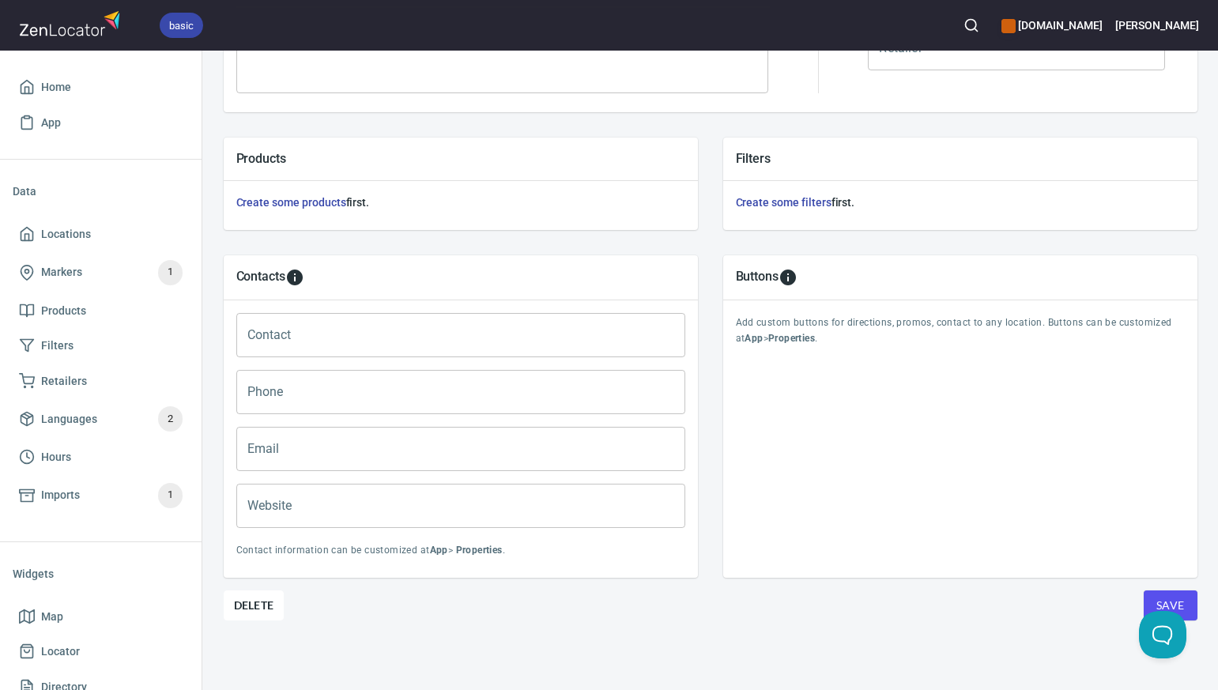
type input "127A Elk Ave, Crested Butte, CO 81224"
click at [947, 642] on div "Location Properties Location Name SOUPCON BISTRO Location Name Address 127A Elk…" at bounding box center [711, 205] width 974 height 970
click at [1159, 600] on span "Save" at bounding box center [1170, 606] width 28 height 20
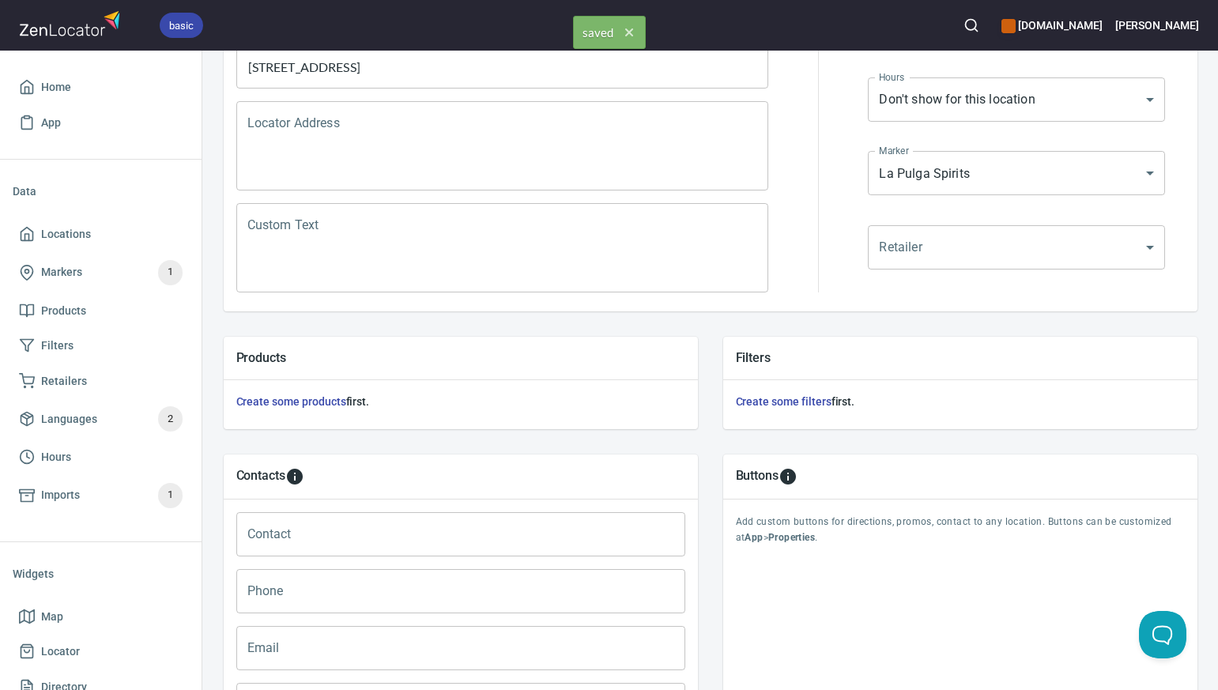
scroll to position [0, 0]
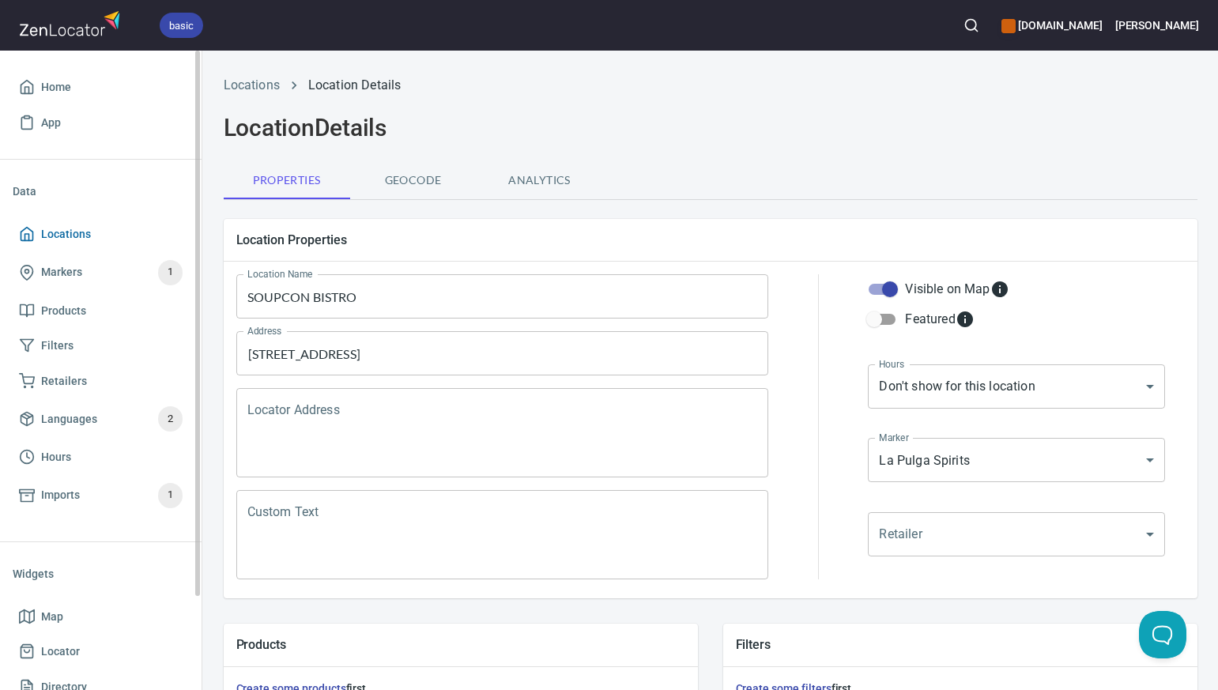
click at [122, 228] on span "Locations" at bounding box center [101, 234] width 164 height 20
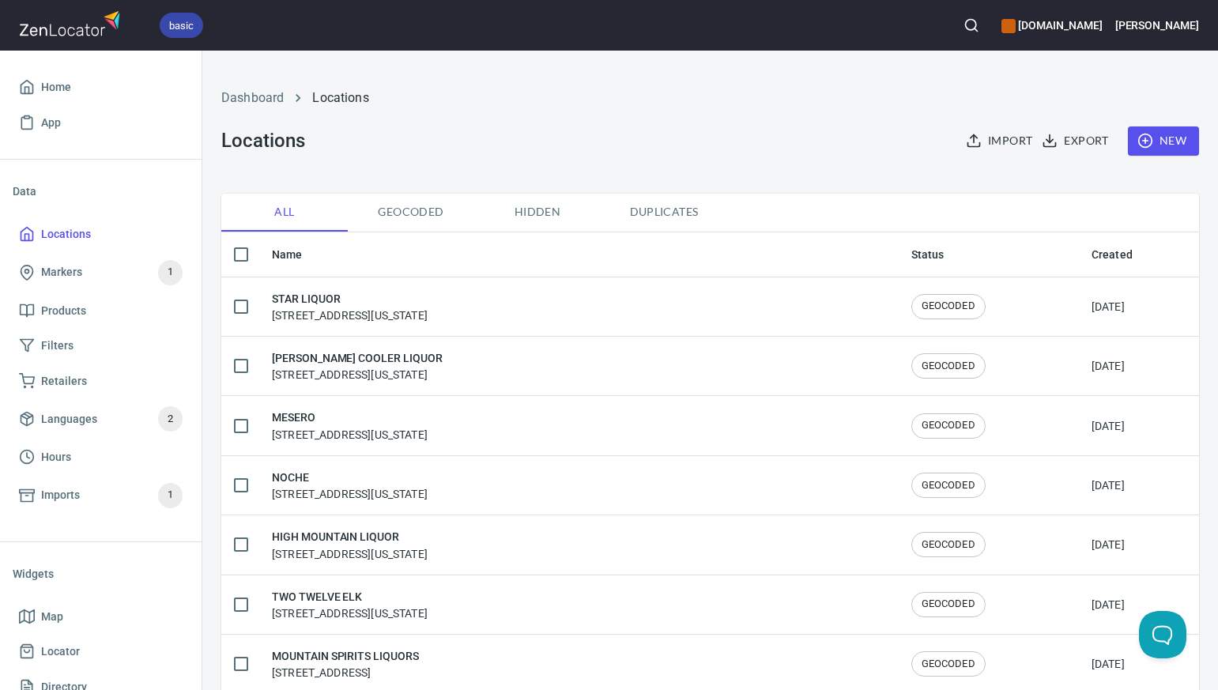
click at [662, 210] on span "Duplicates" at bounding box center [663, 212] width 107 height 20
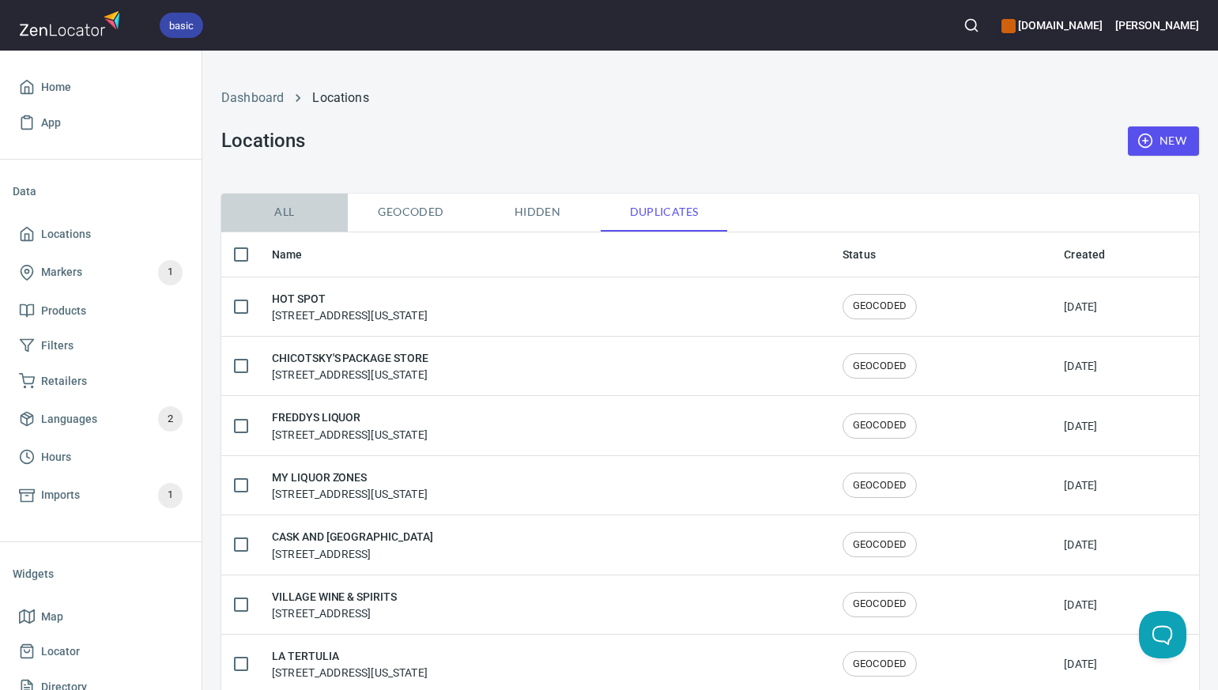
click at [288, 209] on span "All" at bounding box center [284, 212] width 107 height 20
